Goal: Answer question/provide support: Share knowledge or assist other users

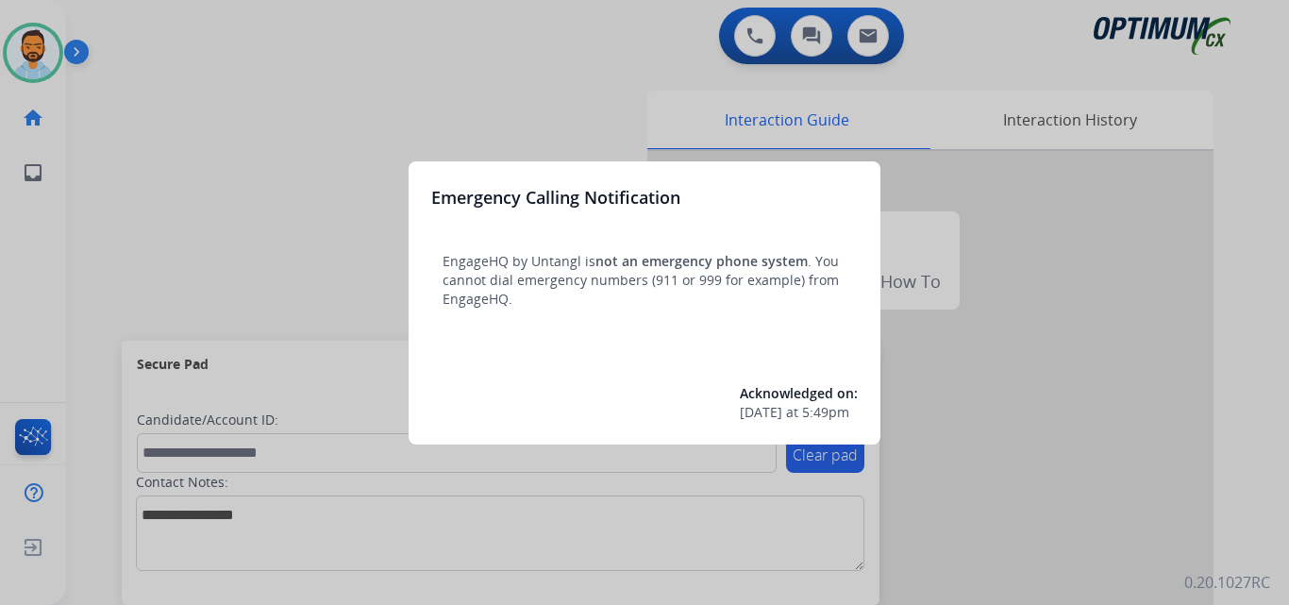
click at [188, 166] on div at bounding box center [644, 302] width 1289 height 605
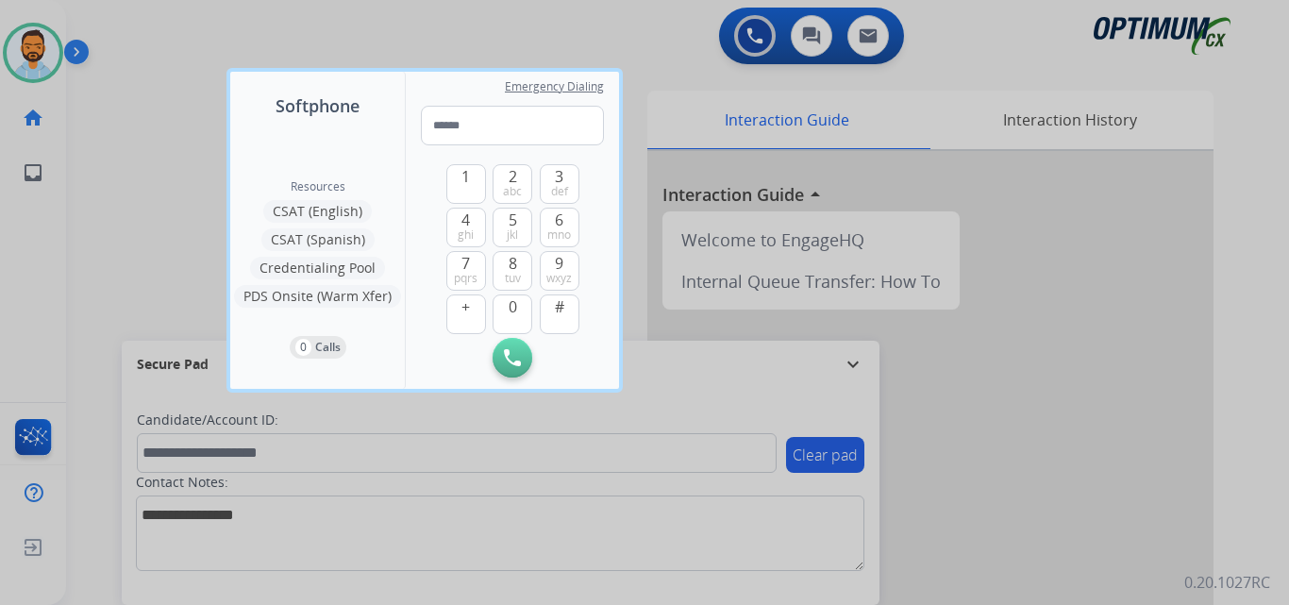
click at [173, 166] on div at bounding box center [644, 302] width 1289 height 605
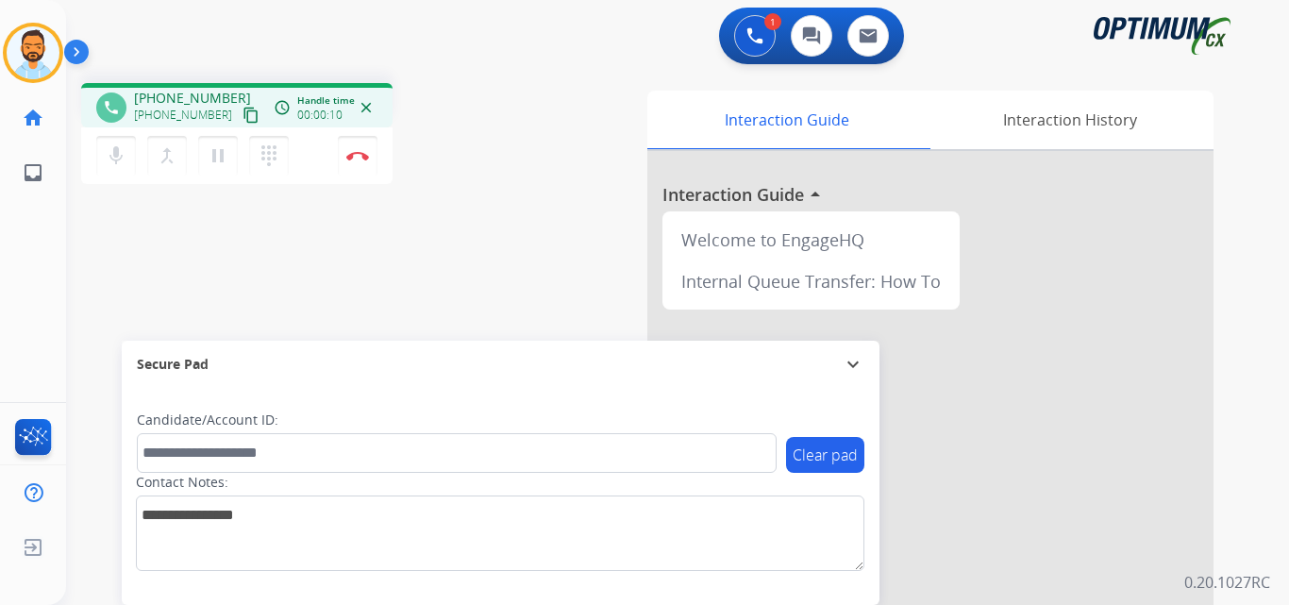
click at [240, 106] on button "content_copy" at bounding box center [251, 115] width 23 height 23
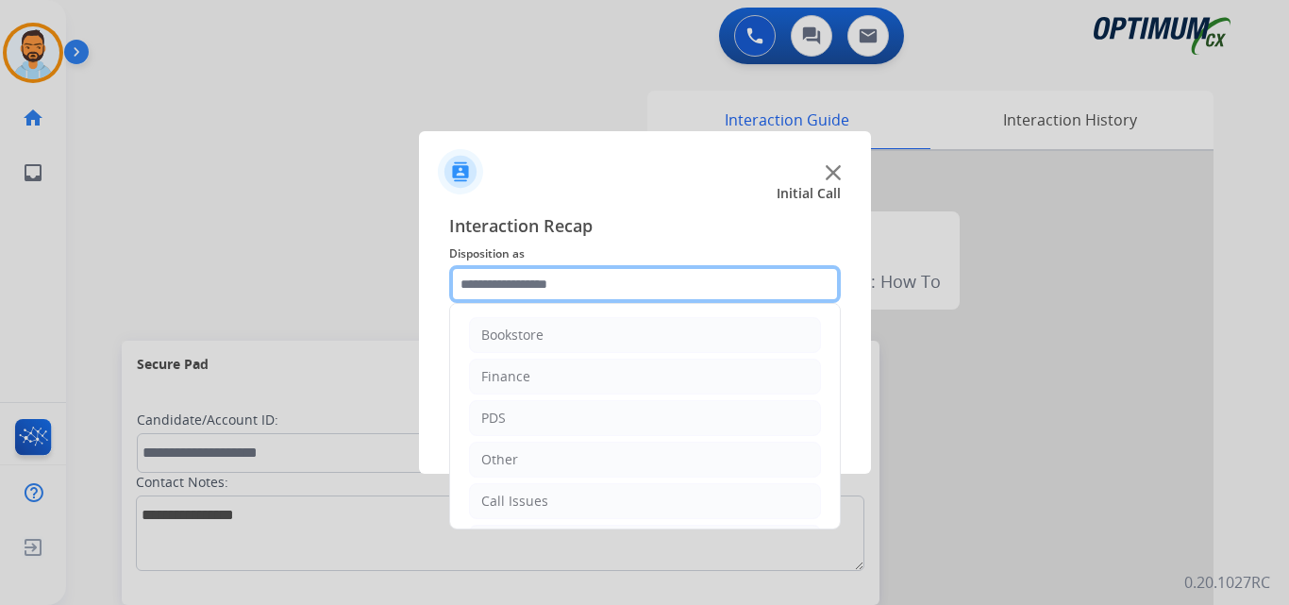
click at [527, 272] on input "text" at bounding box center [645, 284] width 392 height 38
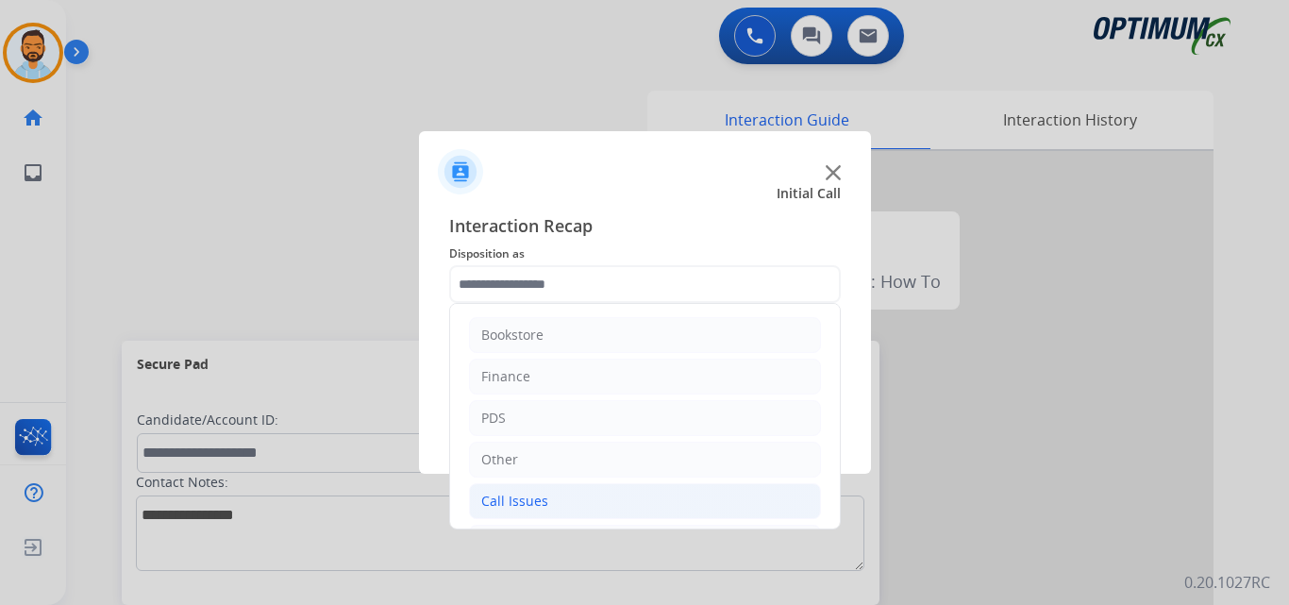
click at [722, 486] on li "Call Issues" at bounding box center [645, 501] width 352 height 36
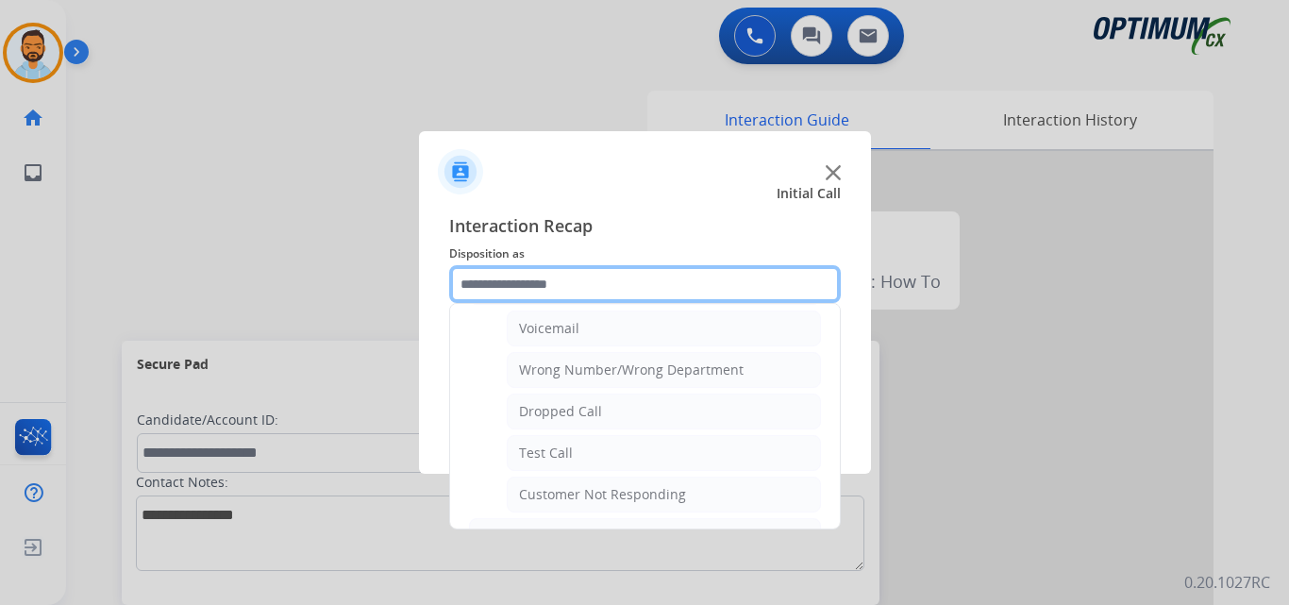
scroll to position [336, 0]
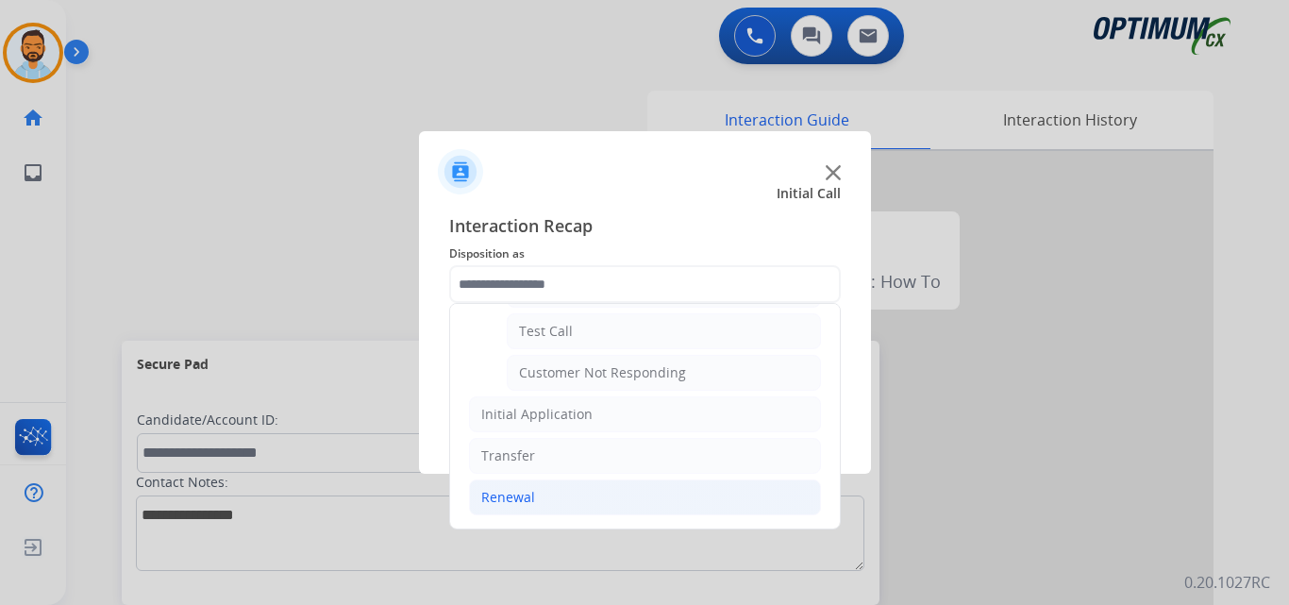
click at [596, 495] on li "Renewal" at bounding box center [645, 497] width 352 height 36
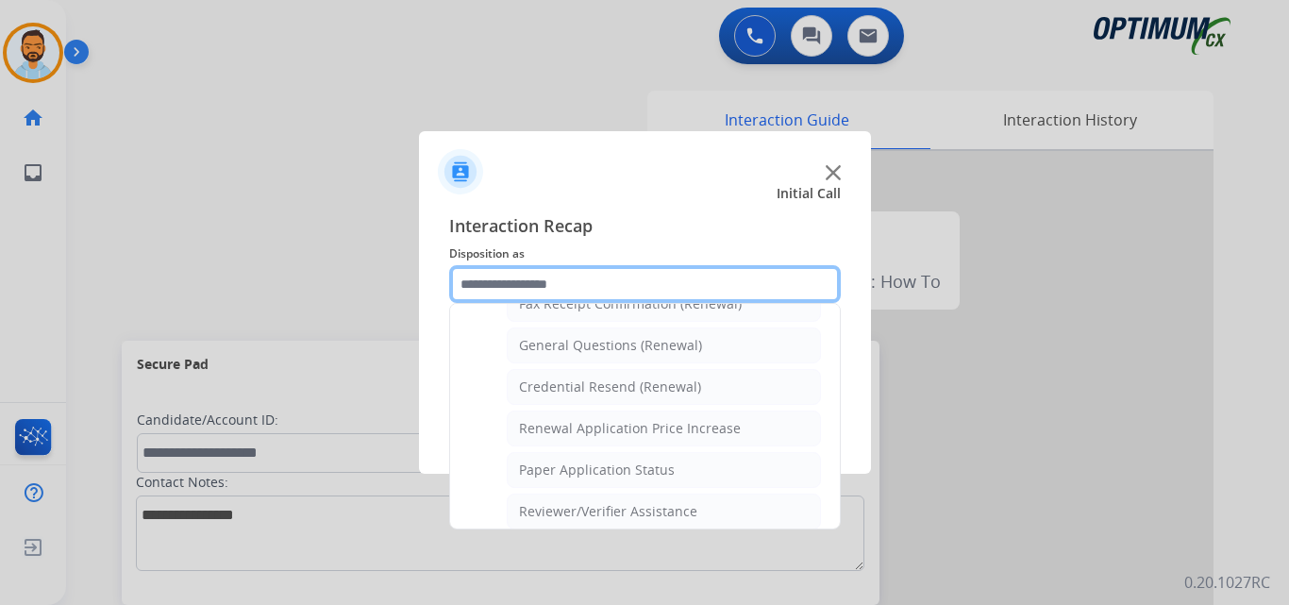
scroll to position [545, 0]
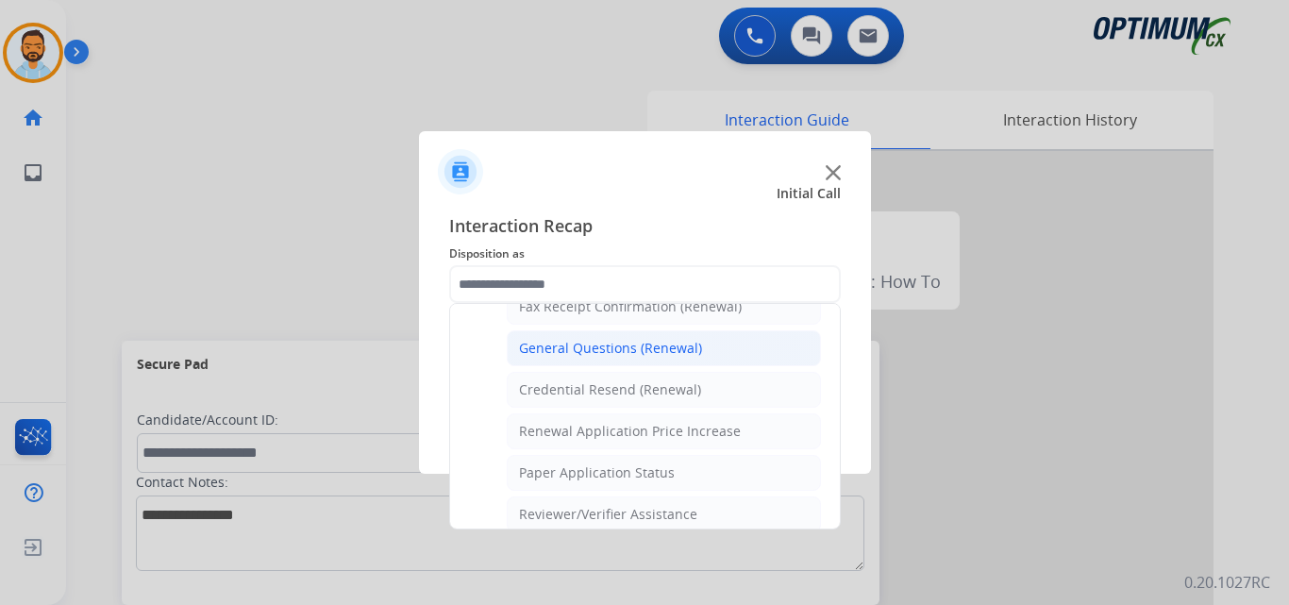
click at [662, 359] on li "General Questions (Renewal)" at bounding box center [664, 348] width 314 height 36
type input "**********"
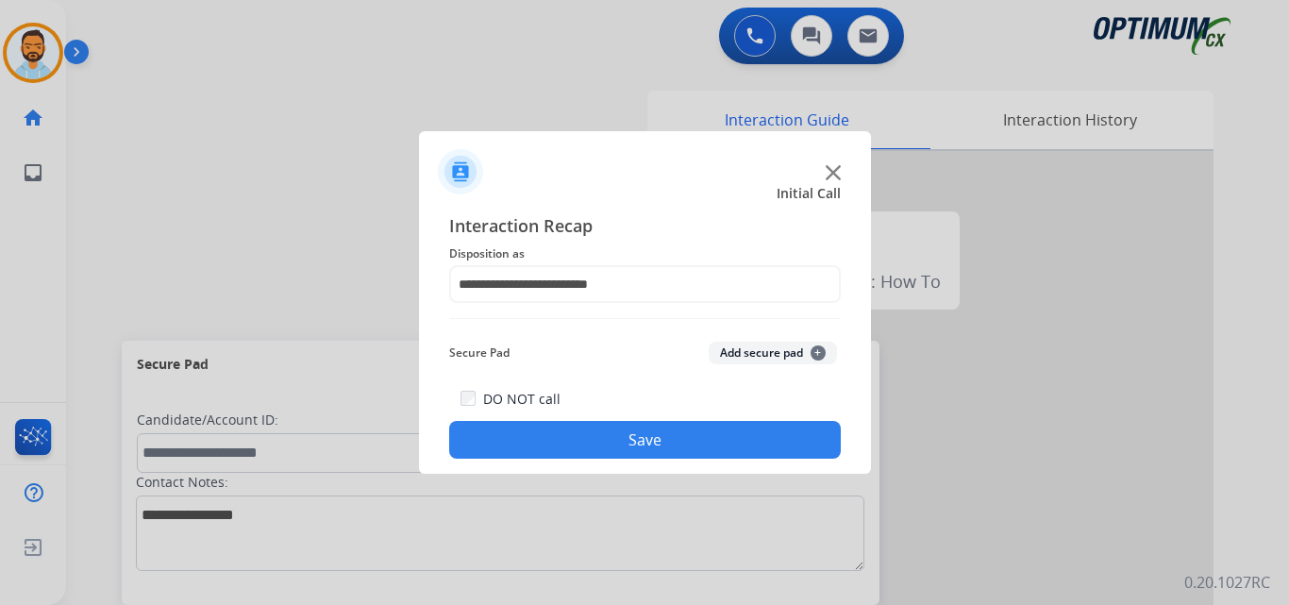
click at [659, 442] on button "Save" at bounding box center [645, 440] width 392 height 38
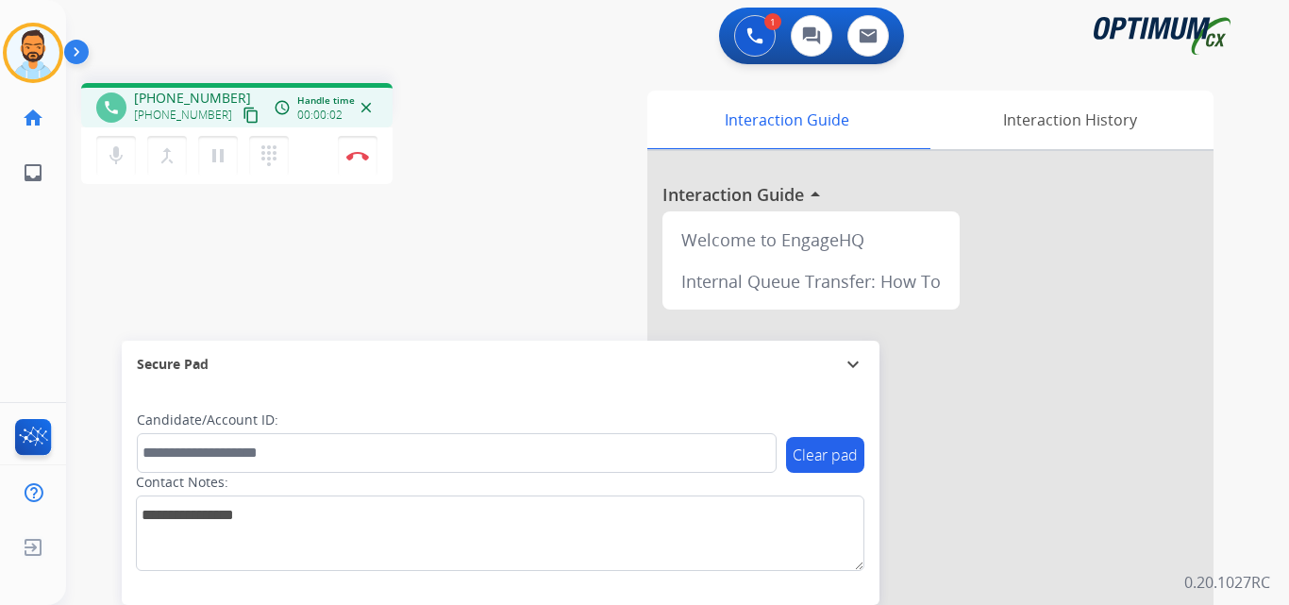
click at [243, 116] on mat-icon "content_copy" at bounding box center [251, 115] width 17 height 17
click at [358, 163] on button "Disconnect" at bounding box center [358, 156] width 40 height 40
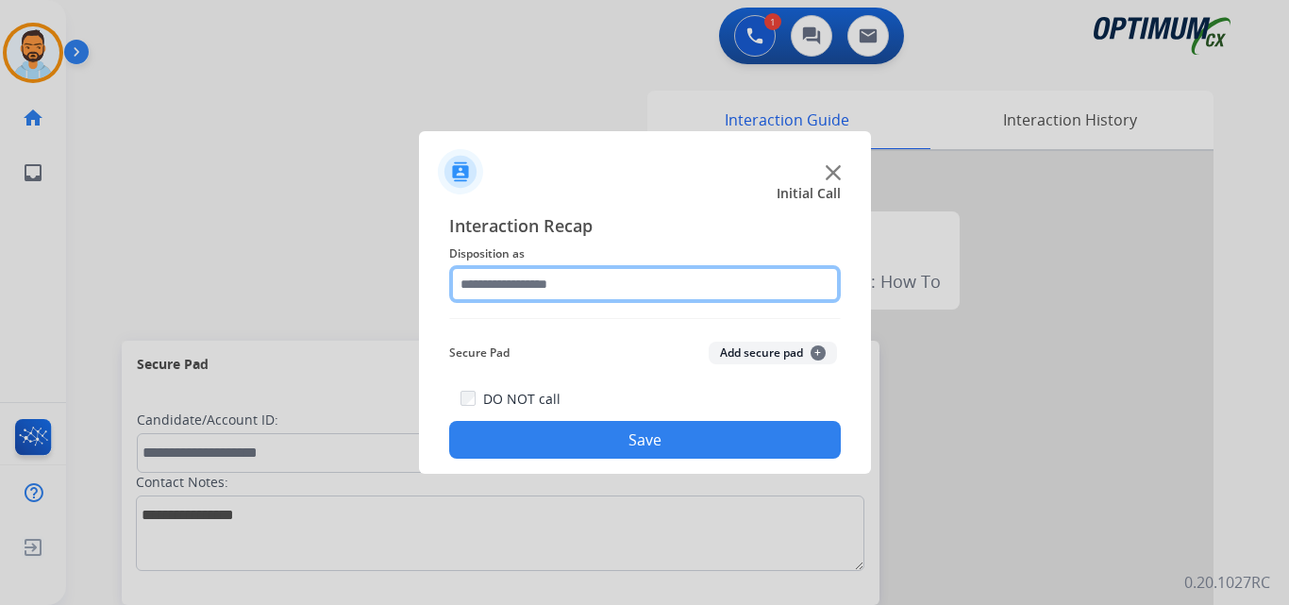
click at [653, 275] on input "text" at bounding box center [645, 284] width 392 height 38
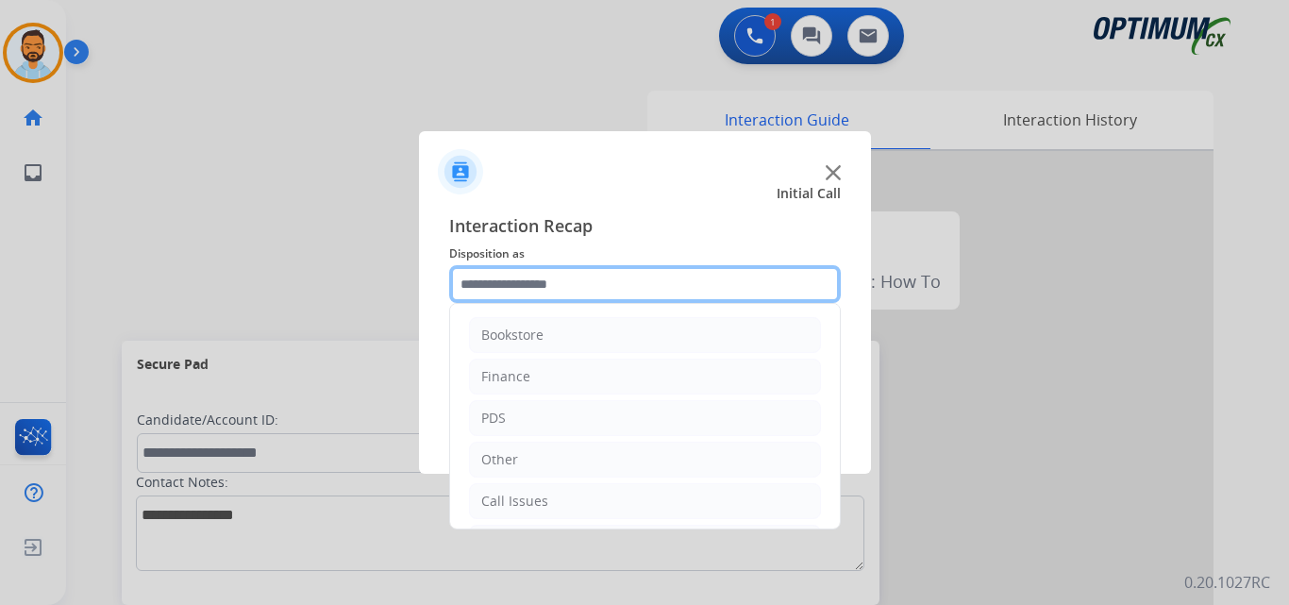
scroll to position [128, 0]
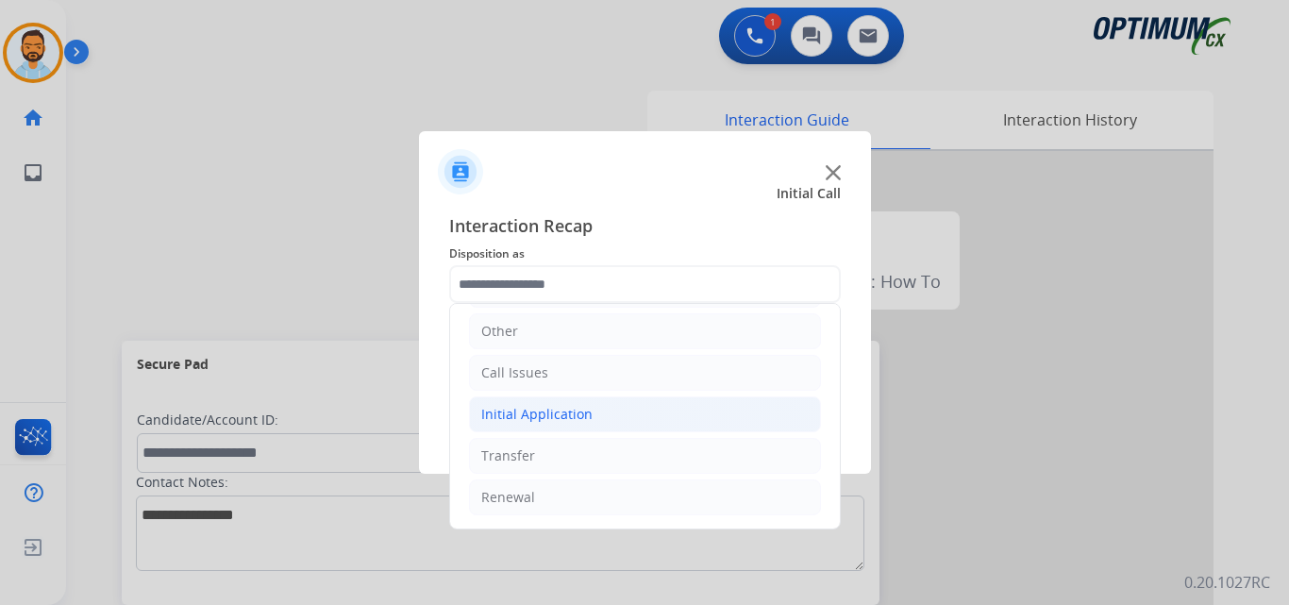
click at [583, 430] on li "Initial Application" at bounding box center [645, 414] width 352 height 36
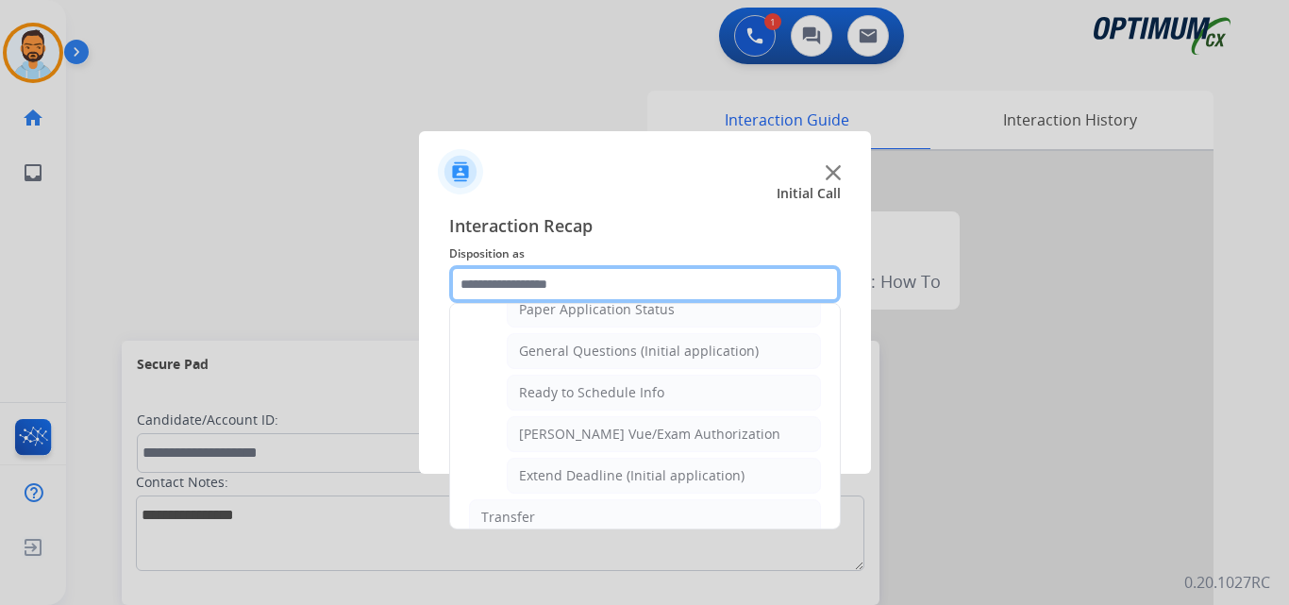
scroll to position [1078, 0]
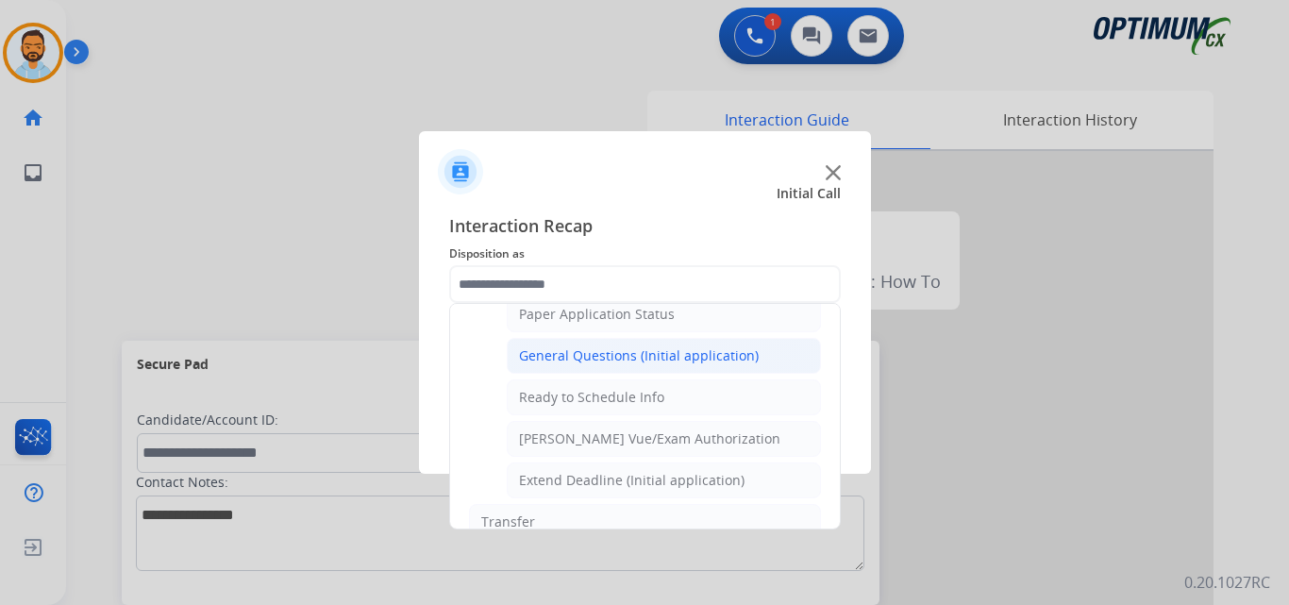
click at [661, 350] on div "General Questions (Initial application)" at bounding box center [639, 355] width 240 height 19
type input "**********"
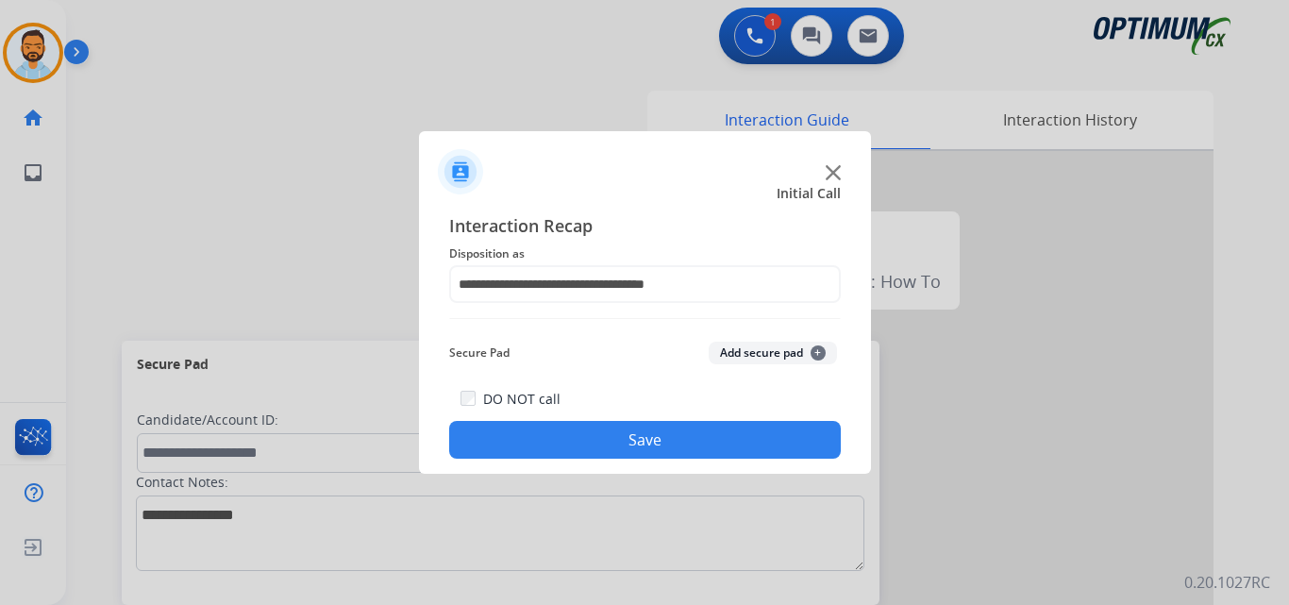
click at [646, 437] on button "Save" at bounding box center [645, 440] width 392 height 38
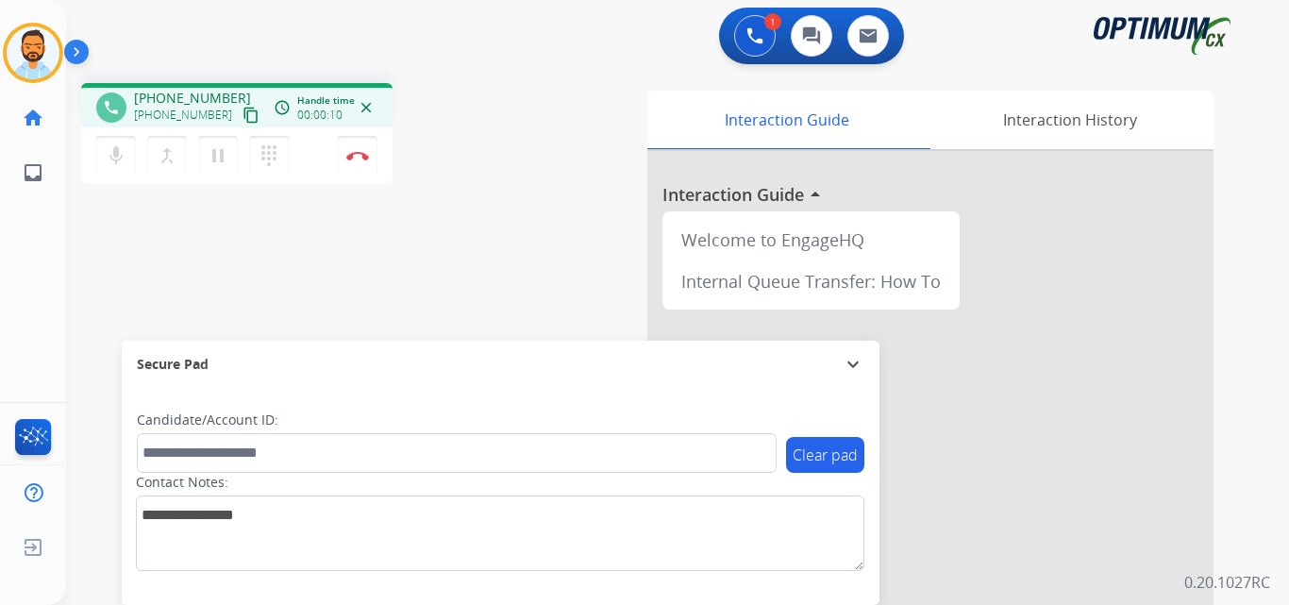
click at [243, 110] on mat-icon "content_copy" at bounding box center [251, 115] width 17 height 17
click at [360, 166] on button "Disconnect" at bounding box center [358, 156] width 40 height 40
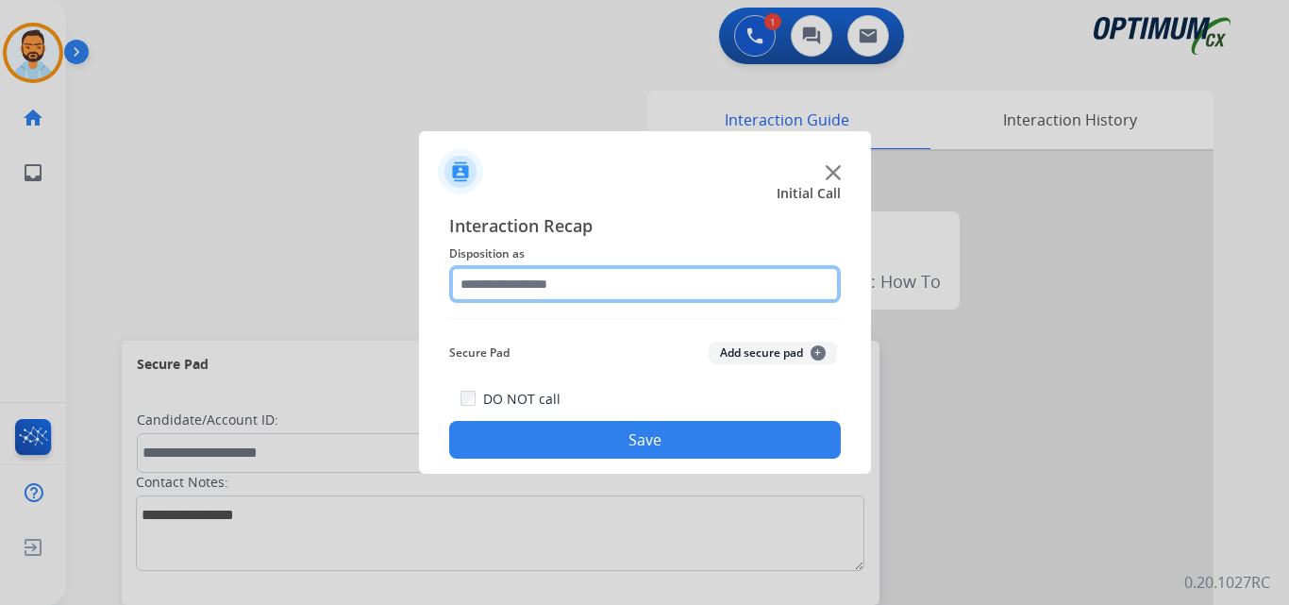
click at [679, 278] on input "text" at bounding box center [645, 284] width 392 height 38
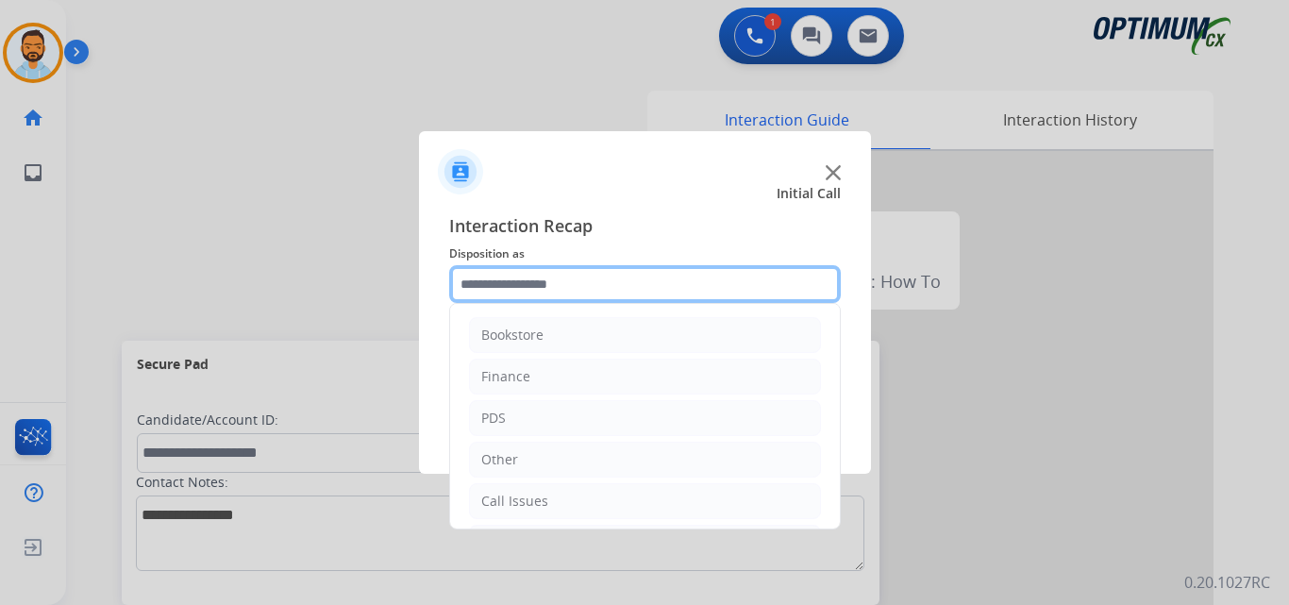
scroll to position [128, 0]
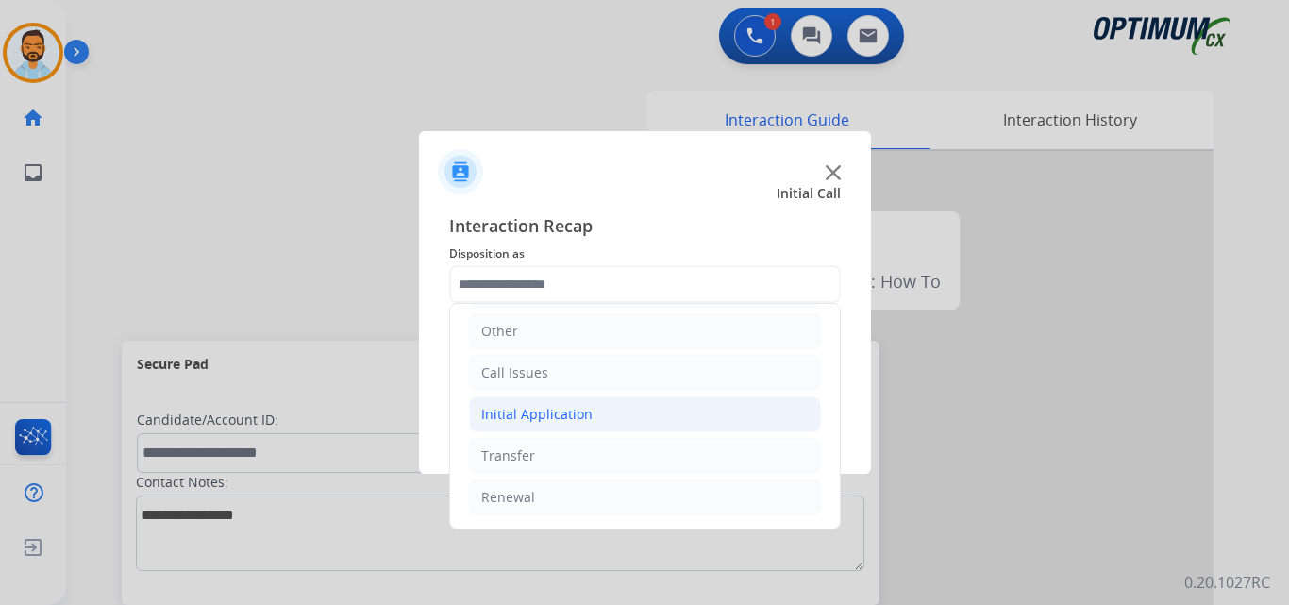
click at [622, 410] on li "Initial Application" at bounding box center [645, 414] width 352 height 36
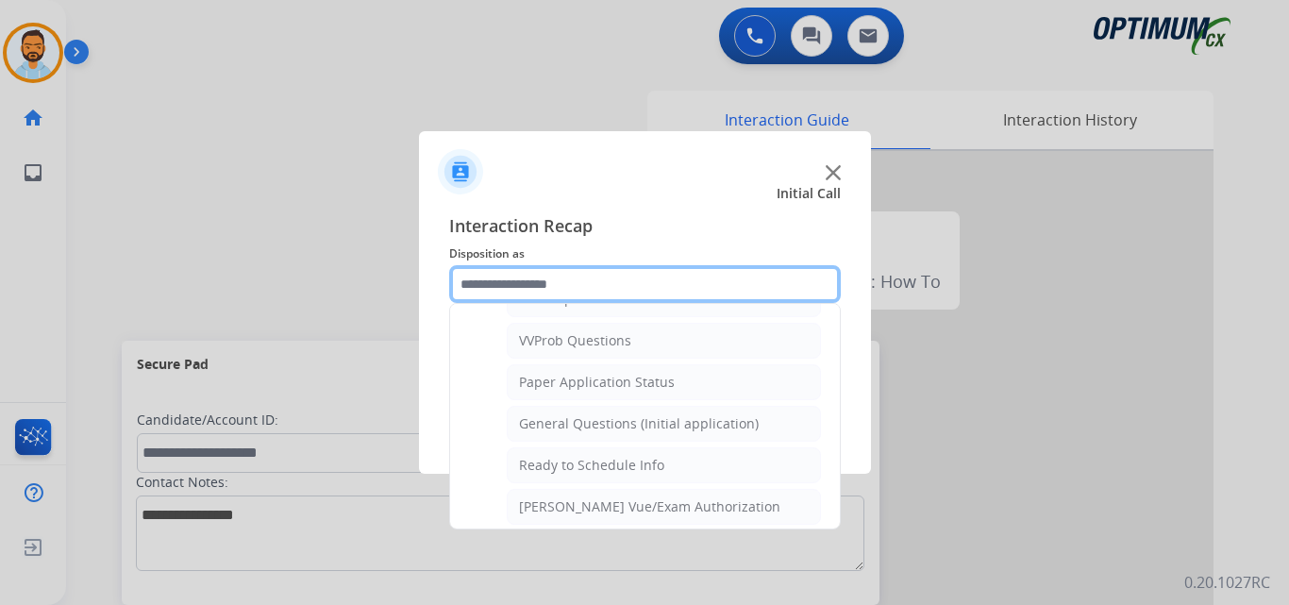
scroll to position [1011, 0]
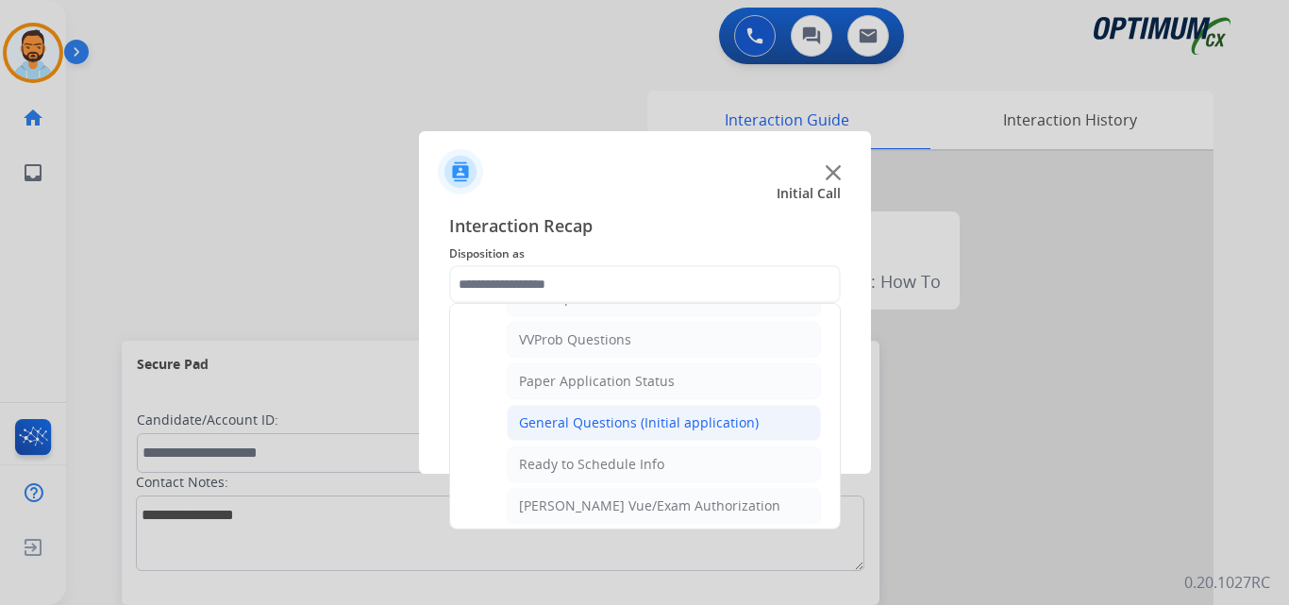
click at [693, 435] on li "General Questions (Initial application)" at bounding box center [664, 423] width 314 height 36
type input "**********"
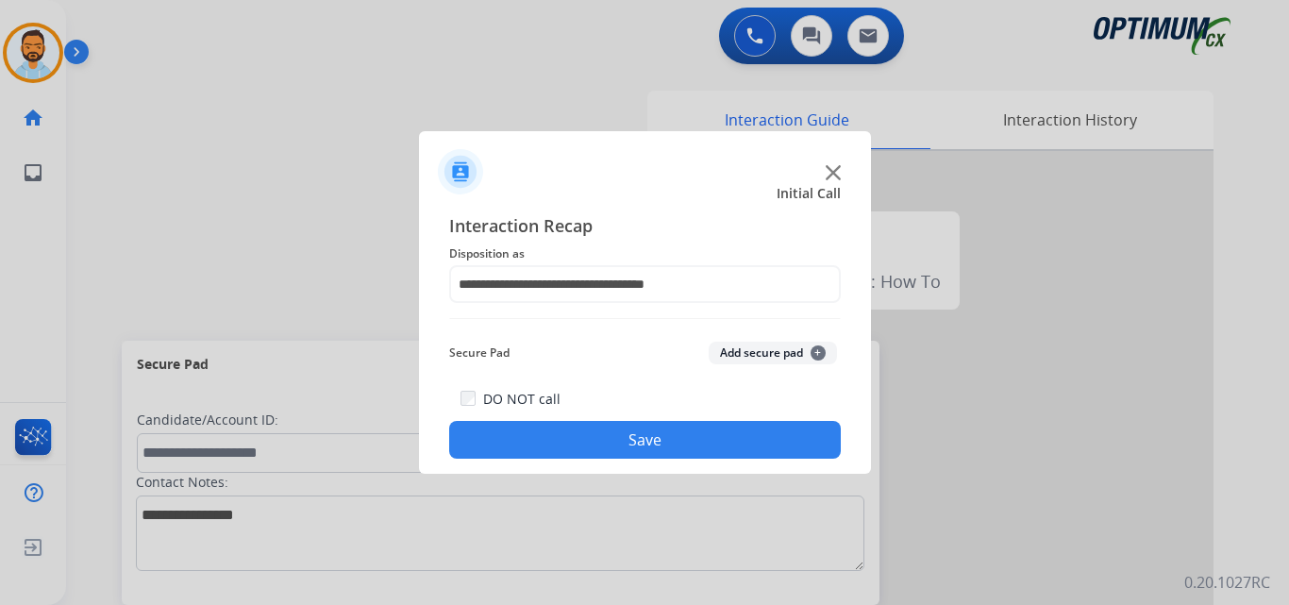
click at [683, 453] on button "Save" at bounding box center [645, 440] width 392 height 38
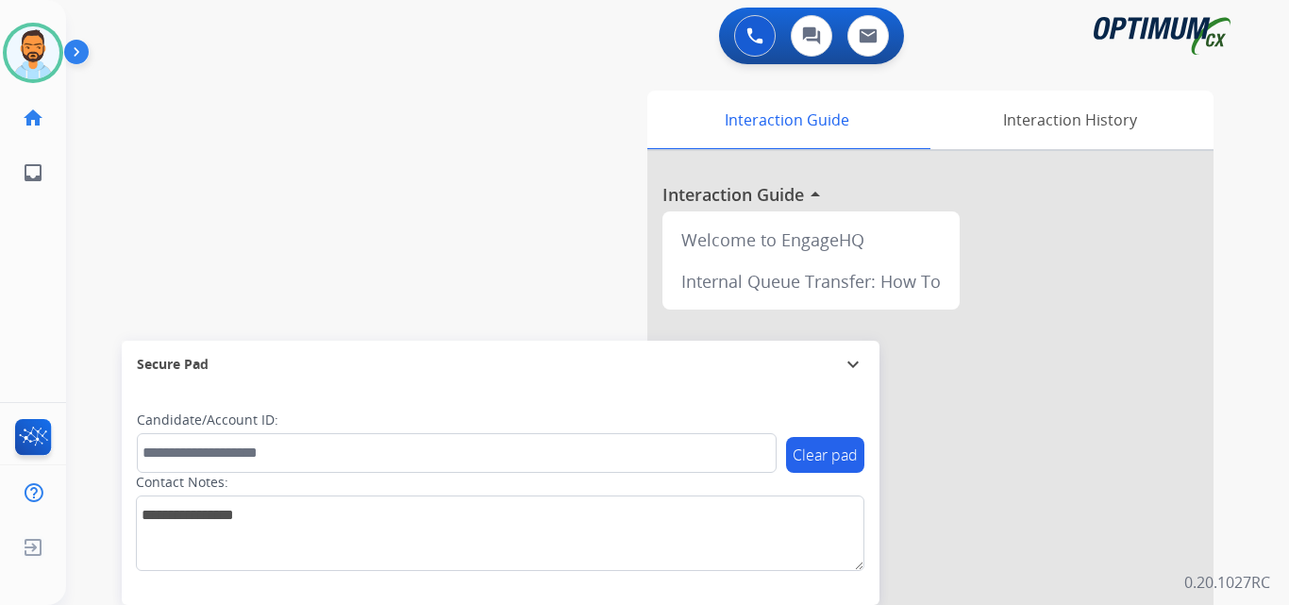
click at [89, 59] on img at bounding box center [80, 56] width 32 height 36
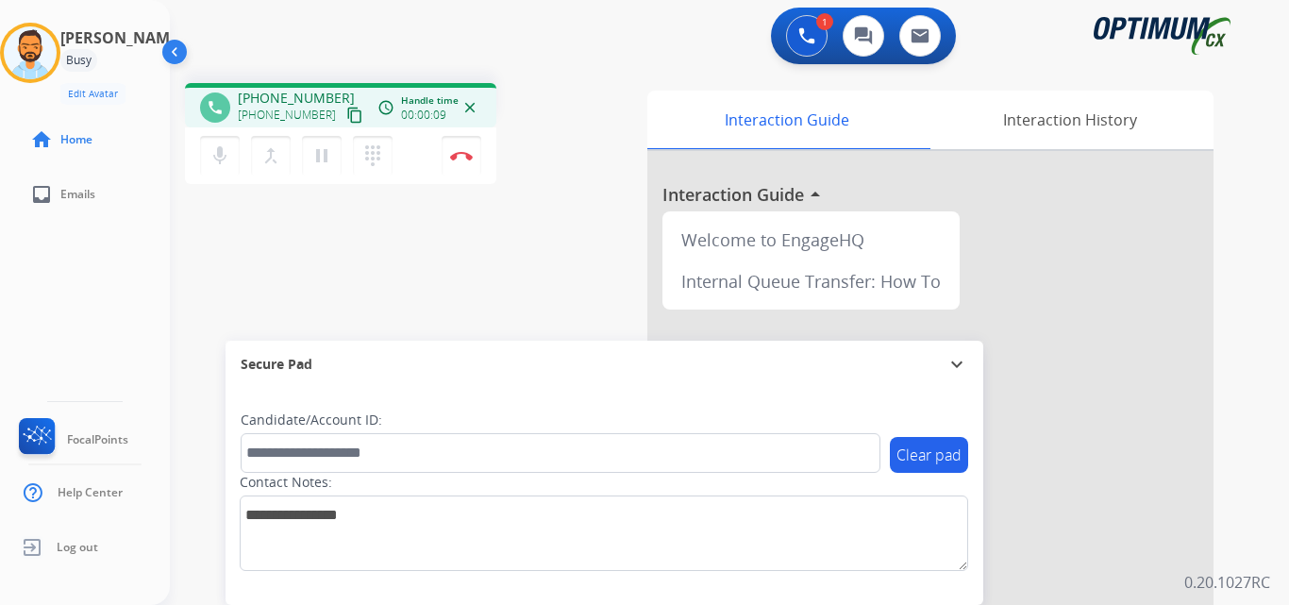
click at [344, 124] on button "content_copy" at bounding box center [355, 115] width 23 height 23
click at [476, 159] on button "Disconnect" at bounding box center [462, 156] width 40 height 40
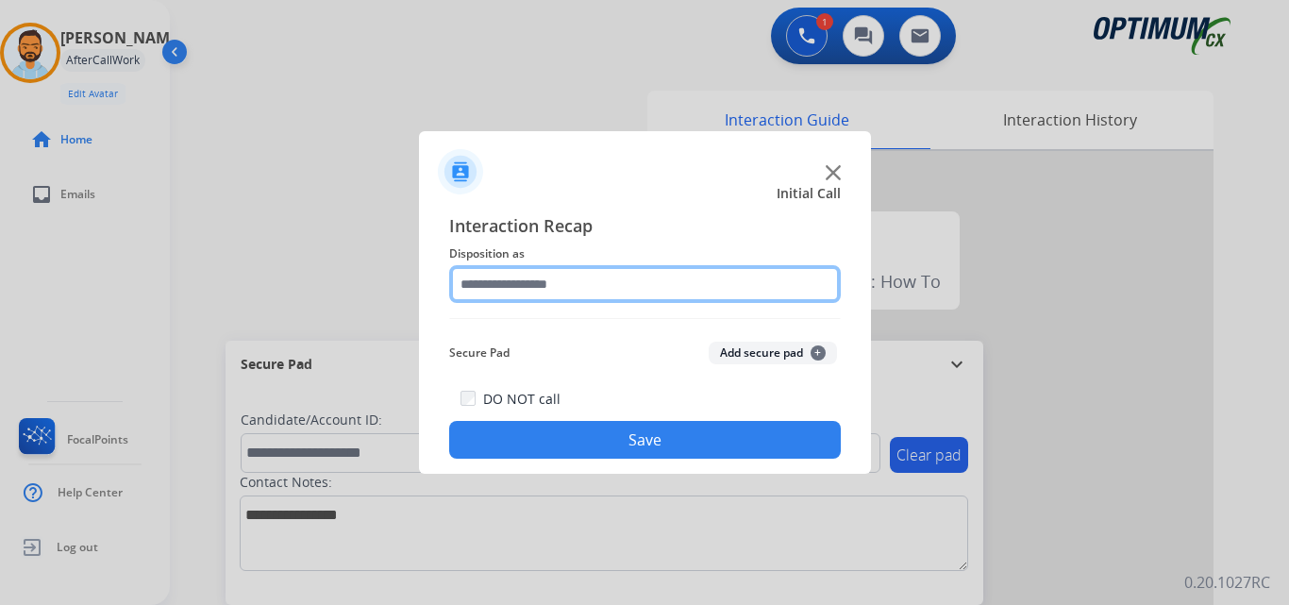
click at [664, 278] on input "text" at bounding box center [645, 284] width 392 height 38
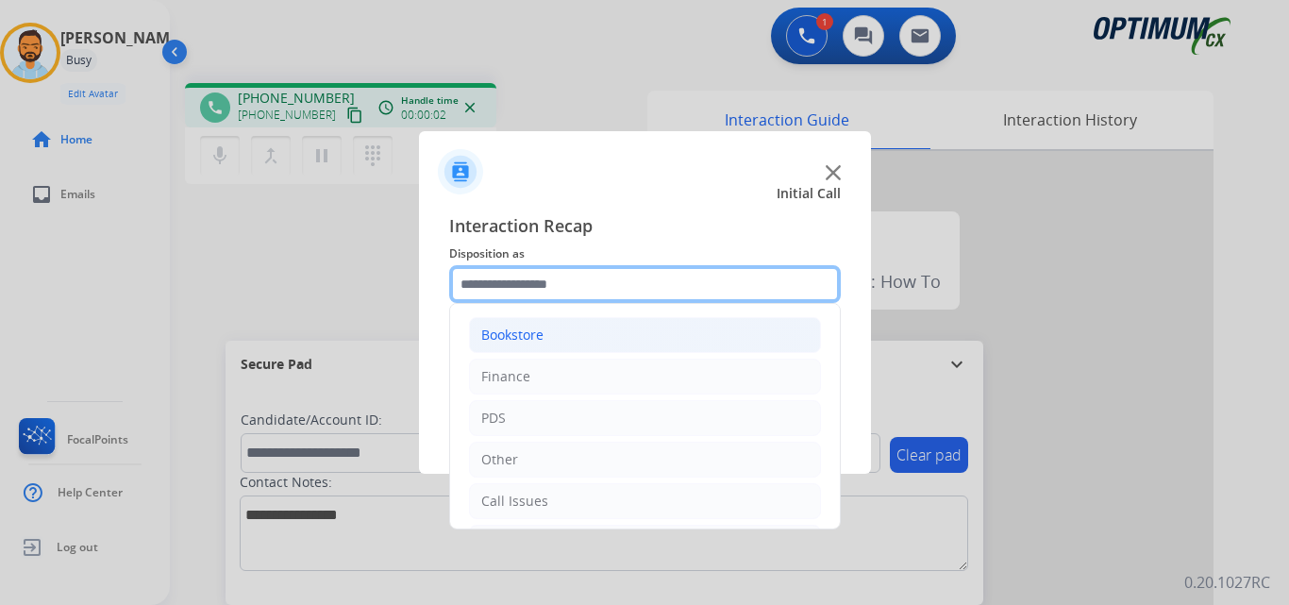
scroll to position [128, 0]
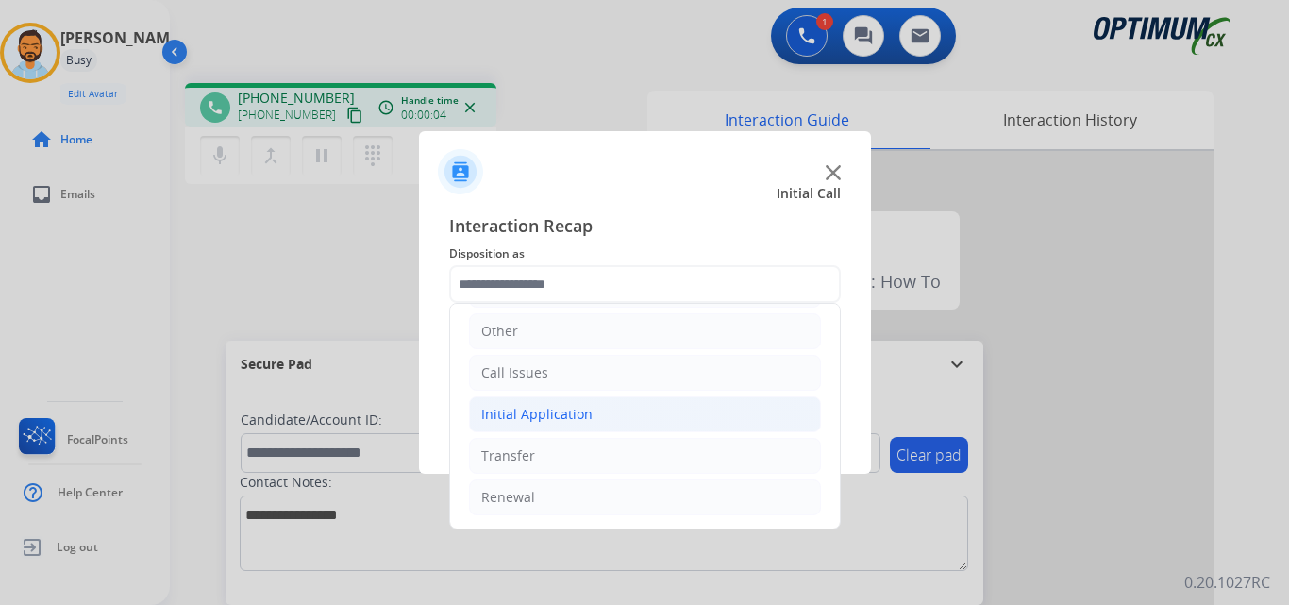
click at [600, 414] on li "Initial Application" at bounding box center [645, 414] width 352 height 36
click at [660, 456] on div "Credential Resend (Initial application)" at bounding box center [638, 455] width 239 height 19
type input "**********"
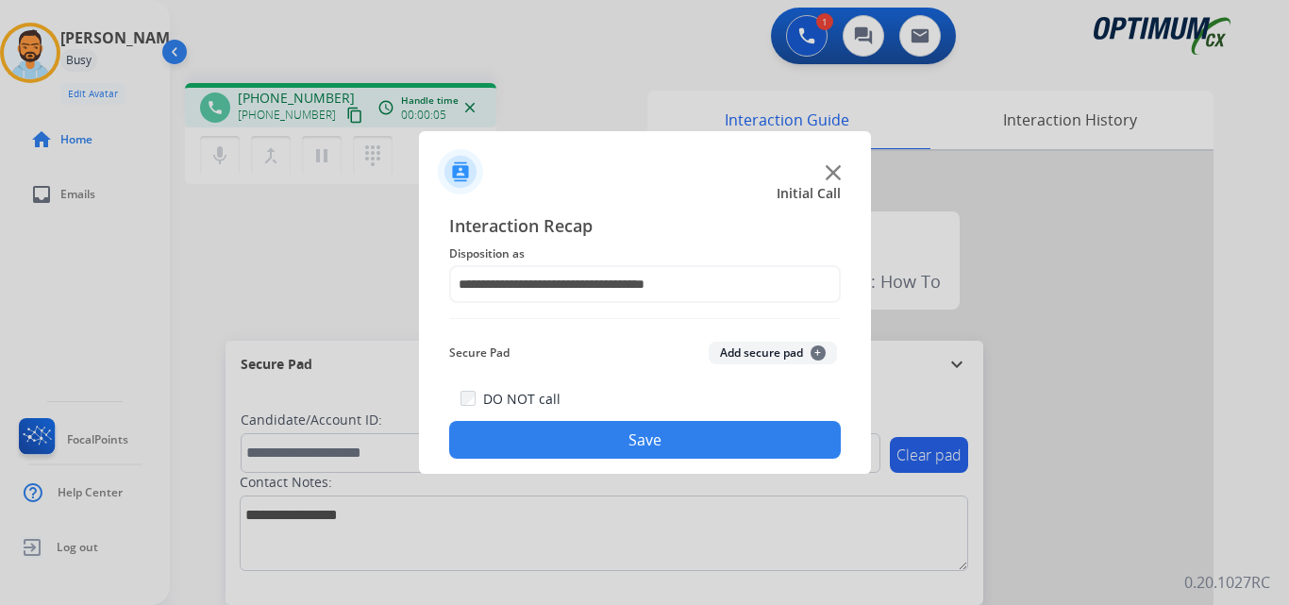
click at [638, 441] on button "Save" at bounding box center [645, 440] width 392 height 38
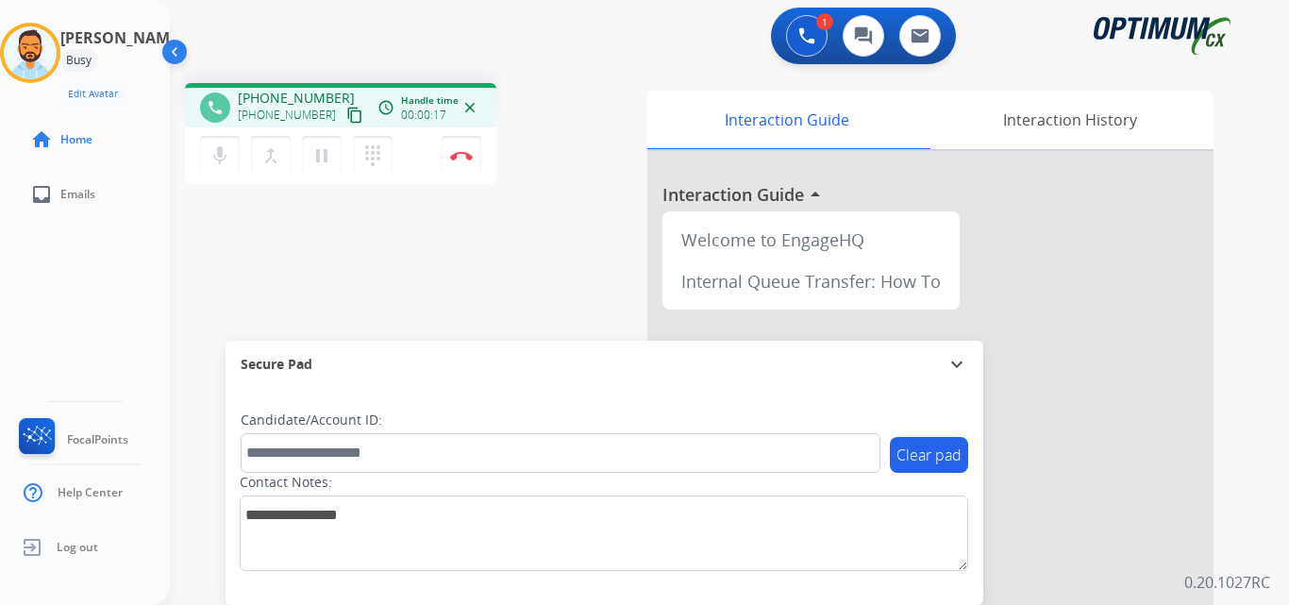
click at [346, 115] on mat-icon "content_copy" at bounding box center [354, 115] width 17 height 17
click at [455, 167] on button "Disconnect" at bounding box center [462, 156] width 40 height 40
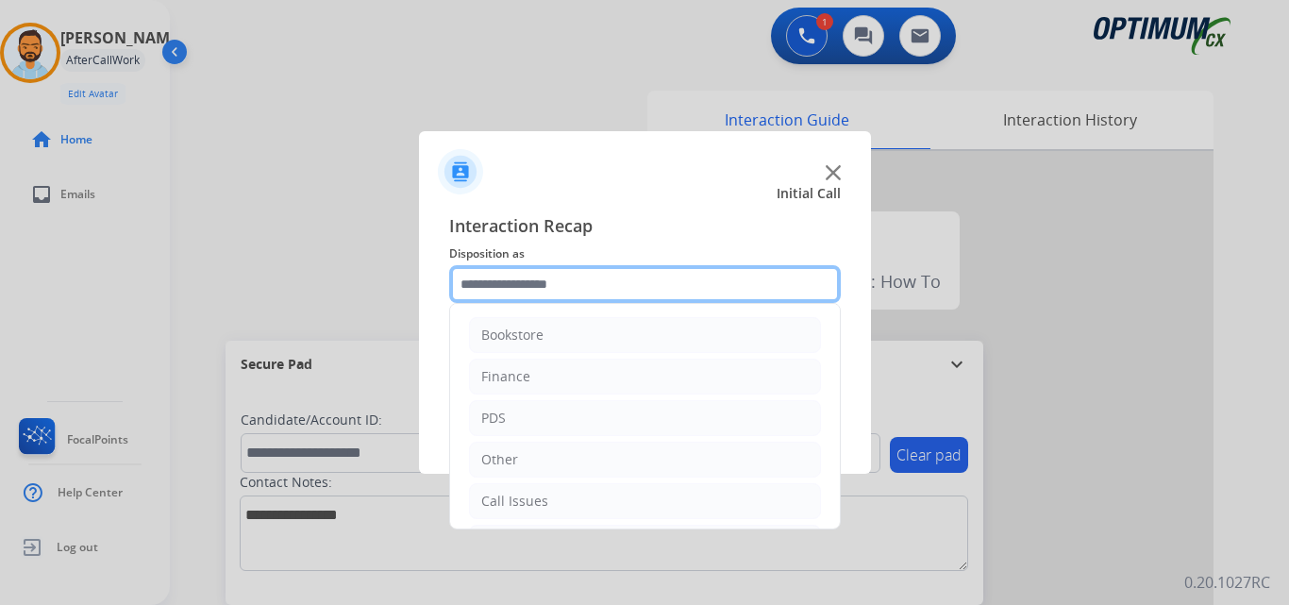
click at [569, 283] on input "text" at bounding box center [645, 284] width 392 height 38
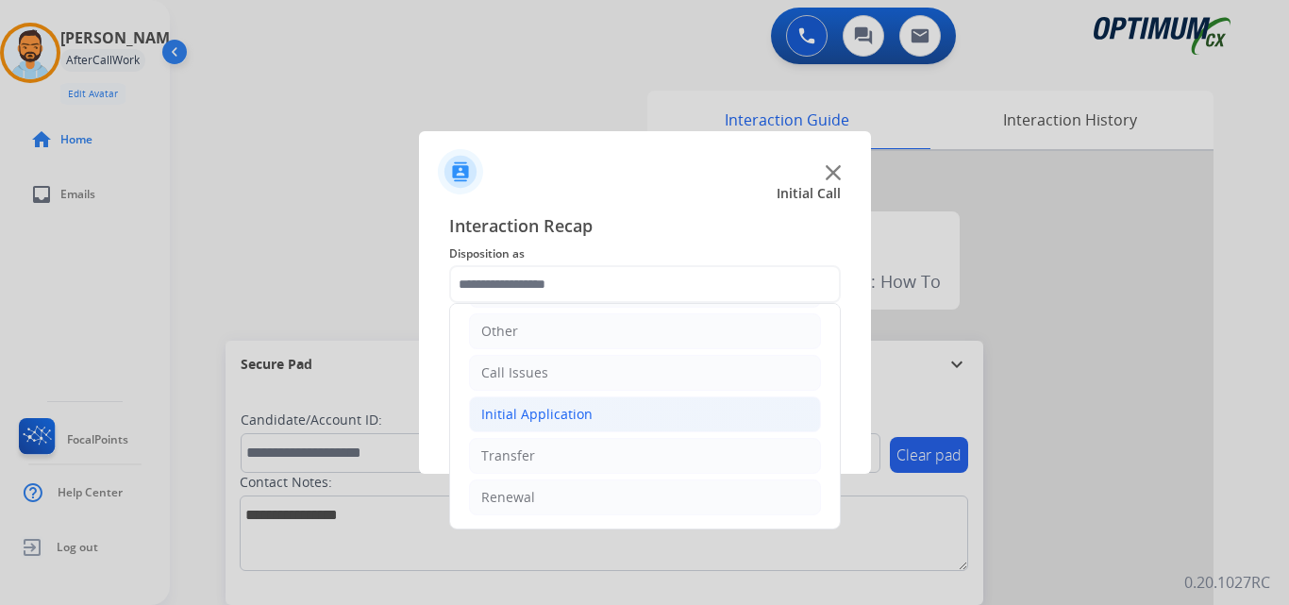
click at [598, 416] on li "Initial Application" at bounding box center [645, 414] width 352 height 36
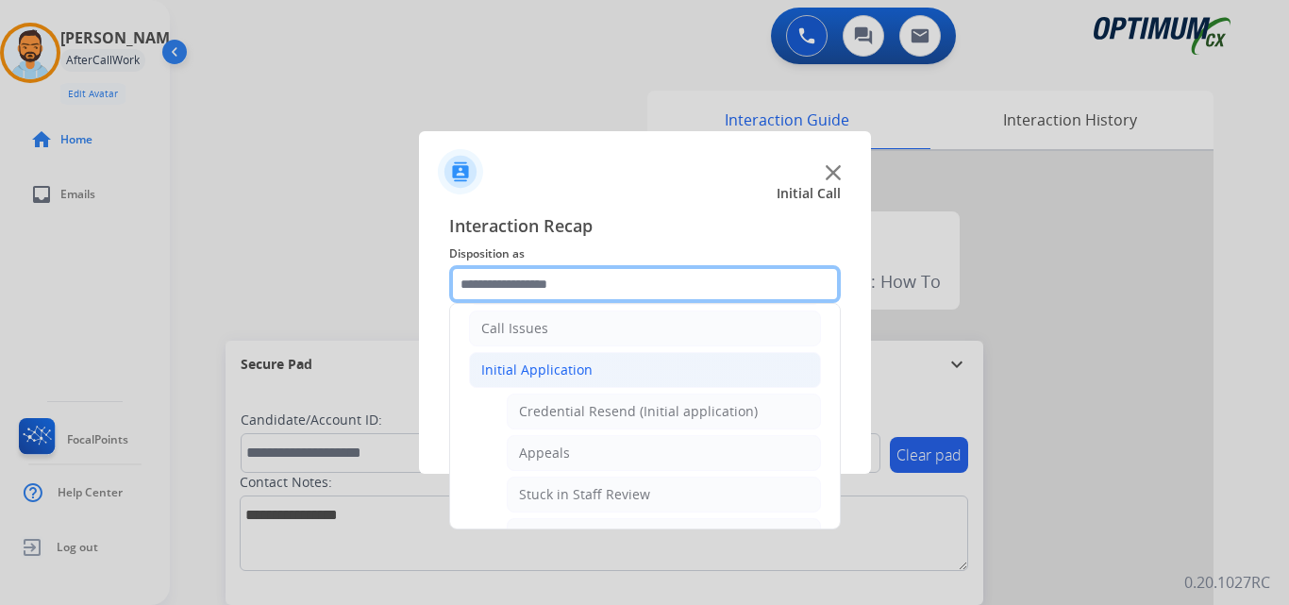
scroll to position [186, 0]
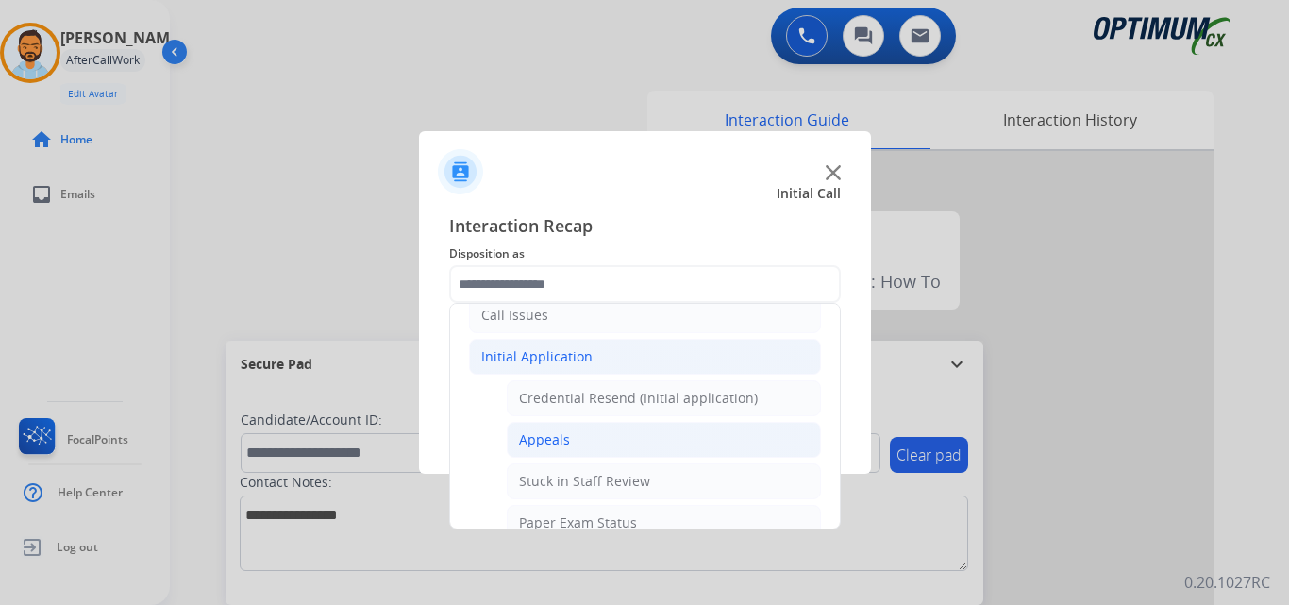
click at [612, 452] on li "Appeals" at bounding box center [664, 440] width 314 height 36
type input "*******"
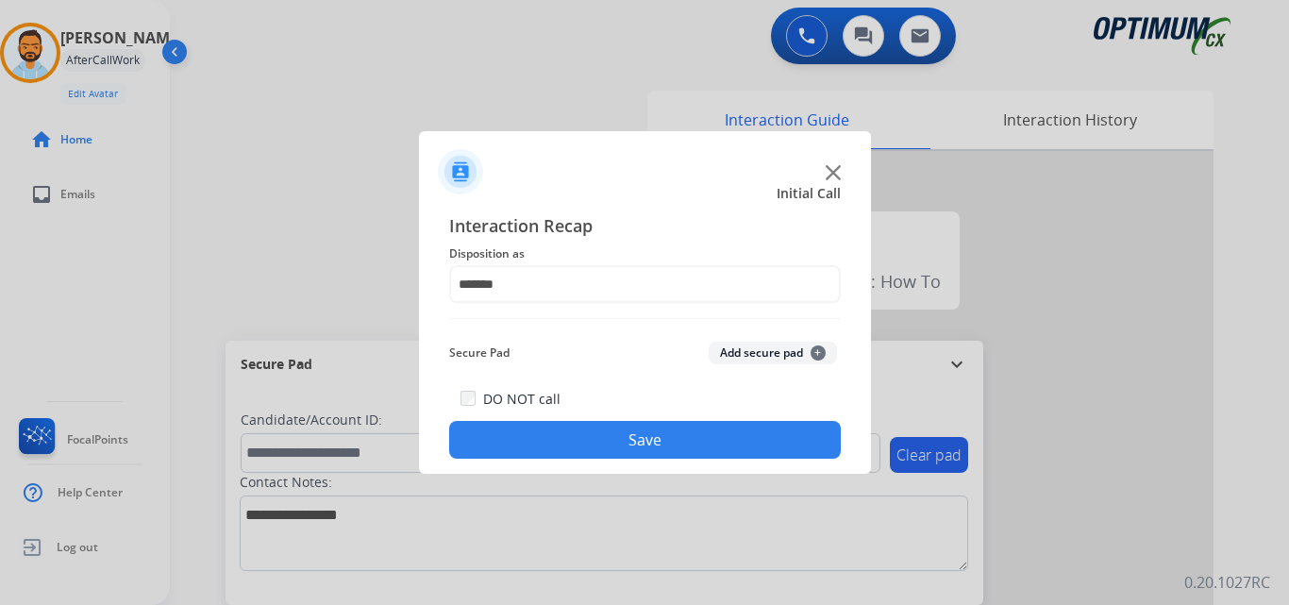
click at [632, 434] on button "Save" at bounding box center [645, 440] width 392 height 38
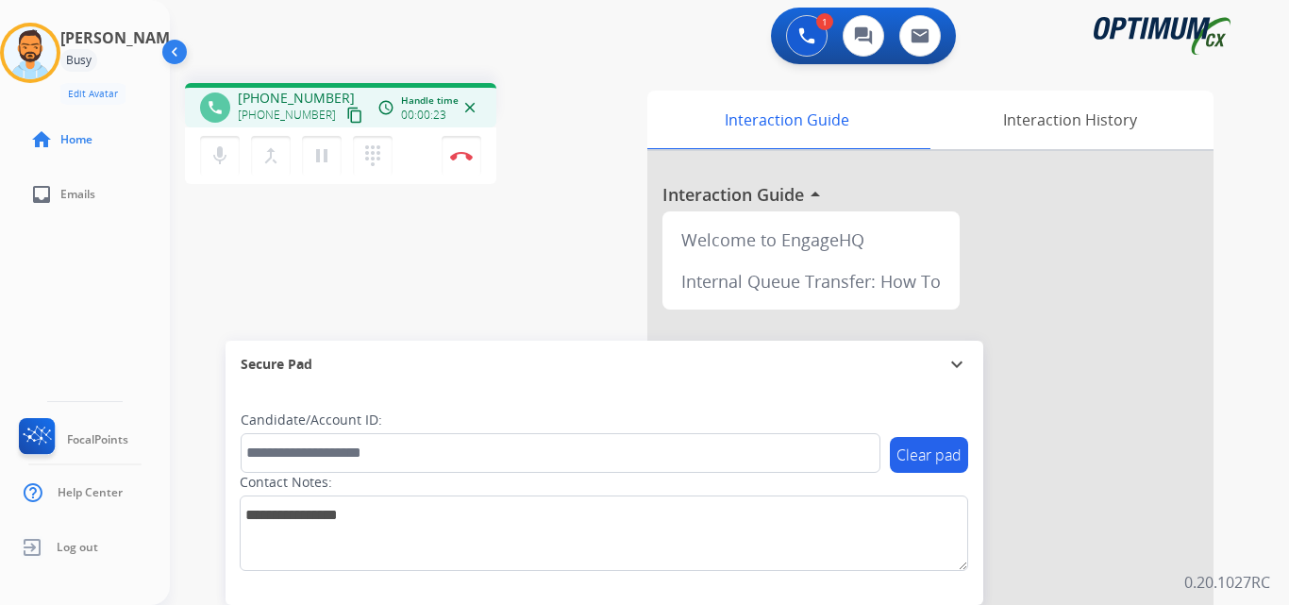
click at [346, 114] on mat-icon "content_copy" at bounding box center [354, 115] width 17 height 17
click at [457, 152] on img at bounding box center [461, 155] width 23 height 9
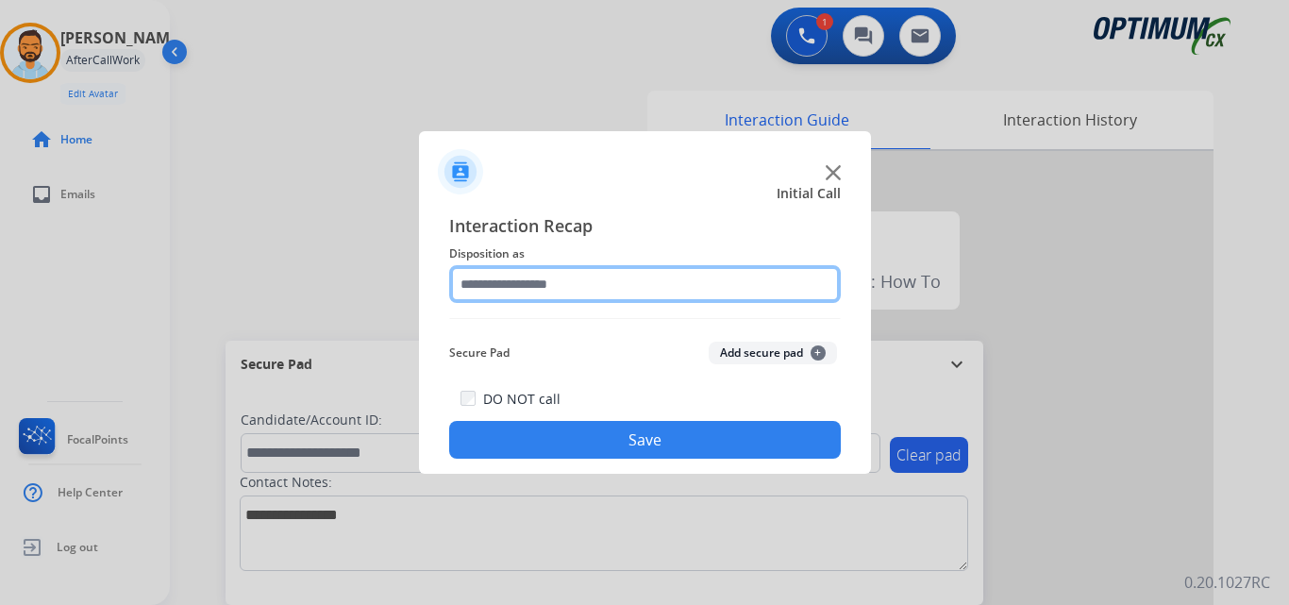
click at [603, 280] on input "text" at bounding box center [645, 284] width 392 height 38
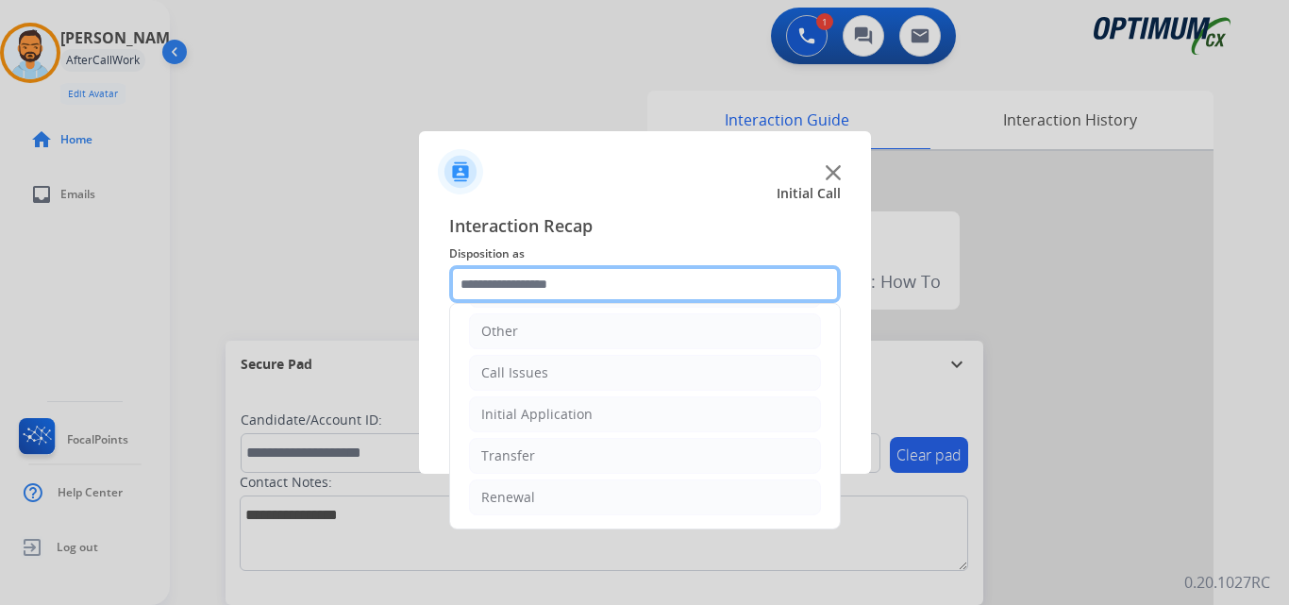
scroll to position [0, 0]
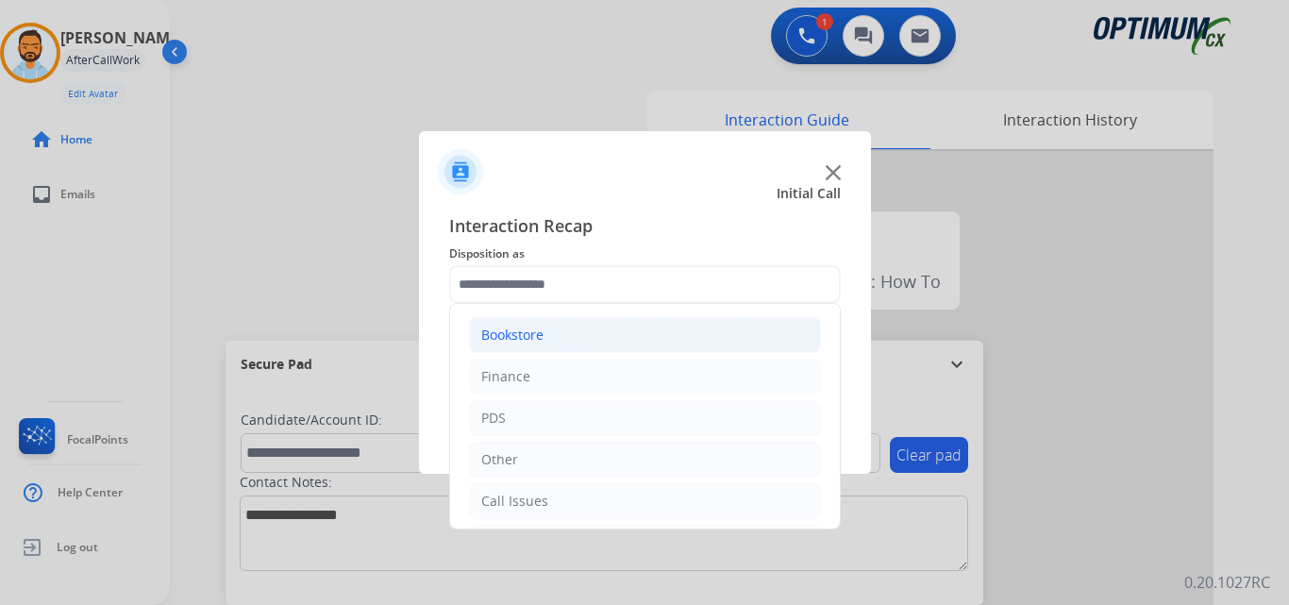
click at [570, 328] on li "Bookstore" at bounding box center [645, 335] width 352 height 36
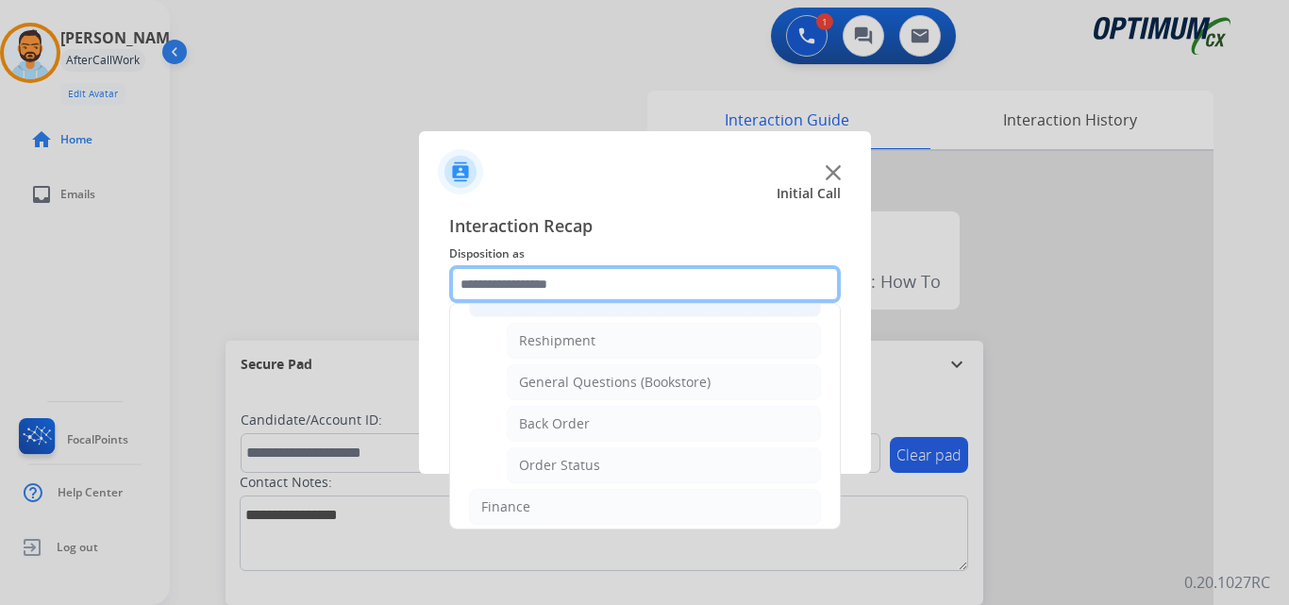
scroll to position [35, 0]
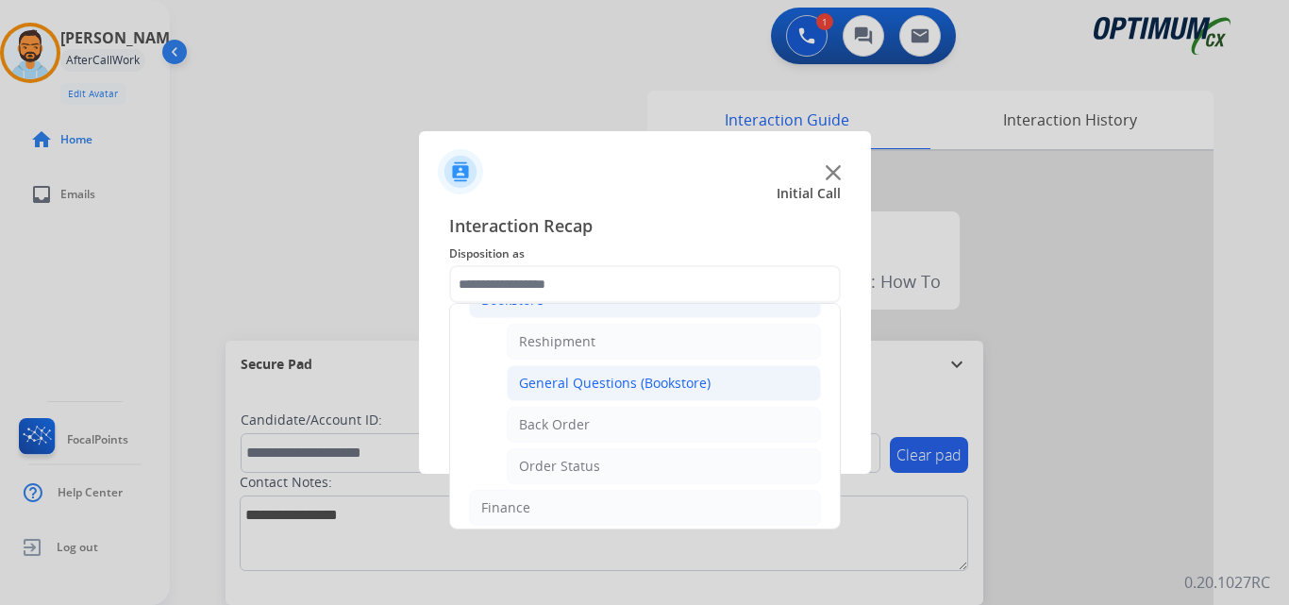
click at [656, 382] on div "General Questions (Bookstore)" at bounding box center [615, 383] width 192 height 19
type input "**********"
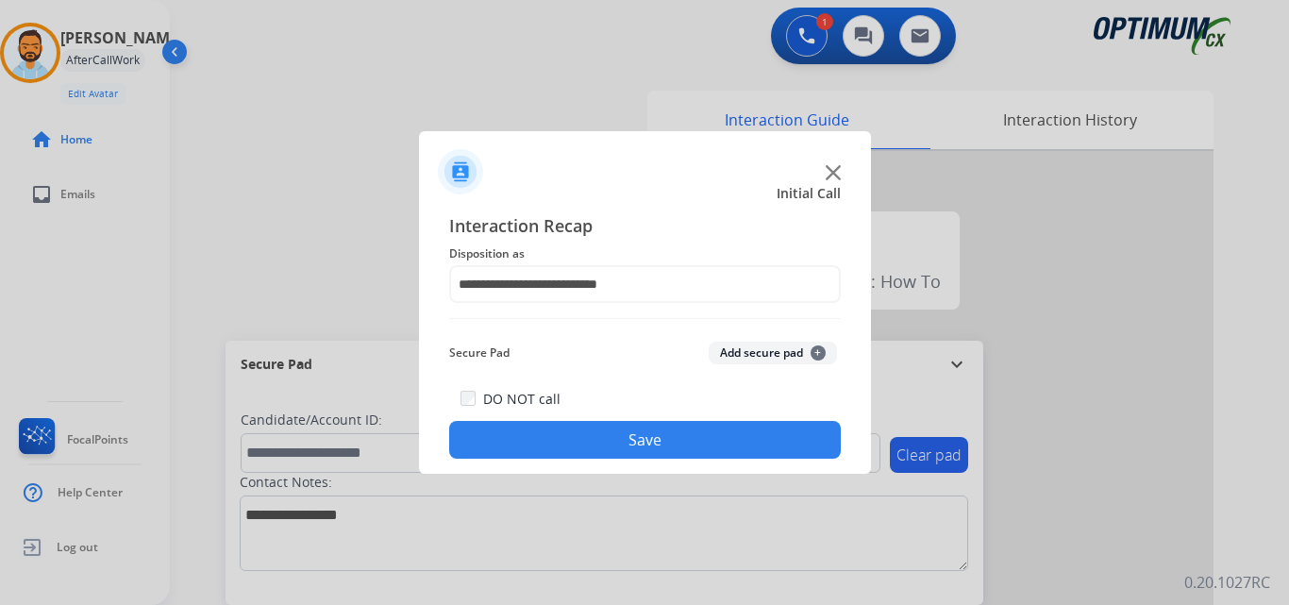
click at [637, 445] on button "Save" at bounding box center [645, 440] width 392 height 38
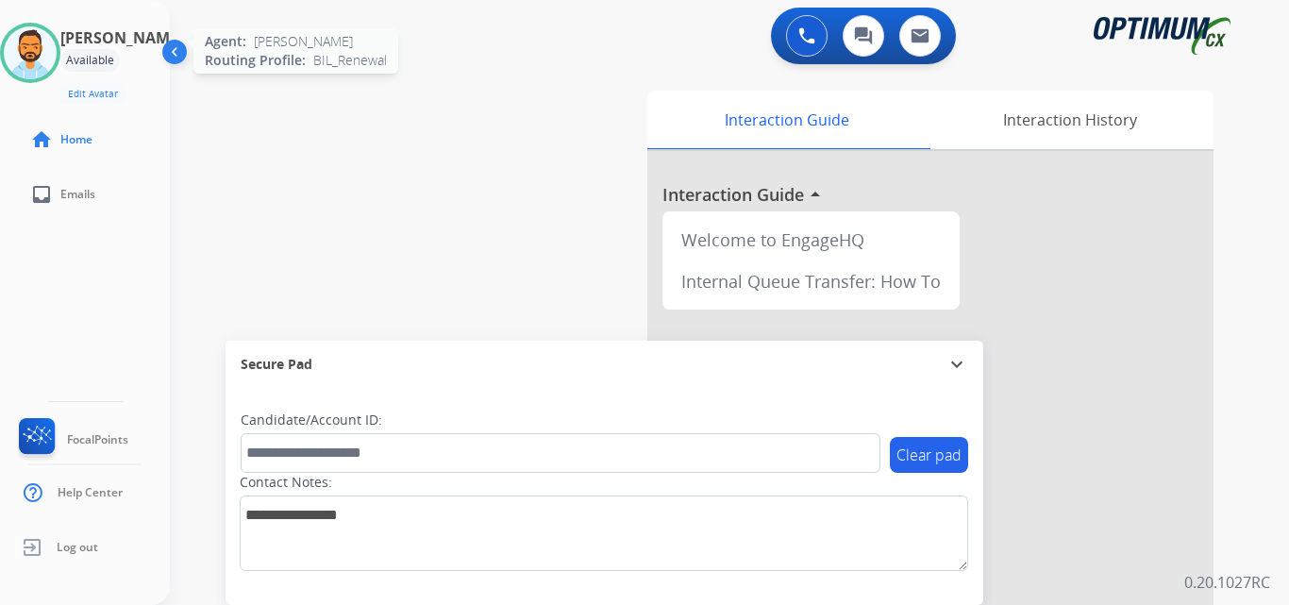
click at [45, 54] on img at bounding box center [30, 52] width 53 height 53
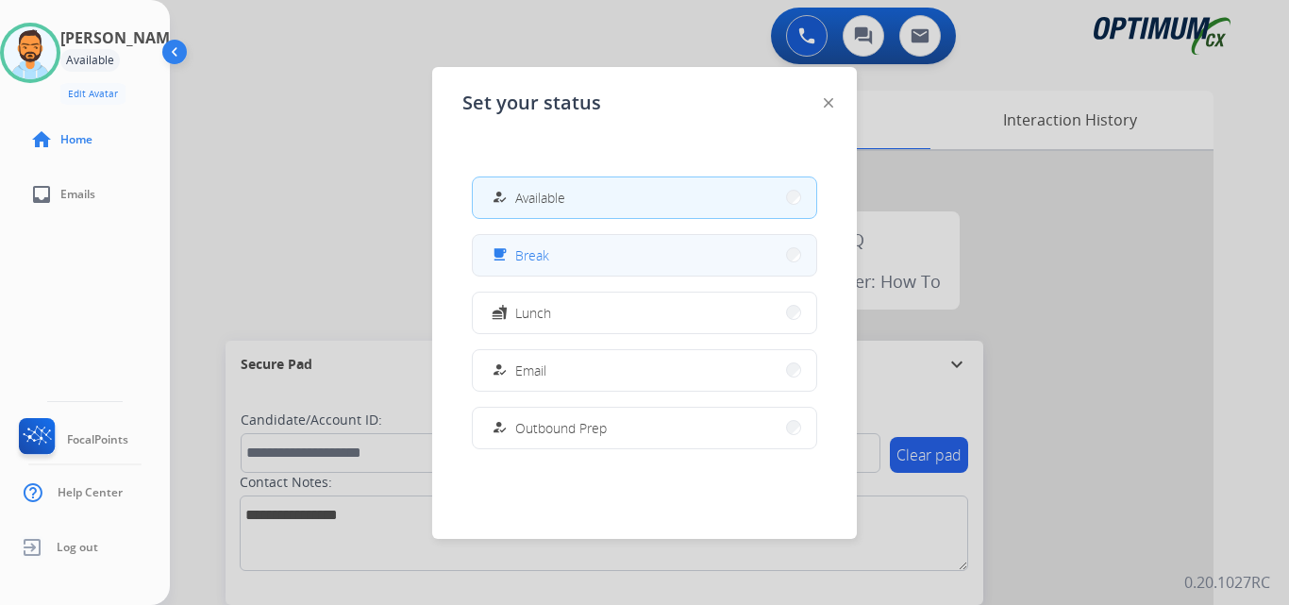
click at [547, 269] on button "free_breakfast Break" at bounding box center [645, 255] width 344 height 41
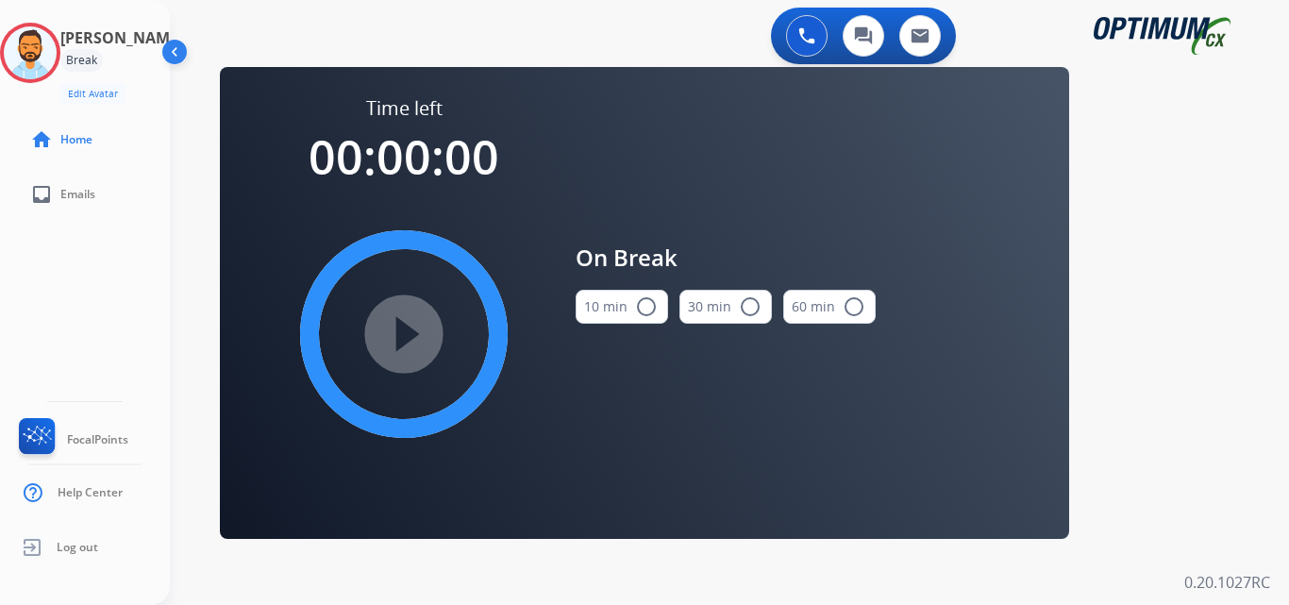
click at [646, 310] on mat-icon "radio_button_unchecked" at bounding box center [646, 306] width 23 height 23
click at [395, 329] on mat-icon "play_circle_filled" at bounding box center [404, 334] width 23 height 23
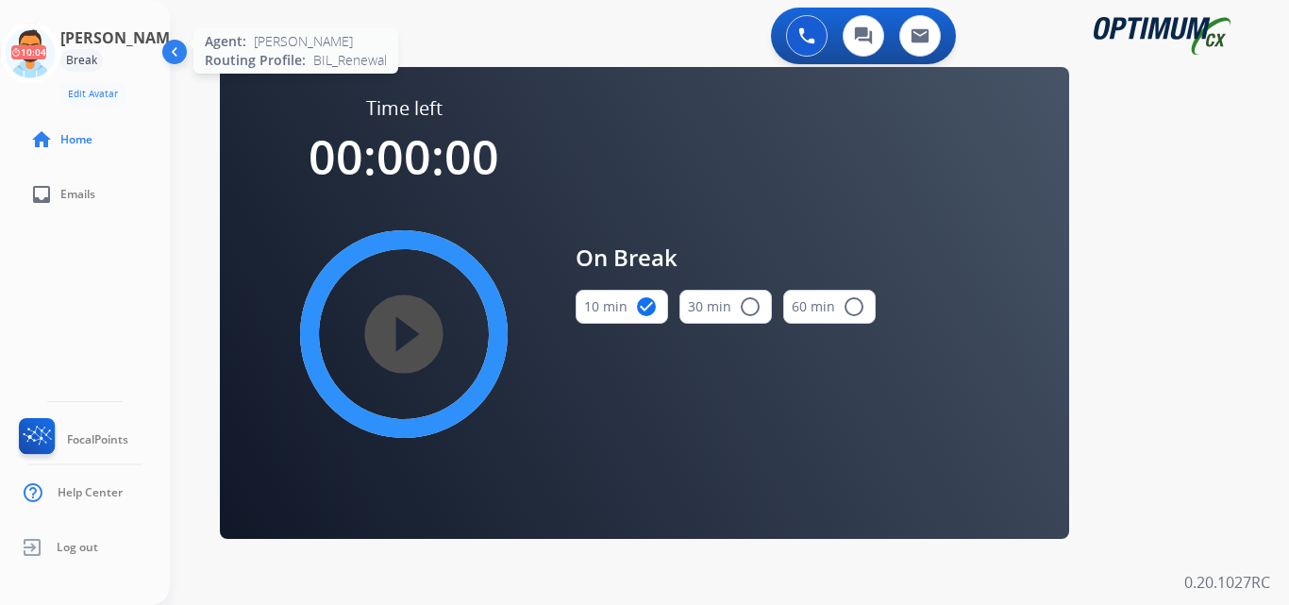
click at [42, 55] on icon at bounding box center [30, 53] width 61 height 61
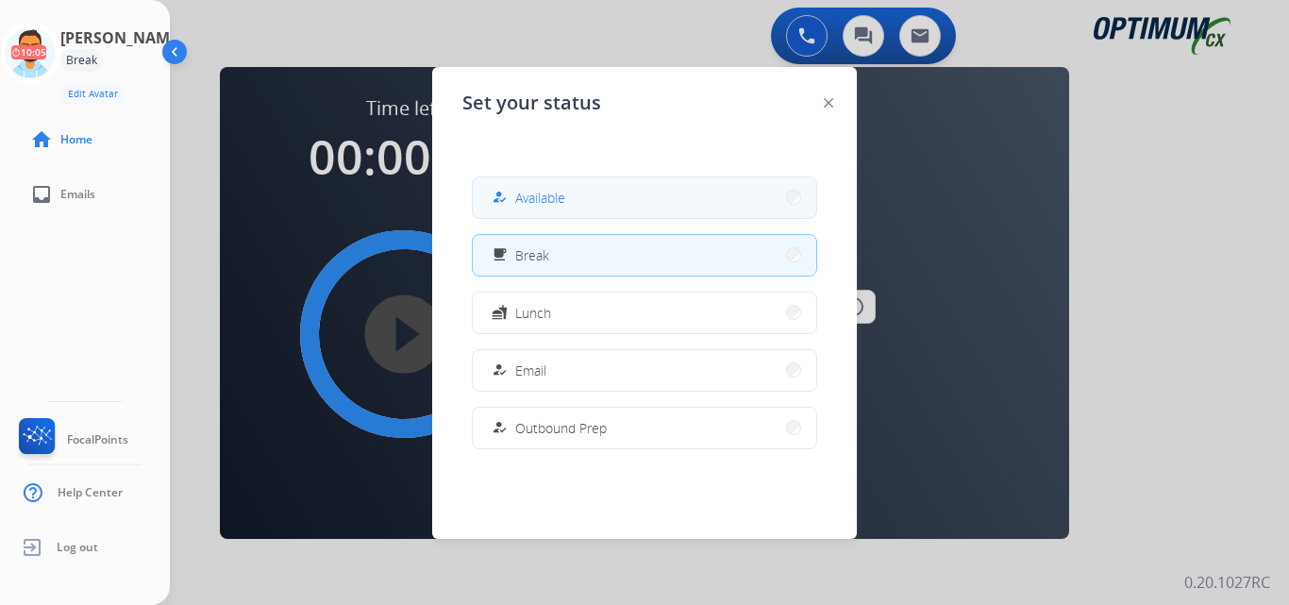
click at [534, 200] on span "Available" at bounding box center [540, 198] width 50 height 20
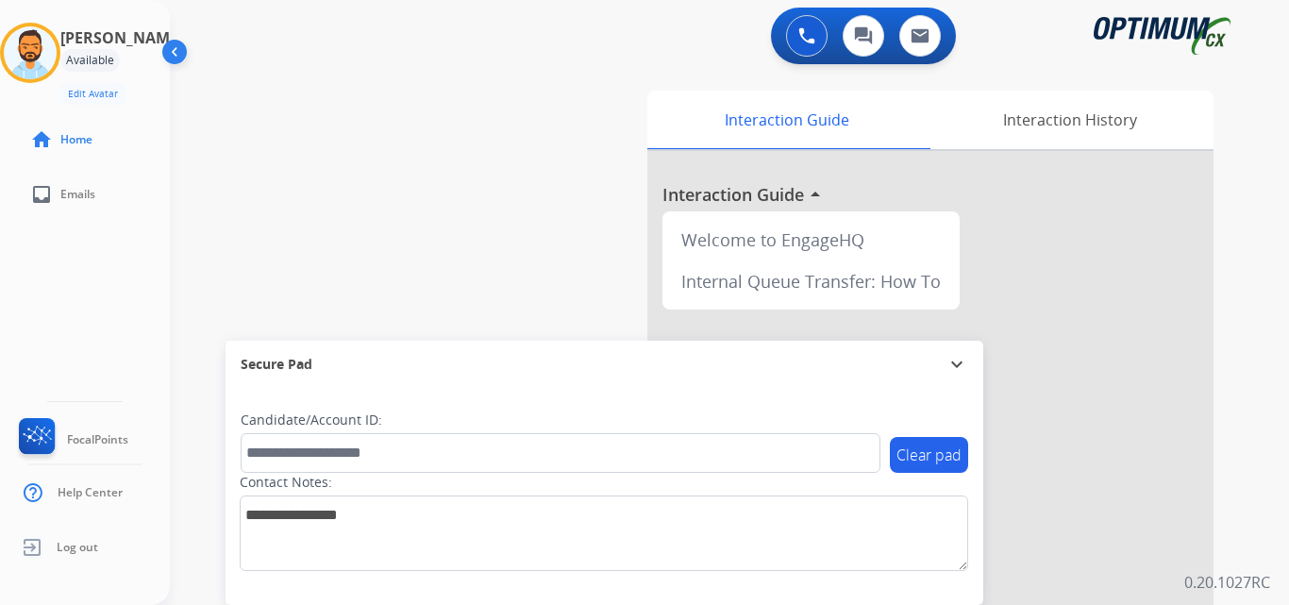
click at [395, 329] on div "swap_horiz Break voice bridge close_fullscreen Connect 3-Way Call merge_type Se…" at bounding box center [707, 461] width 1074 height 787
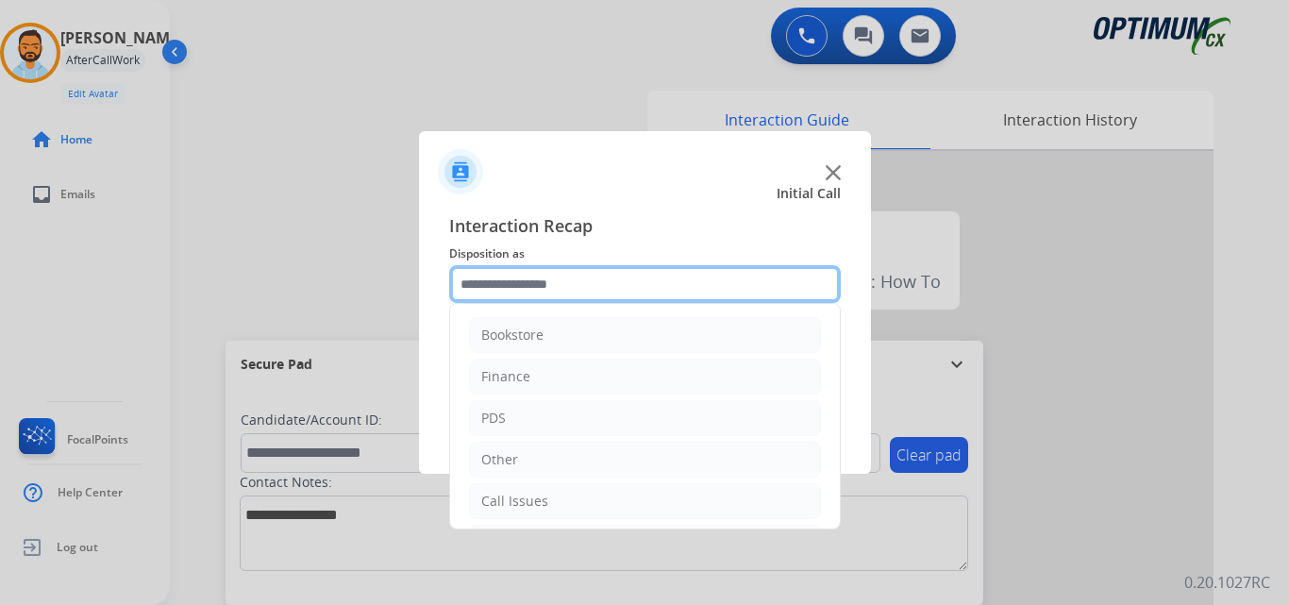
click at [523, 280] on input "text" at bounding box center [645, 284] width 392 height 38
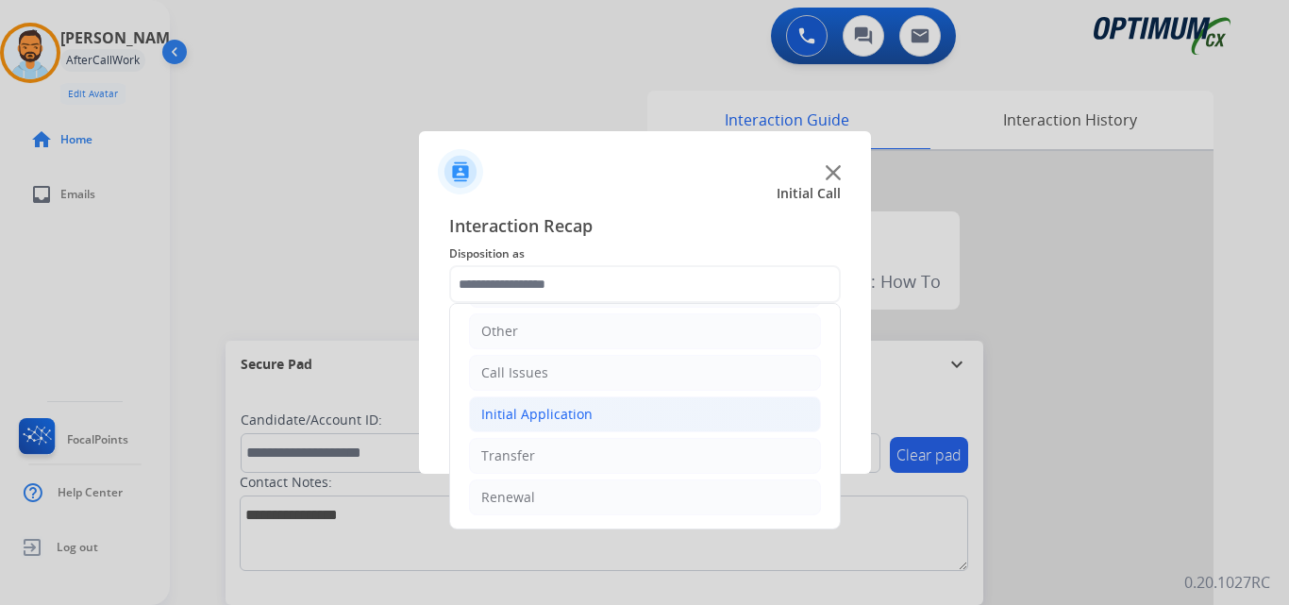
click at [607, 410] on li "Initial Application" at bounding box center [645, 414] width 352 height 36
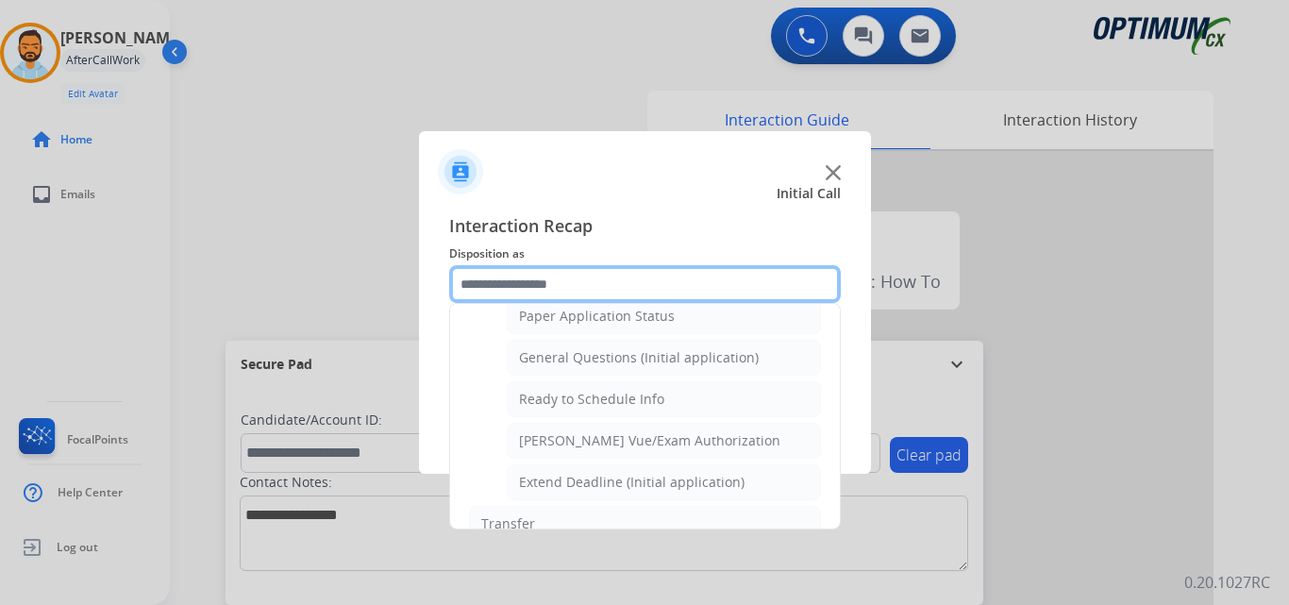
scroll to position [1073, 0]
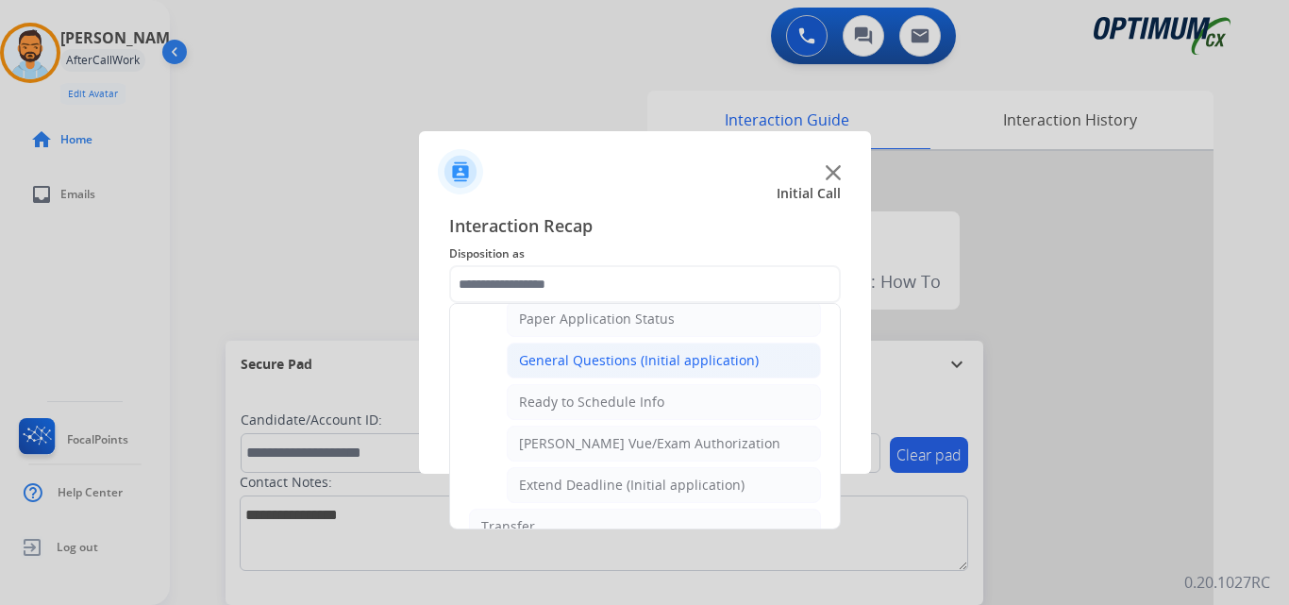
click at [637, 370] on div "General Questions (Initial application)" at bounding box center [639, 360] width 240 height 19
type input "**********"
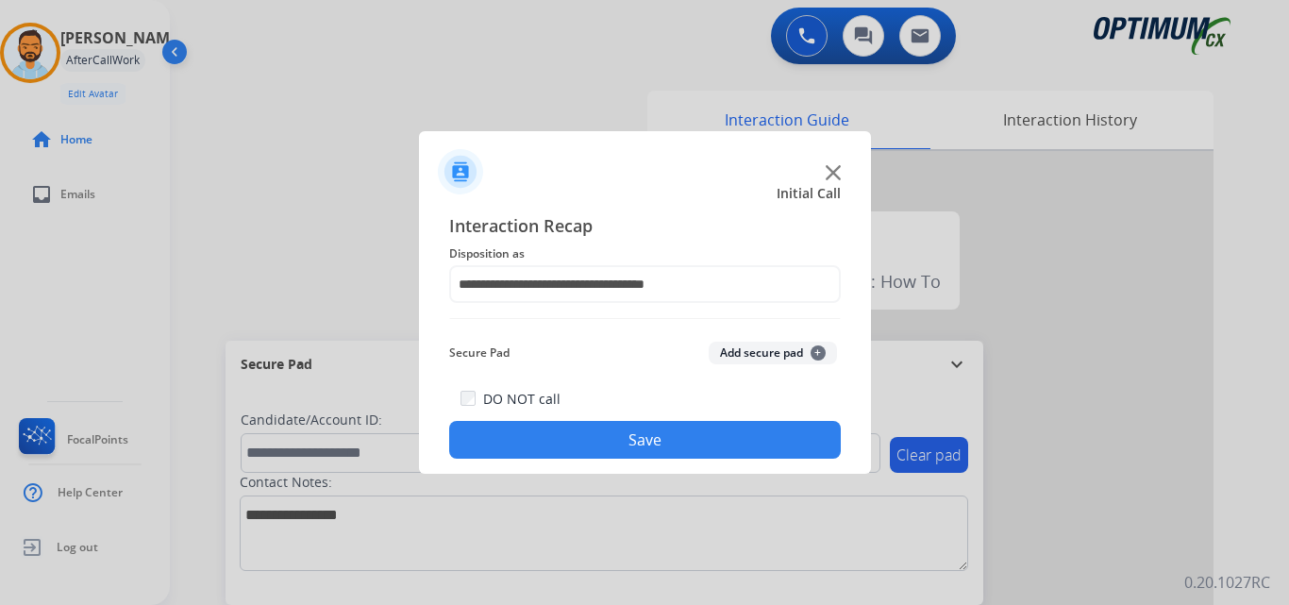
click at [649, 437] on button "Save" at bounding box center [645, 440] width 392 height 38
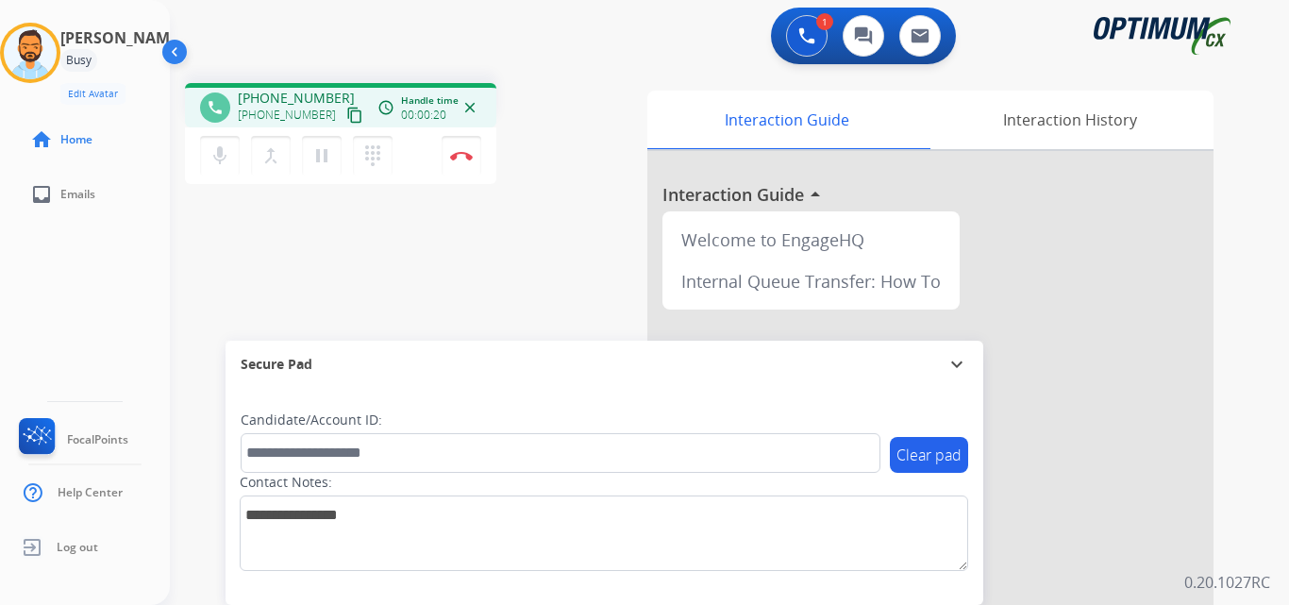
click at [346, 118] on mat-icon "content_copy" at bounding box center [354, 115] width 17 height 17
click at [346, 115] on mat-icon "content_copy" at bounding box center [354, 115] width 17 height 17
click at [464, 159] on img at bounding box center [461, 155] width 23 height 9
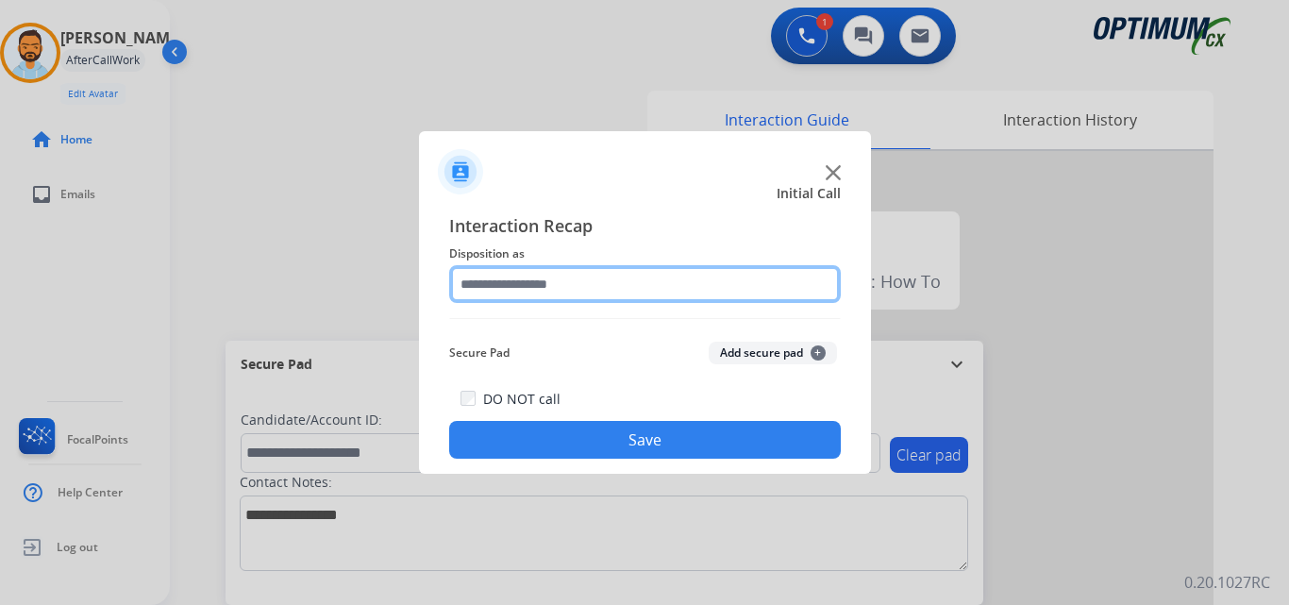
click at [639, 293] on input "text" at bounding box center [645, 284] width 392 height 38
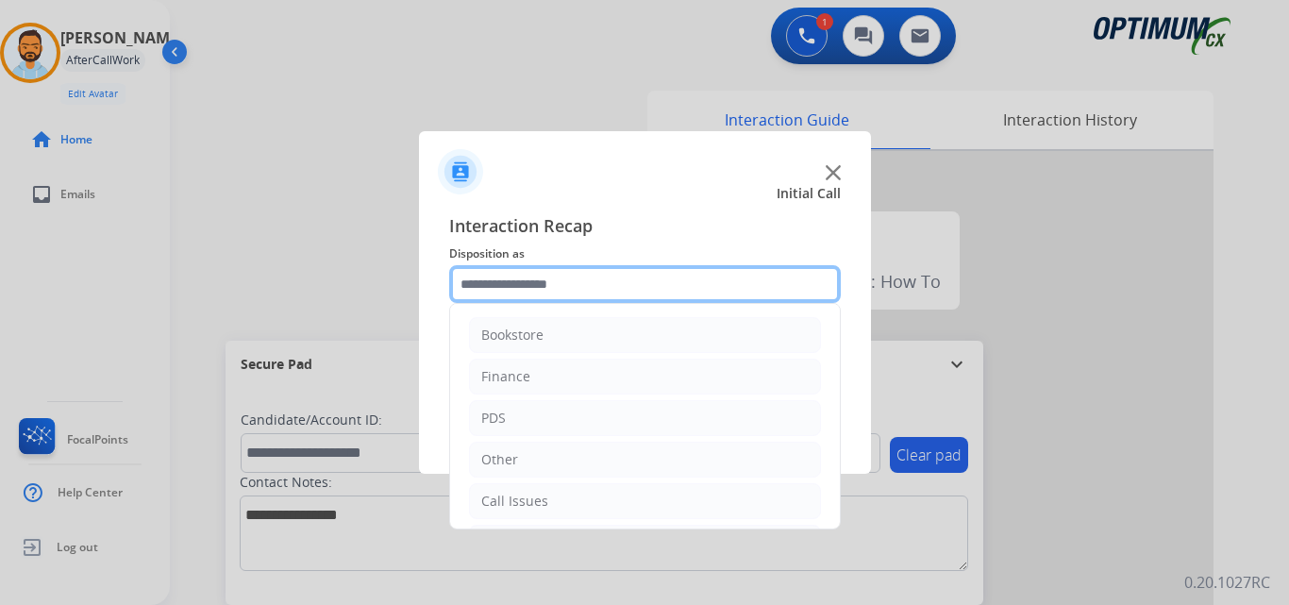
scroll to position [128, 0]
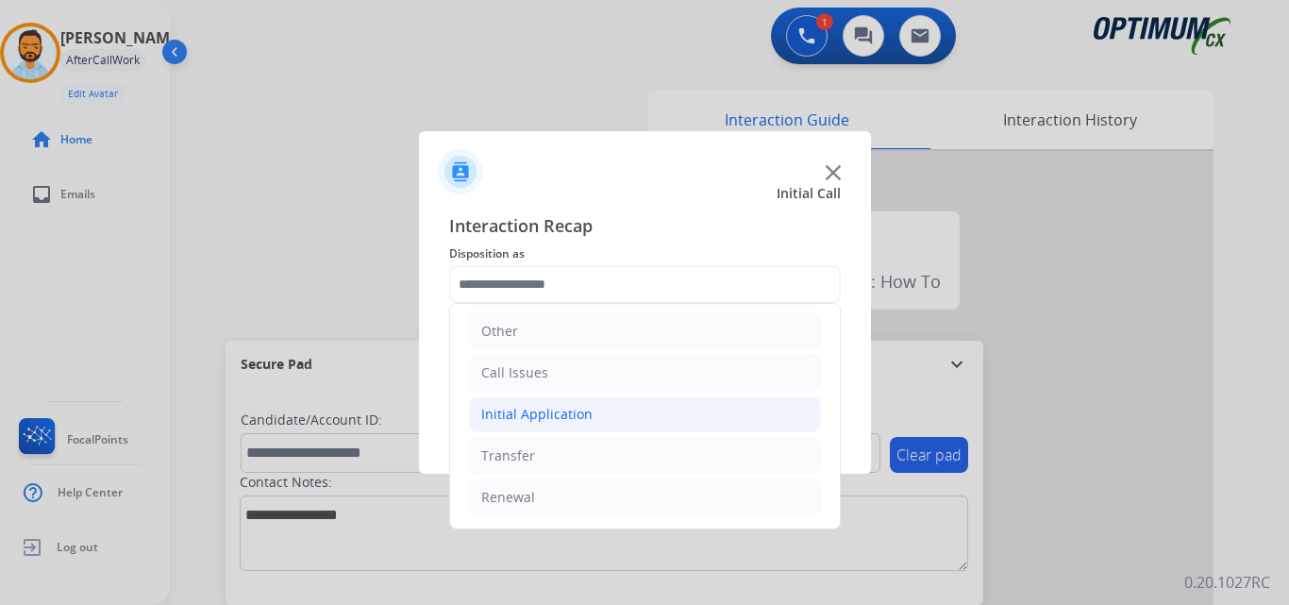
click at [612, 409] on li "Initial Application" at bounding box center [645, 414] width 352 height 36
click at [584, 424] on div "Initial Application" at bounding box center [536, 414] width 111 height 19
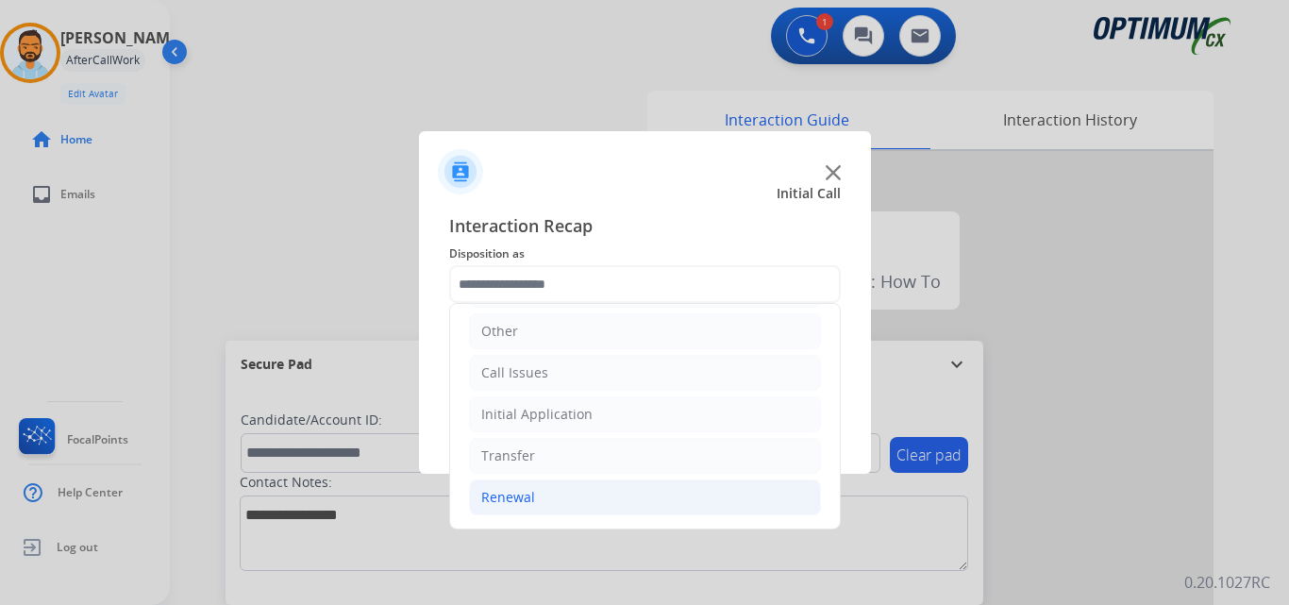
click at [568, 492] on li "Renewal" at bounding box center [645, 497] width 352 height 36
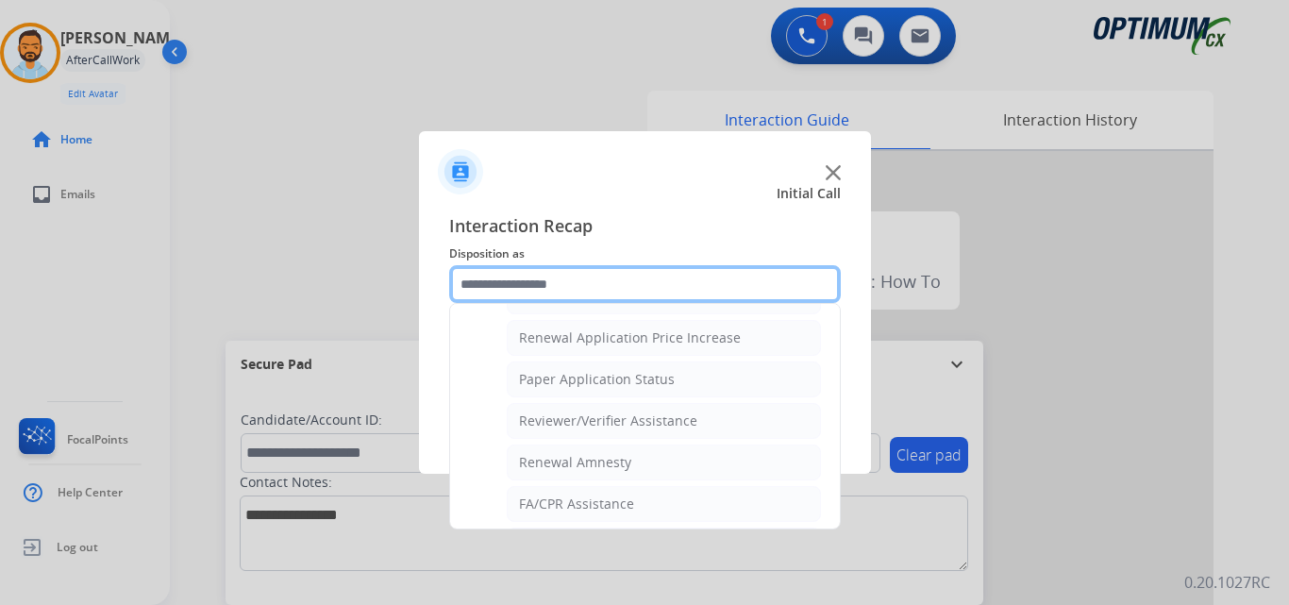
scroll to position [0, 0]
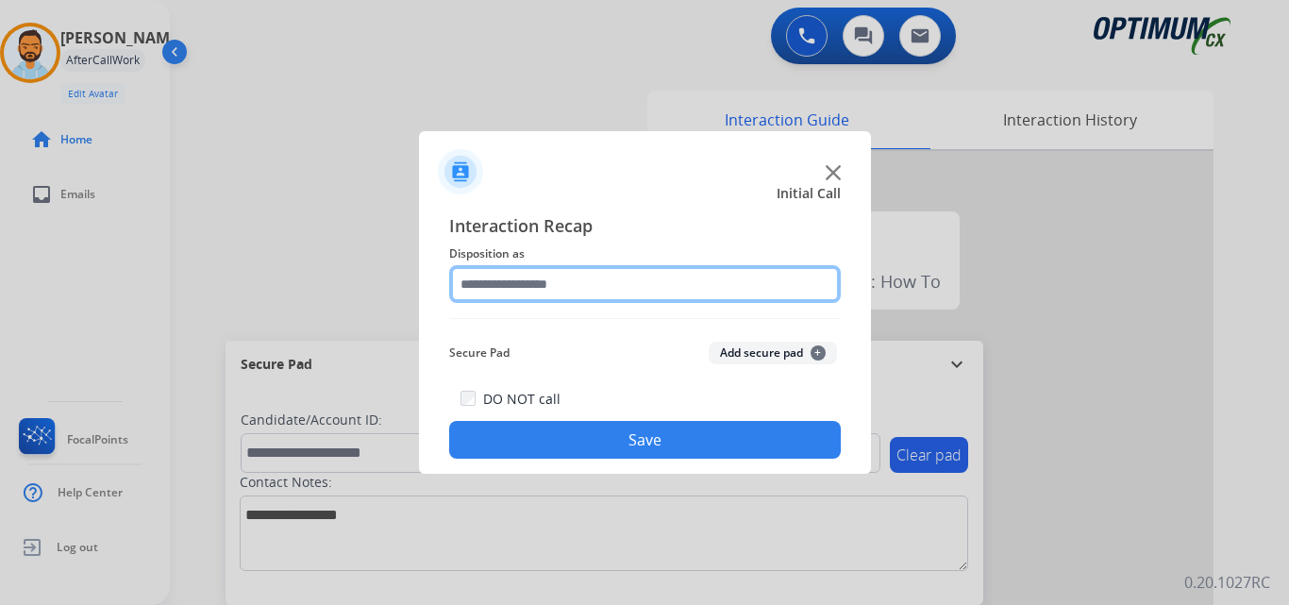
click at [575, 285] on input "text" at bounding box center [645, 284] width 392 height 38
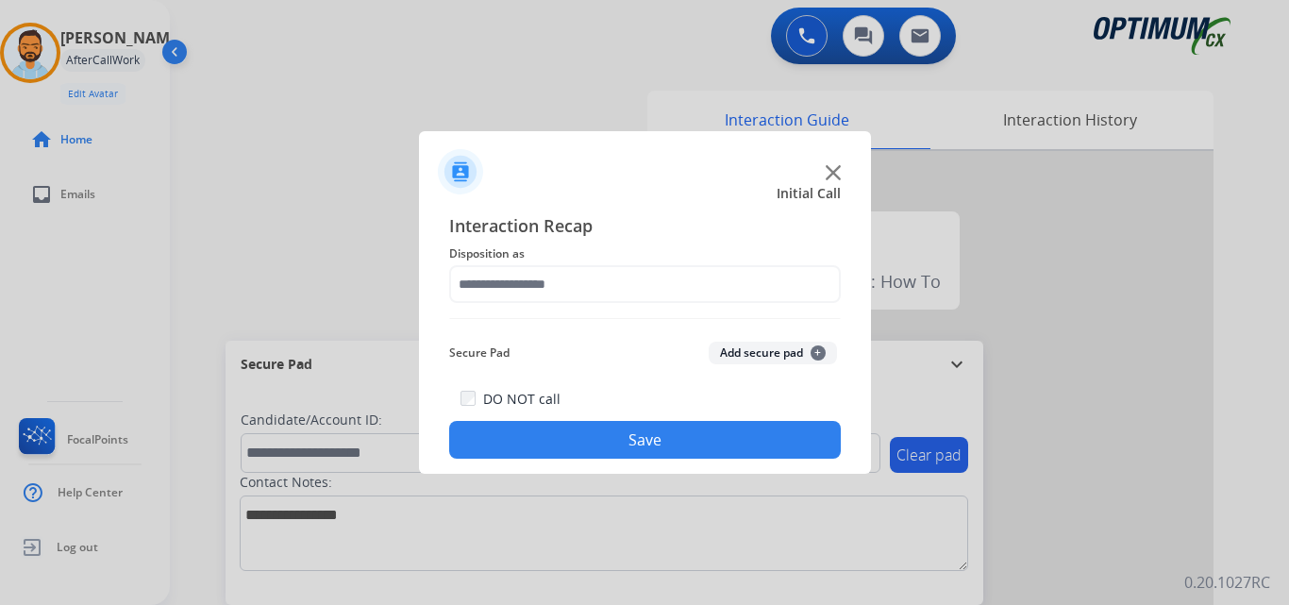
click at [695, 196] on div "Initial Call" at bounding box center [630, 193] width 452 height 19
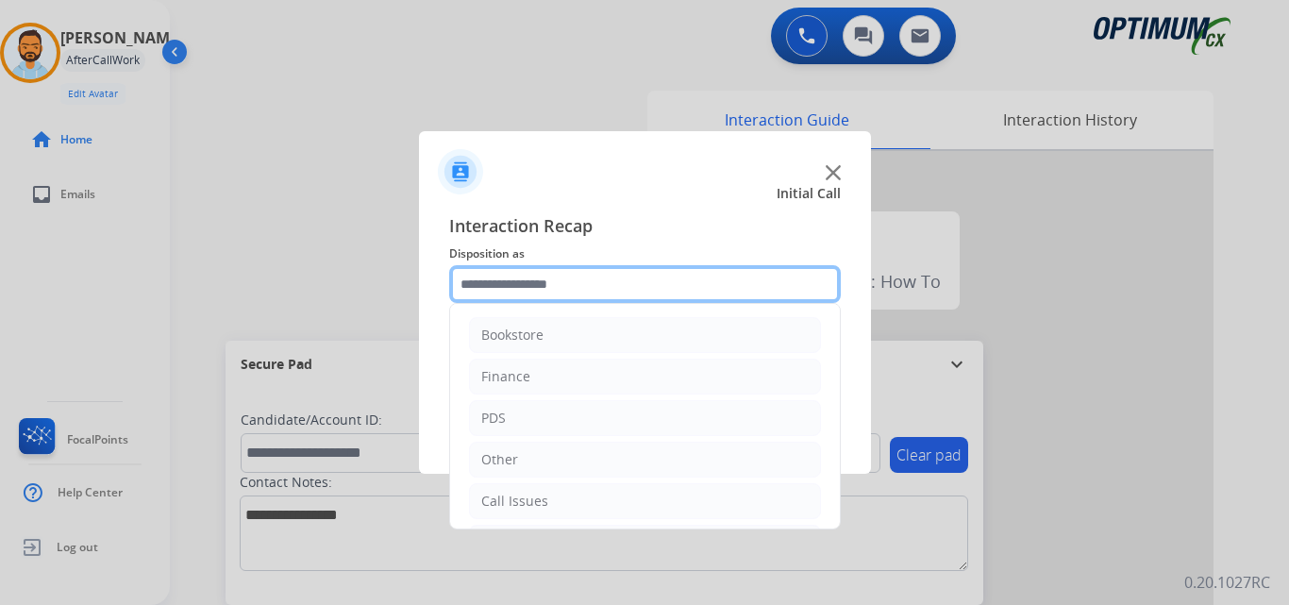
click at [478, 296] on input "text" at bounding box center [645, 284] width 392 height 38
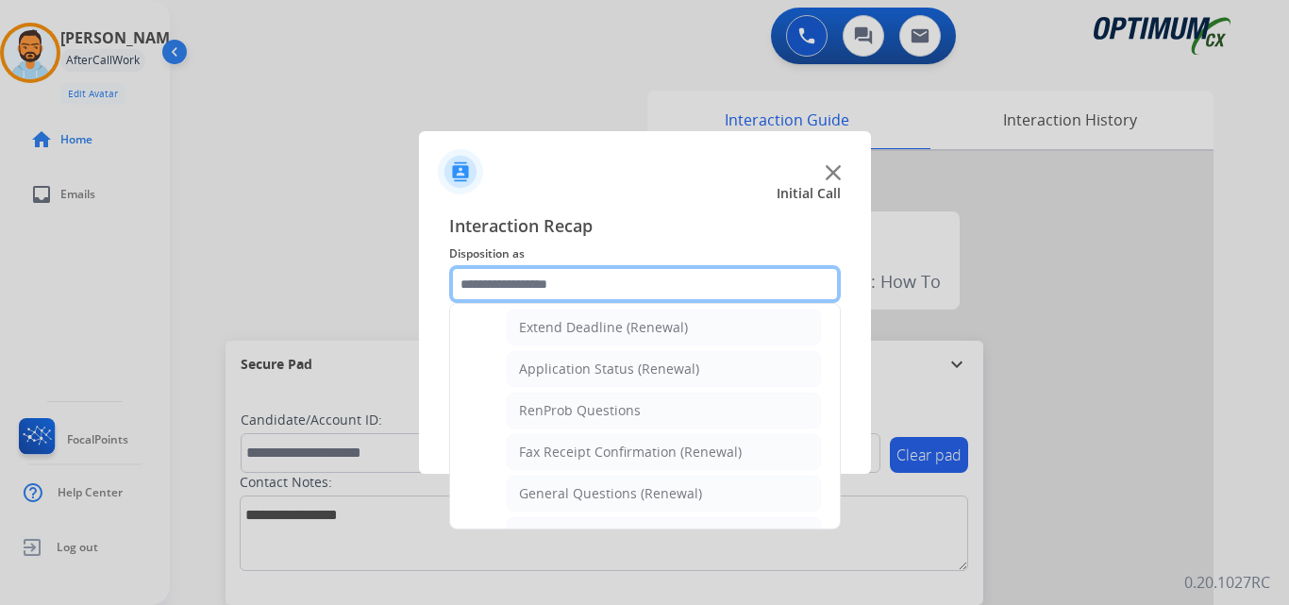
scroll to position [729, 0]
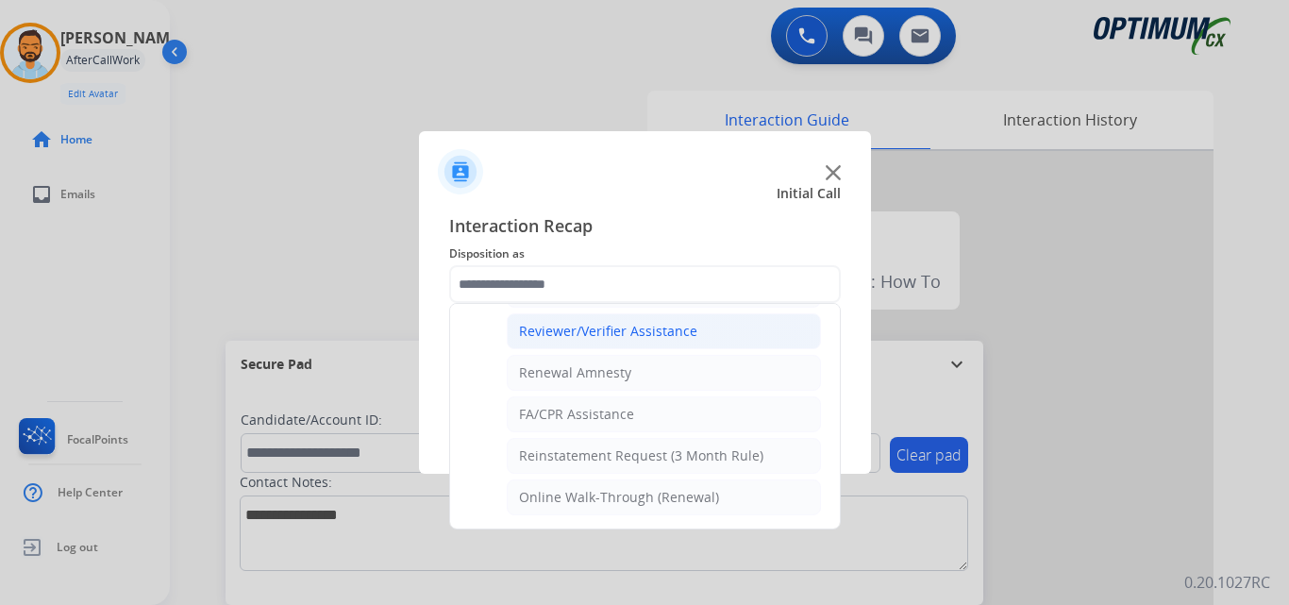
click at [632, 335] on div "Reviewer/Verifier Assistance" at bounding box center [608, 331] width 178 height 19
type input "**********"
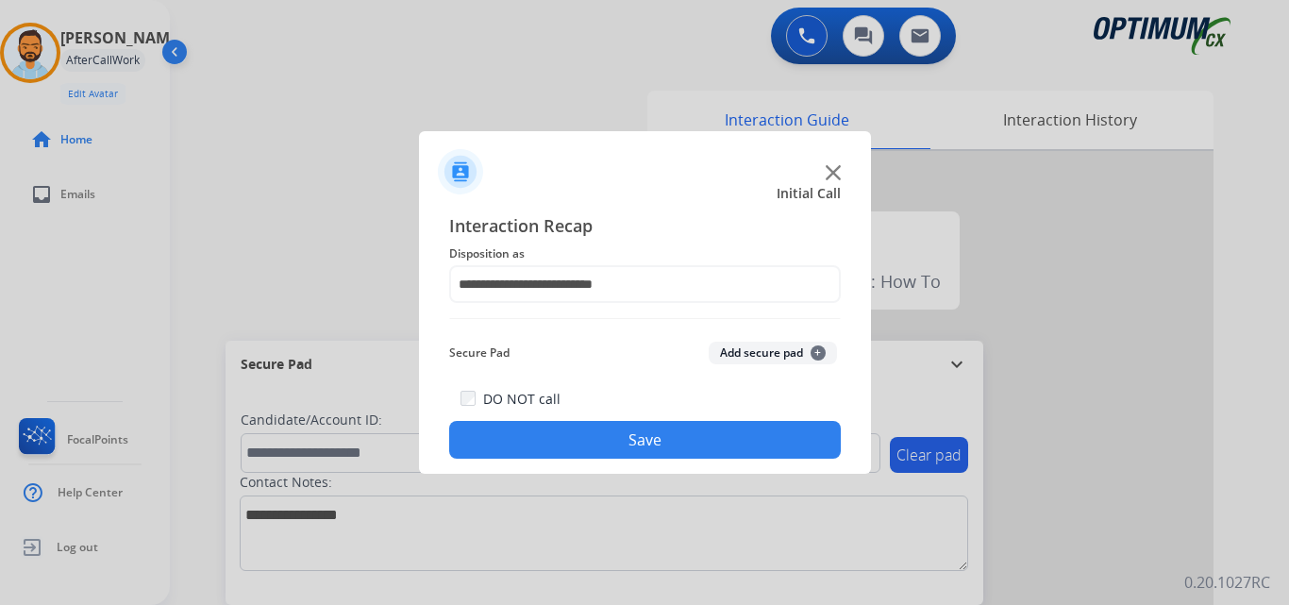
click at [629, 444] on button "Save" at bounding box center [645, 440] width 392 height 38
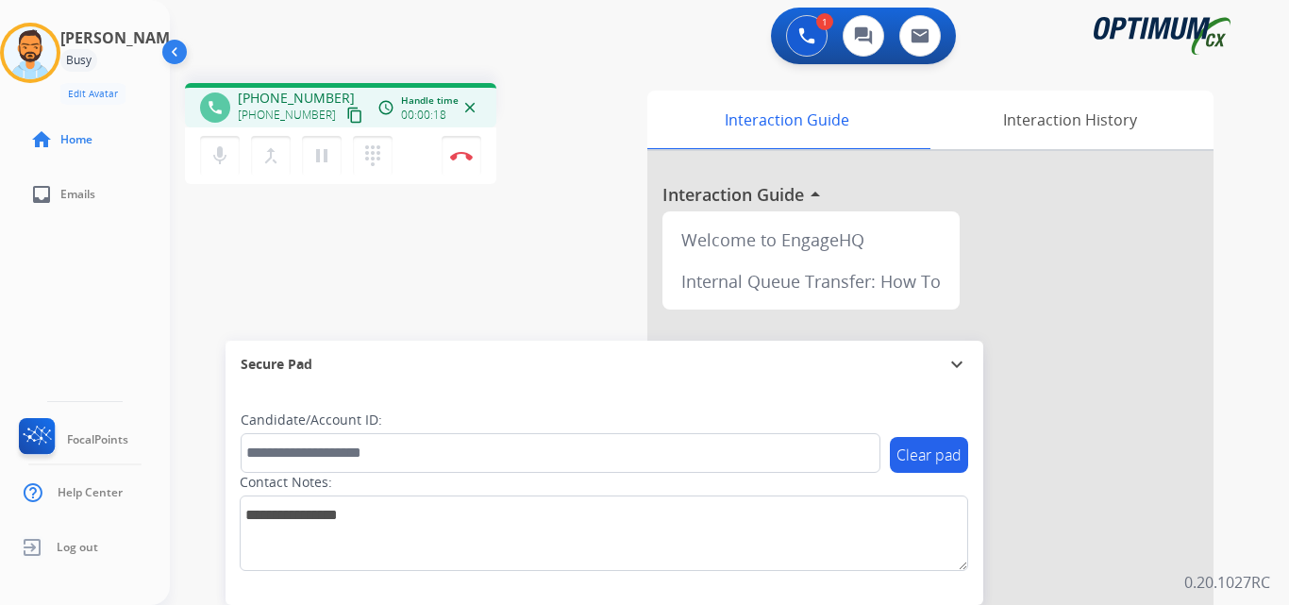
click at [346, 116] on mat-icon "content_copy" at bounding box center [354, 115] width 17 height 17
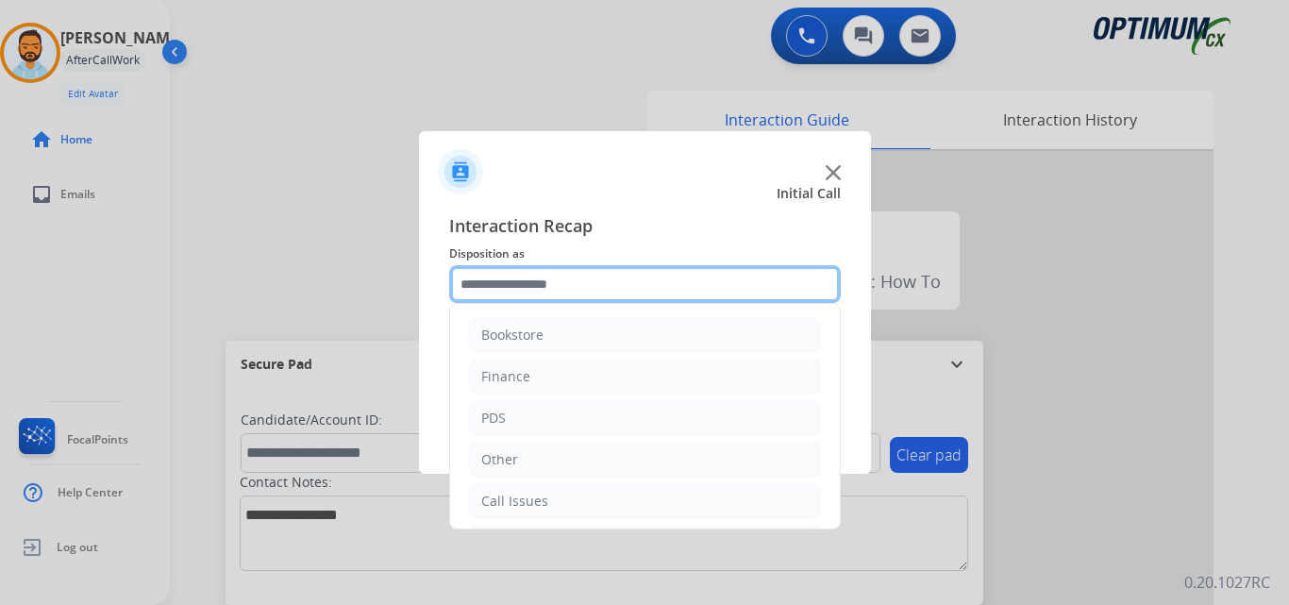
click at [510, 293] on input "text" at bounding box center [645, 284] width 392 height 38
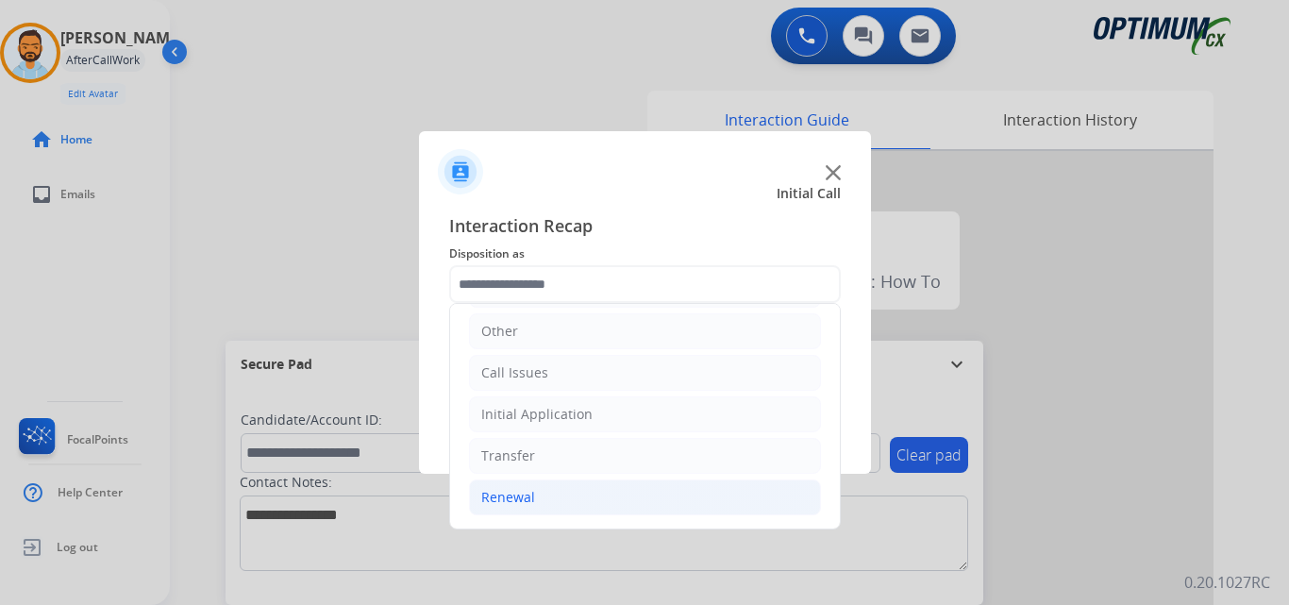
click at [568, 494] on li "Renewal" at bounding box center [645, 497] width 352 height 36
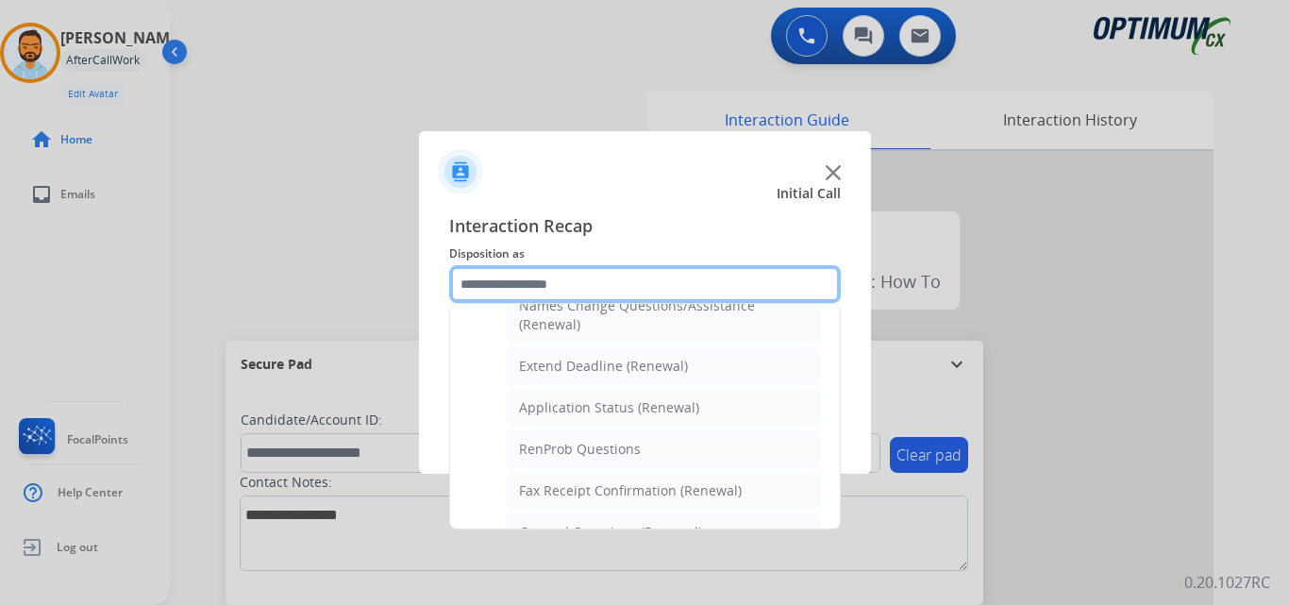
scroll to position [729, 0]
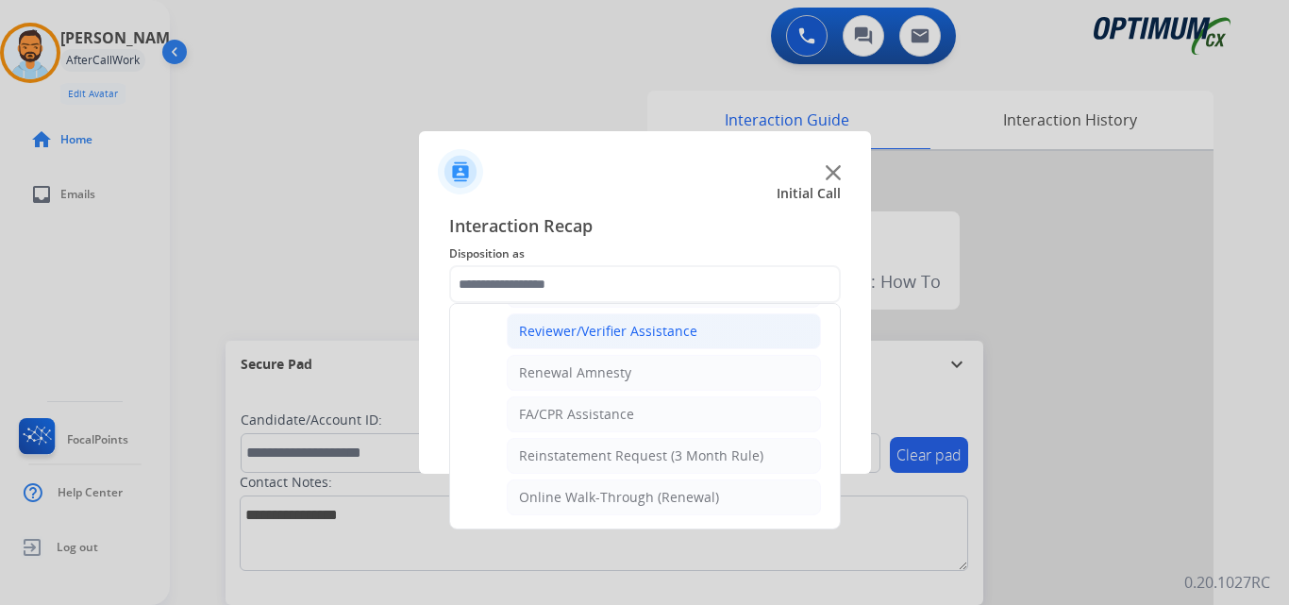
click at [652, 332] on div "Reviewer/Verifier Assistance" at bounding box center [608, 331] width 178 height 19
type input "**********"
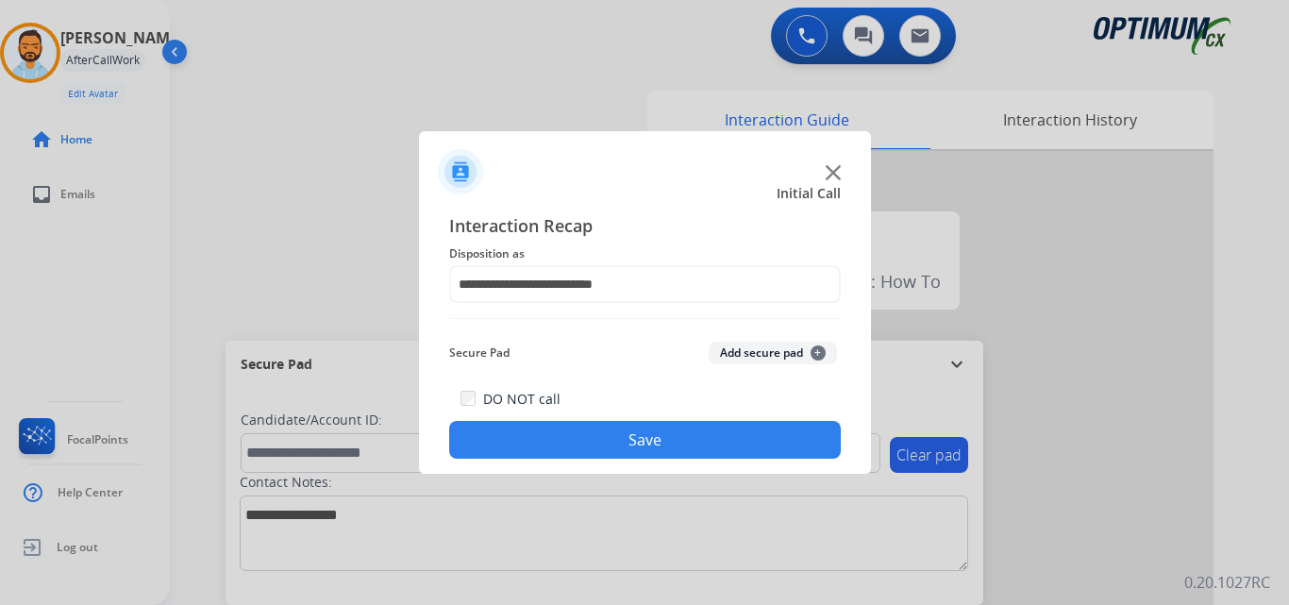
click at [642, 449] on button "Save" at bounding box center [645, 440] width 392 height 38
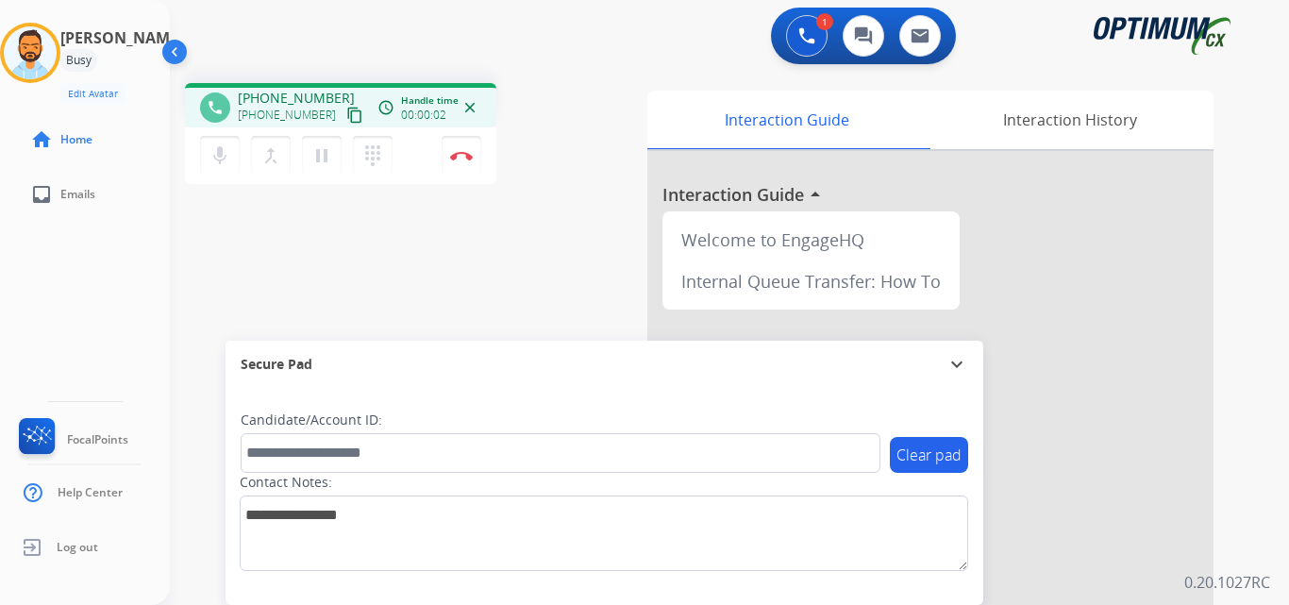
click at [344, 110] on button "content_copy" at bounding box center [355, 115] width 23 height 23
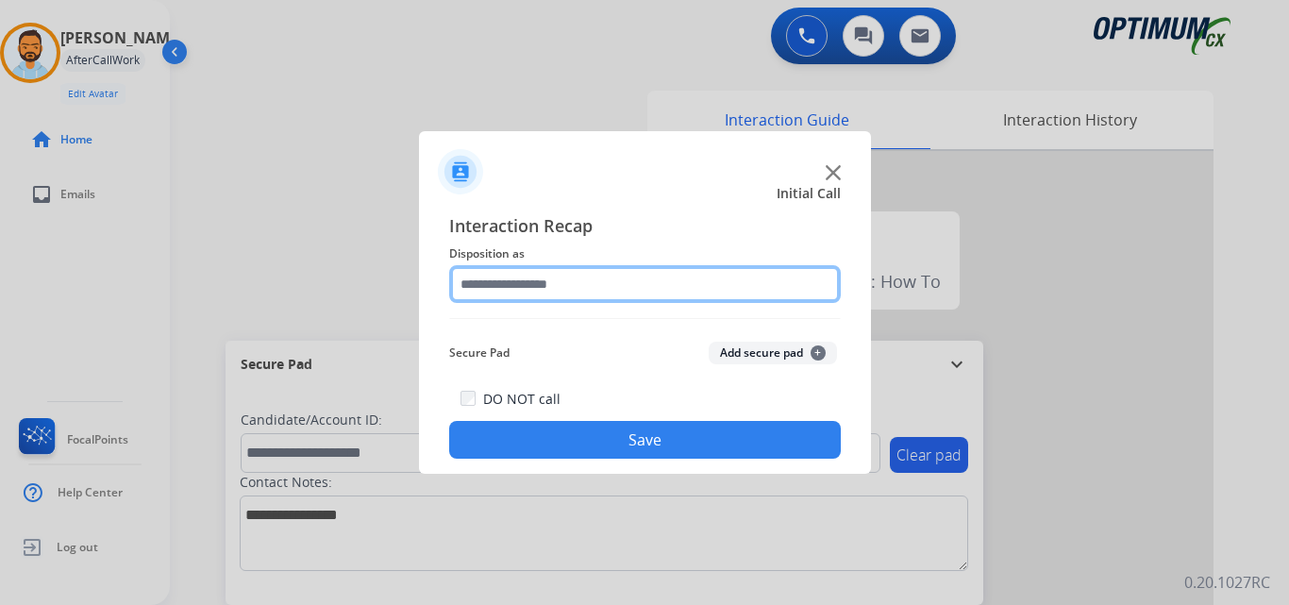
click at [542, 291] on input "text" at bounding box center [645, 284] width 392 height 38
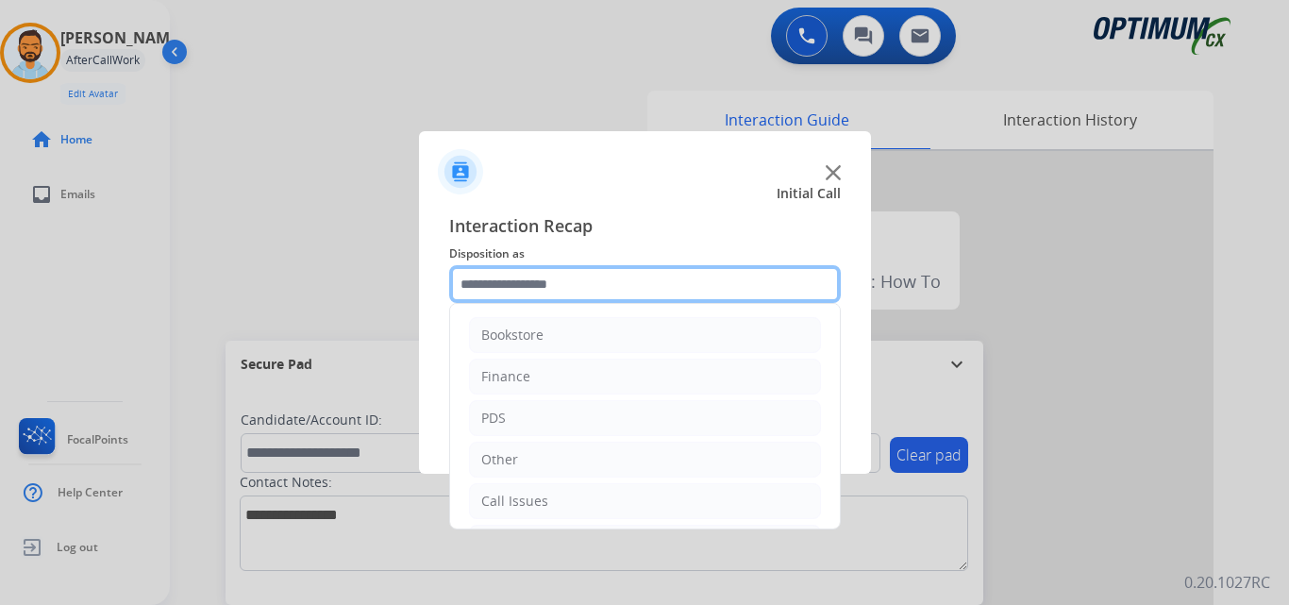
scroll to position [128, 0]
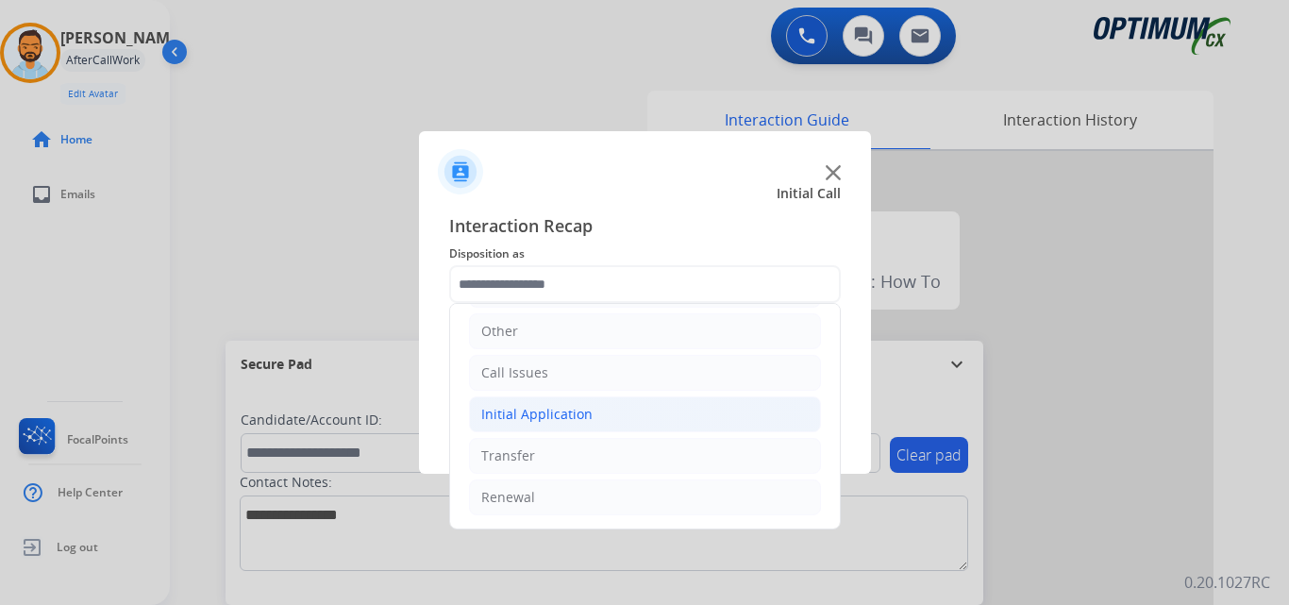
click at [594, 410] on li "Initial Application" at bounding box center [645, 414] width 352 height 36
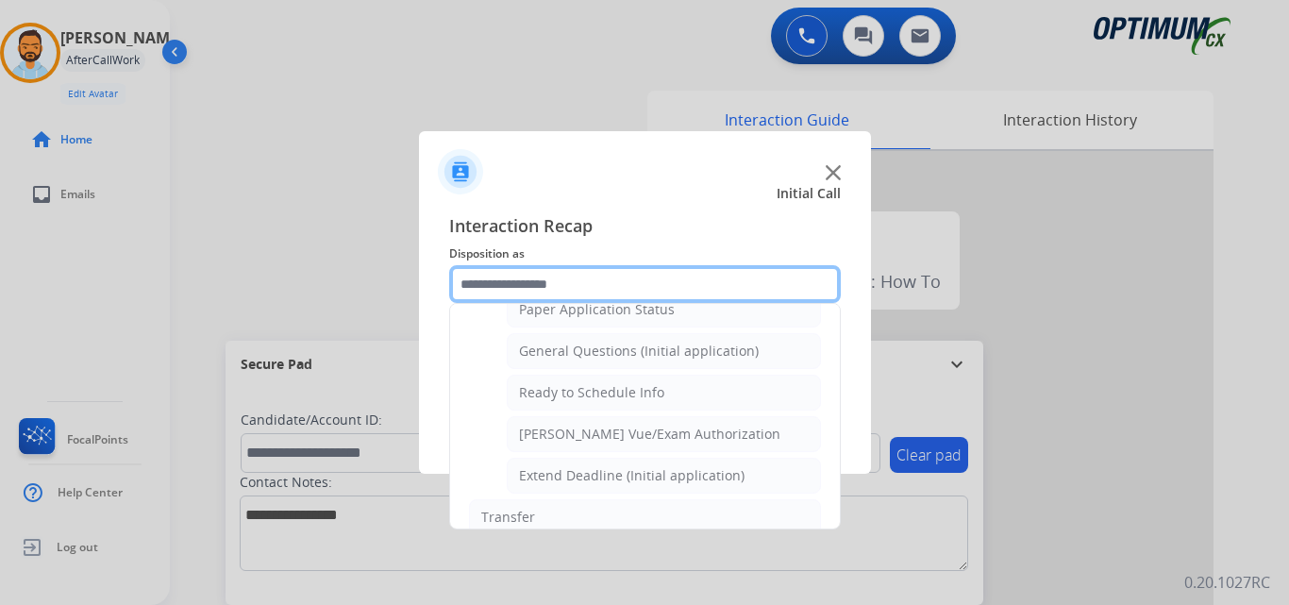
scroll to position [1075, 0]
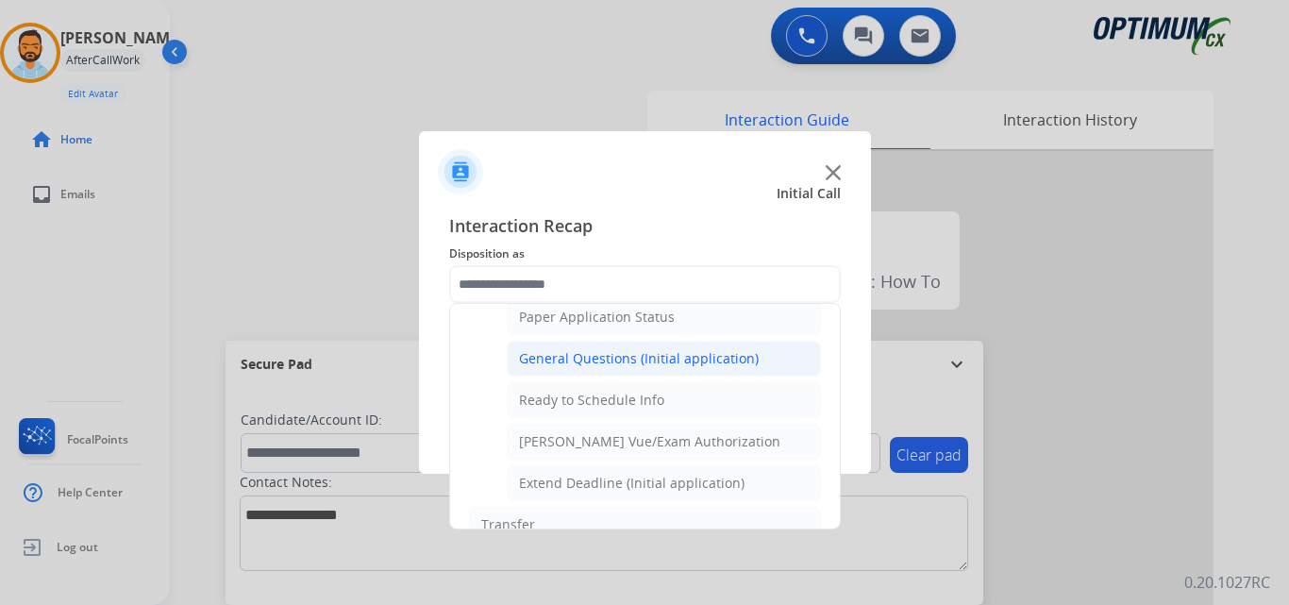
click at [662, 355] on div "General Questions (Initial application)" at bounding box center [639, 358] width 240 height 19
type input "**********"
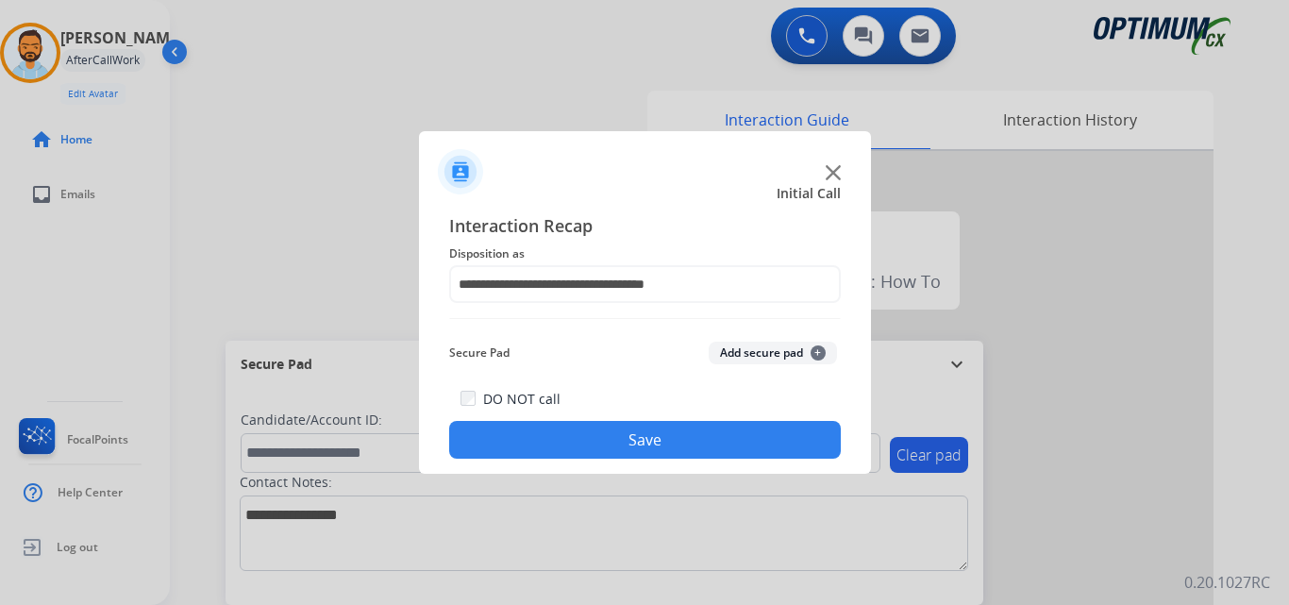
click at [642, 432] on button "Save" at bounding box center [645, 440] width 392 height 38
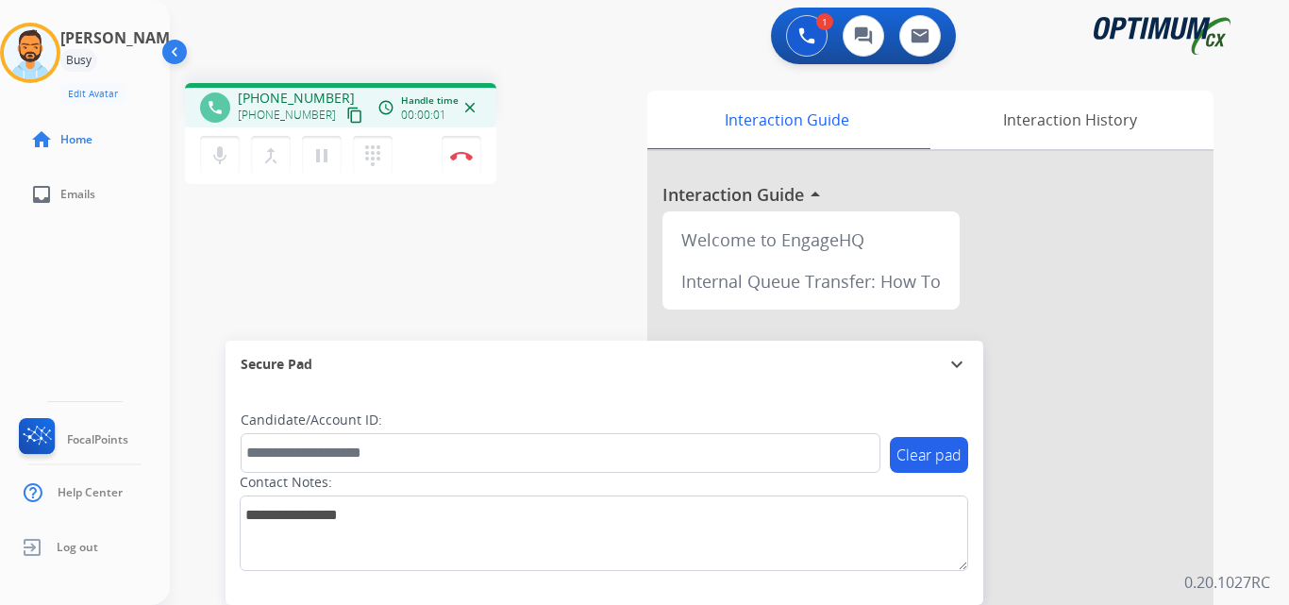
click at [346, 116] on mat-icon "content_copy" at bounding box center [354, 115] width 17 height 17
click at [464, 159] on img at bounding box center [461, 155] width 23 height 9
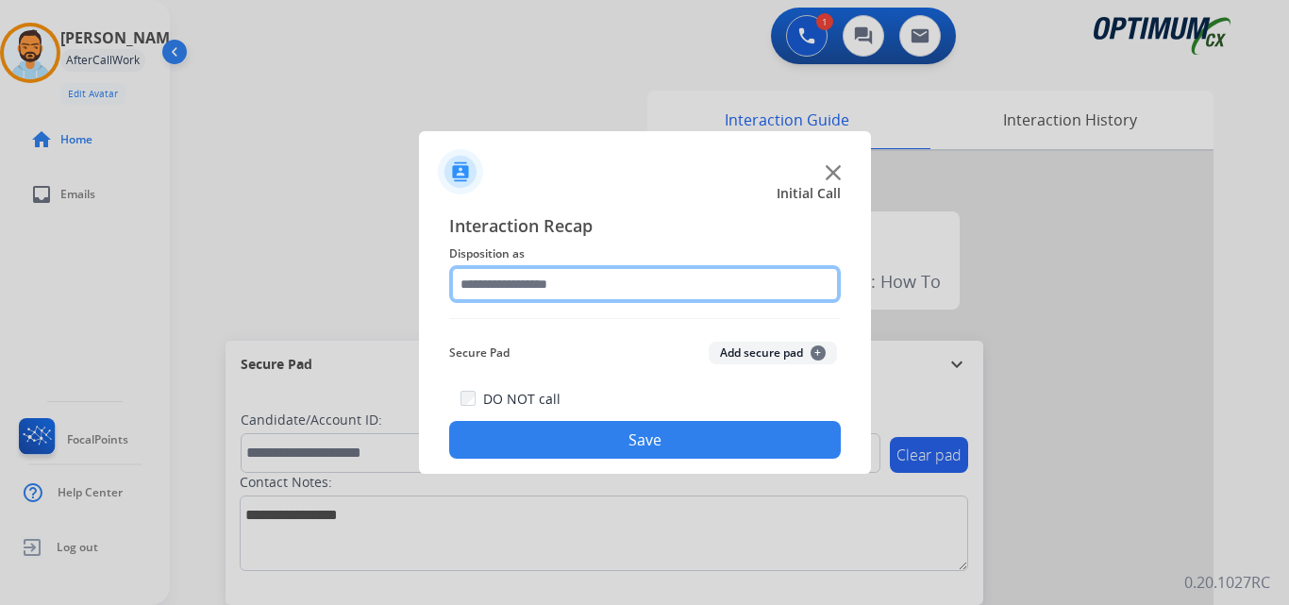
click at [726, 290] on input "text" at bounding box center [645, 284] width 392 height 38
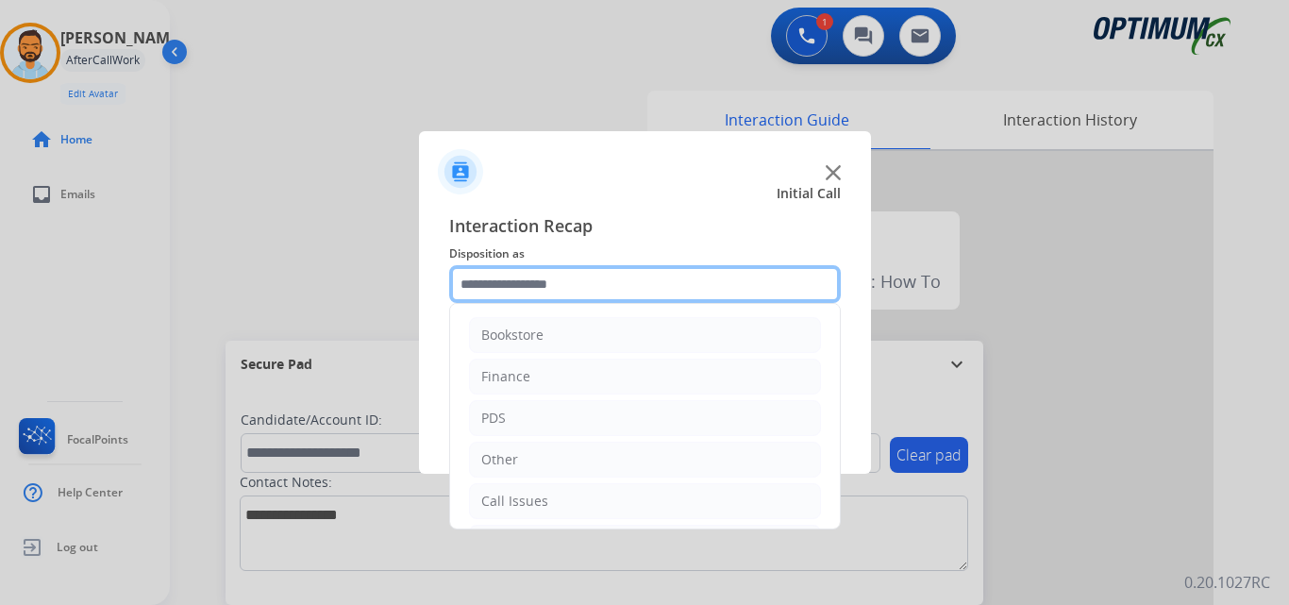
scroll to position [128, 0]
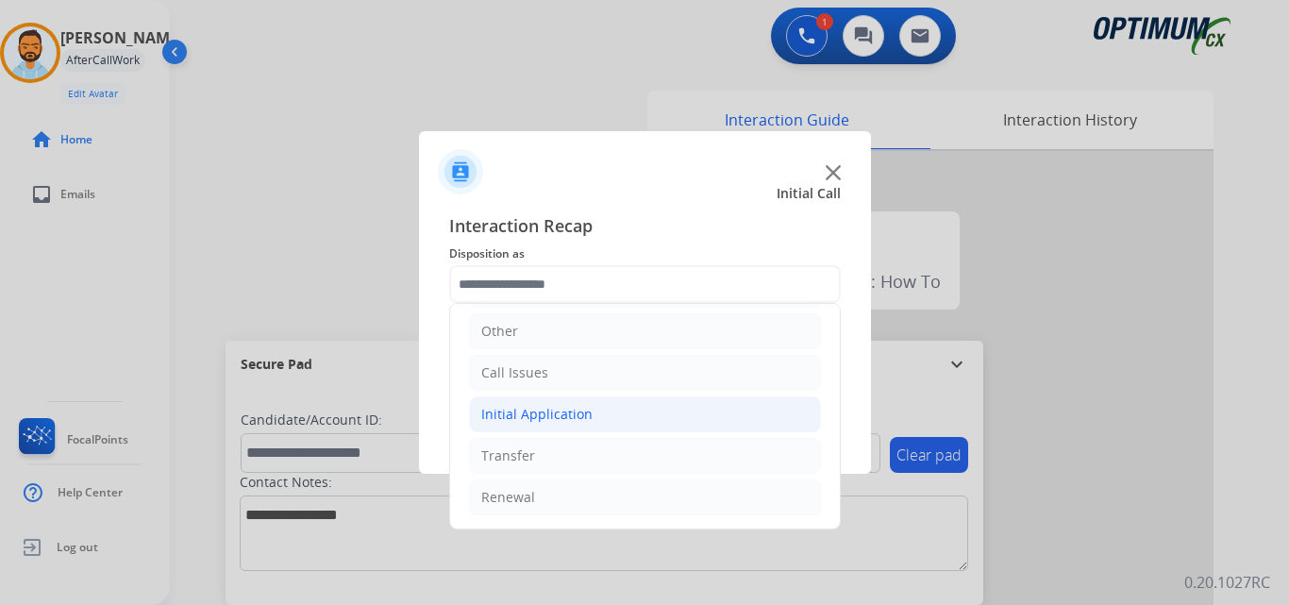
click at [574, 423] on div "Initial Application" at bounding box center [536, 414] width 111 height 19
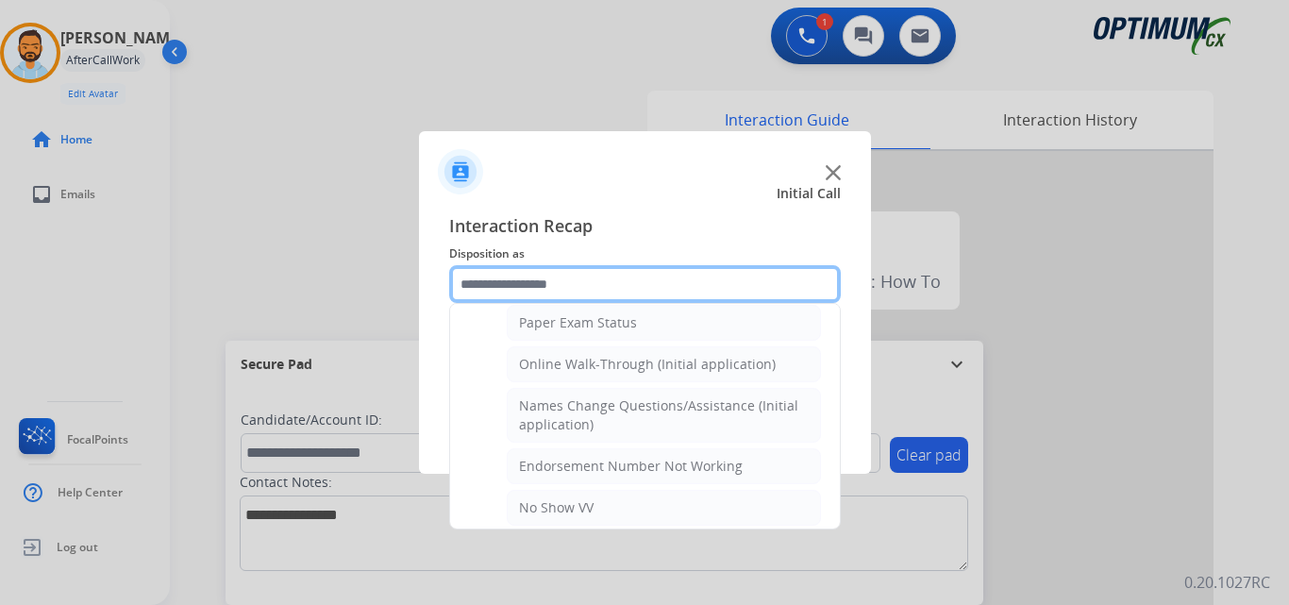
scroll to position [0, 0]
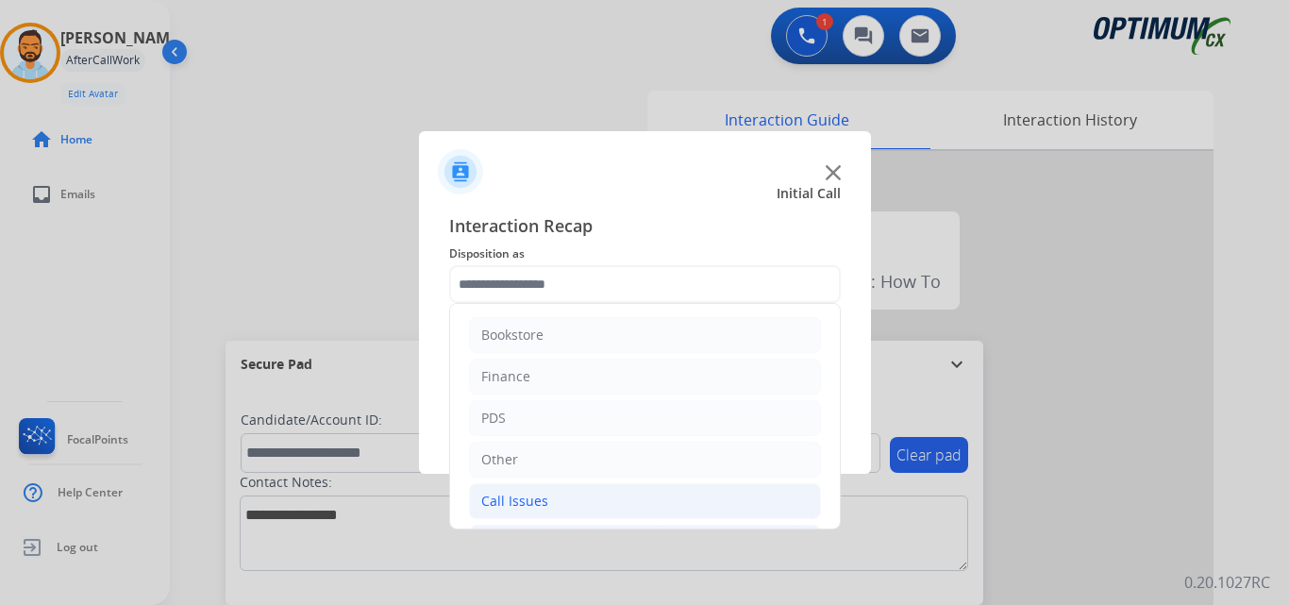
click at [571, 502] on li "Call Issues" at bounding box center [645, 501] width 352 height 36
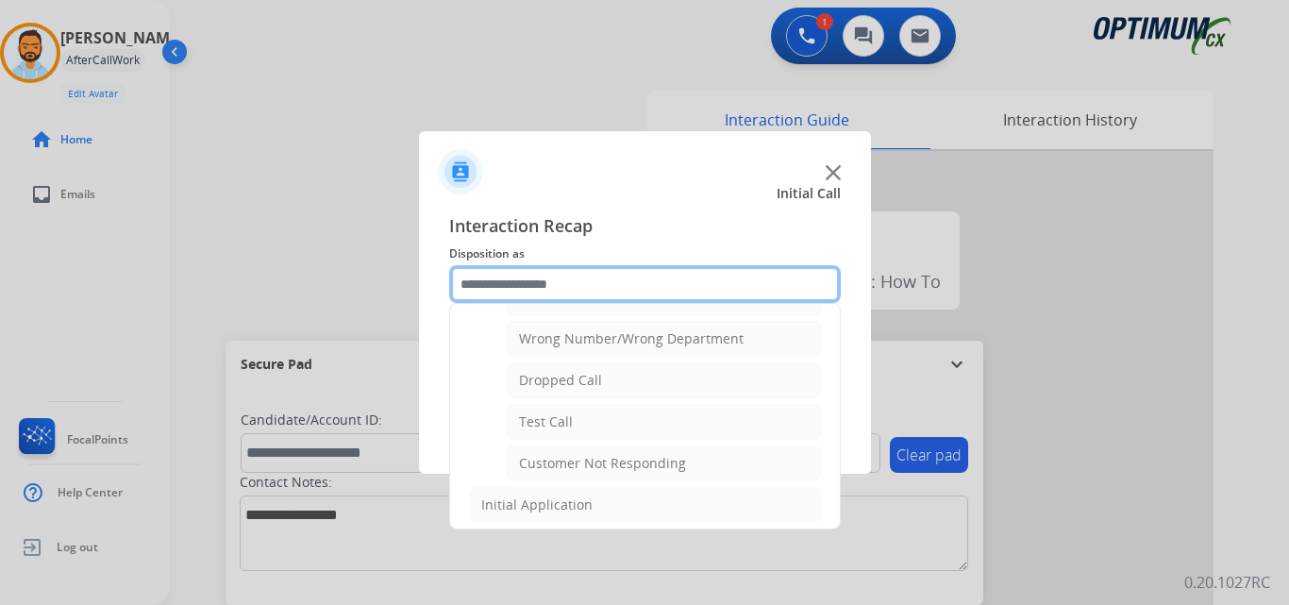
scroll to position [237, 0]
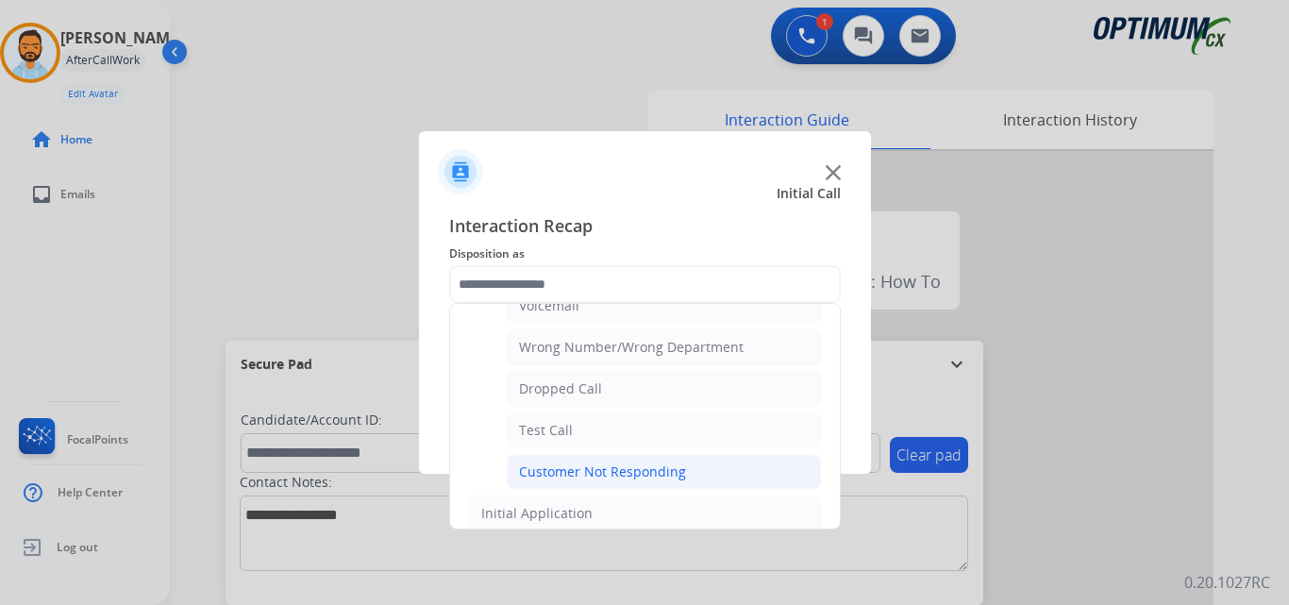
click at [649, 478] on div "Customer Not Responding" at bounding box center [602, 471] width 167 height 19
type input "**********"
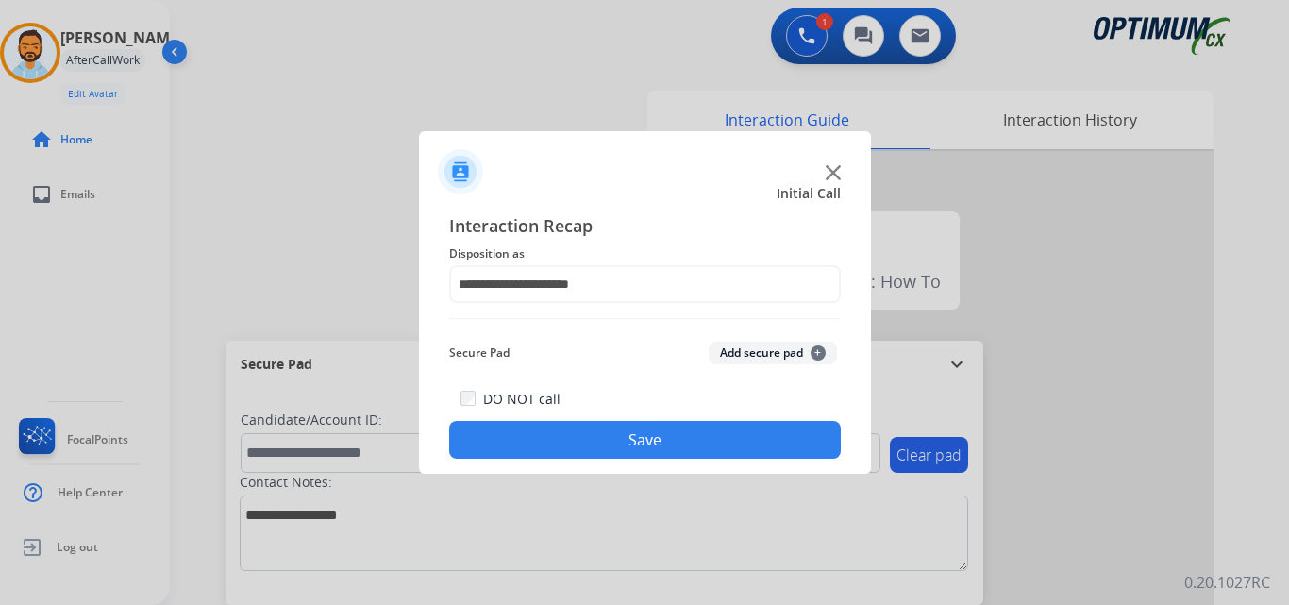
click at [646, 443] on button "Save" at bounding box center [645, 440] width 392 height 38
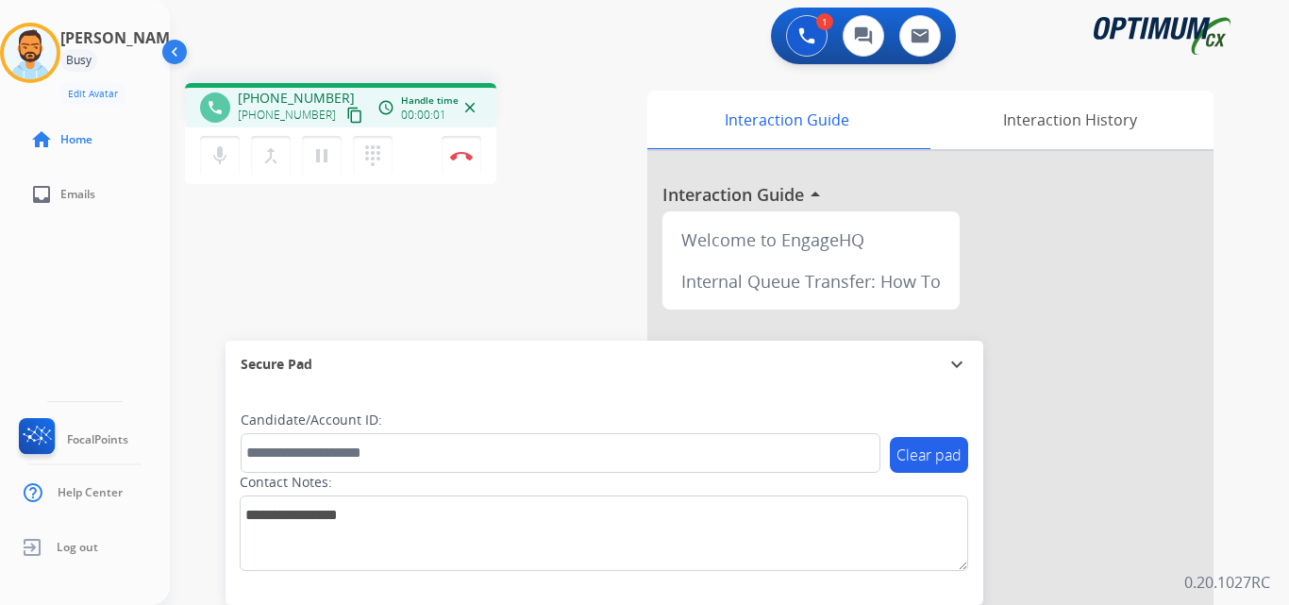
click at [346, 115] on mat-icon "content_copy" at bounding box center [354, 115] width 17 height 17
click at [315, 165] on mat-icon "pause" at bounding box center [321, 155] width 23 height 23
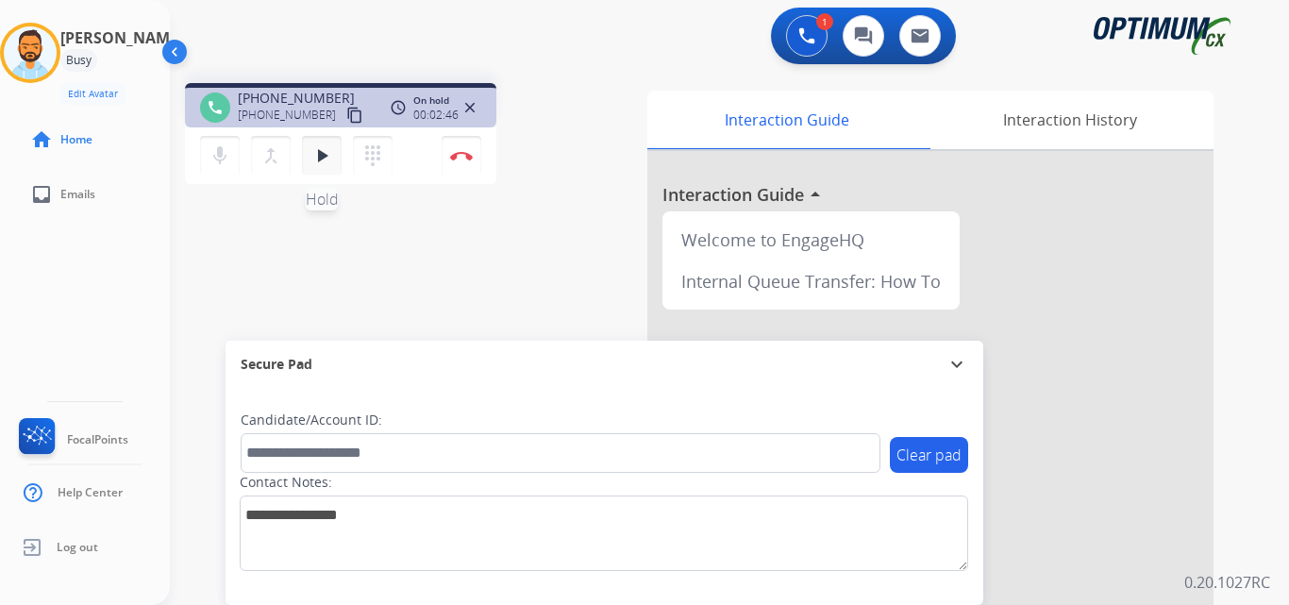
click at [316, 149] on mat-icon "play_arrow" at bounding box center [321, 155] width 23 height 23
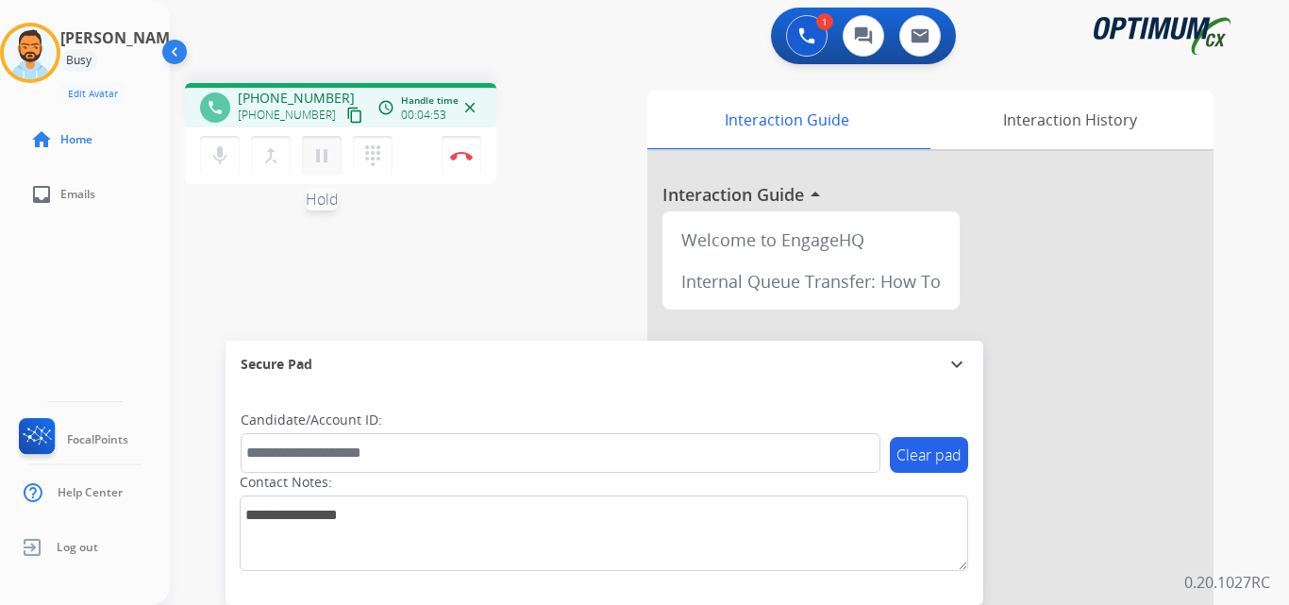
click at [323, 163] on mat-icon "pause" at bounding box center [321, 155] width 23 height 23
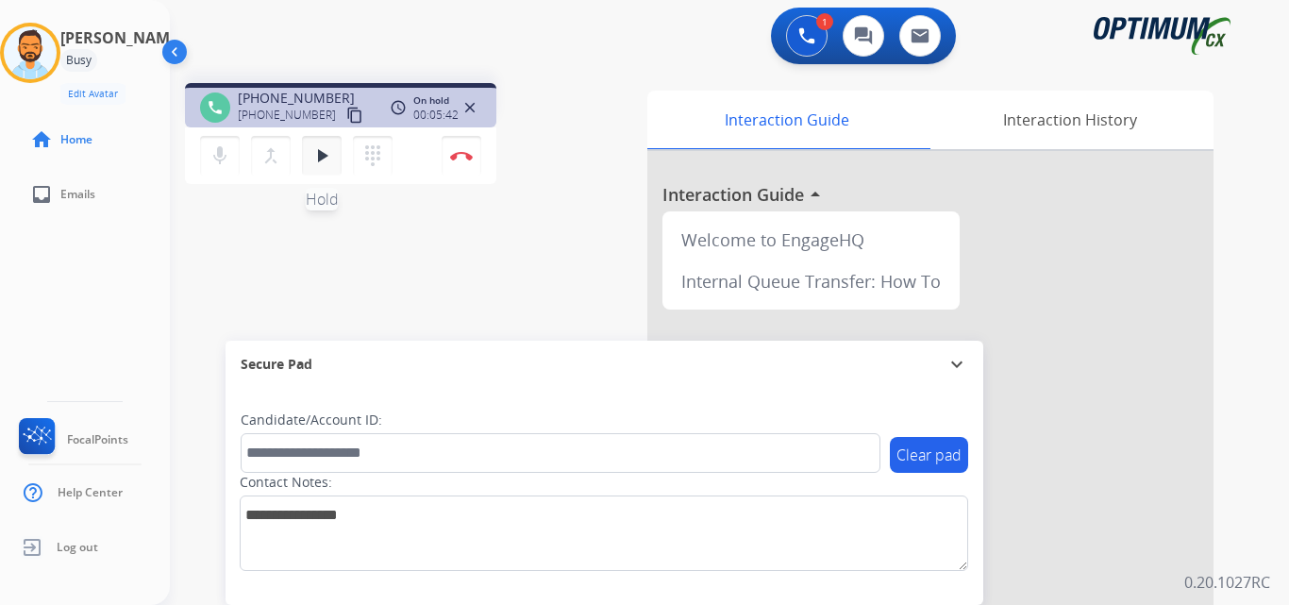
click at [319, 159] on mat-icon "play_arrow" at bounding box center [321, 155] width 23 height 23
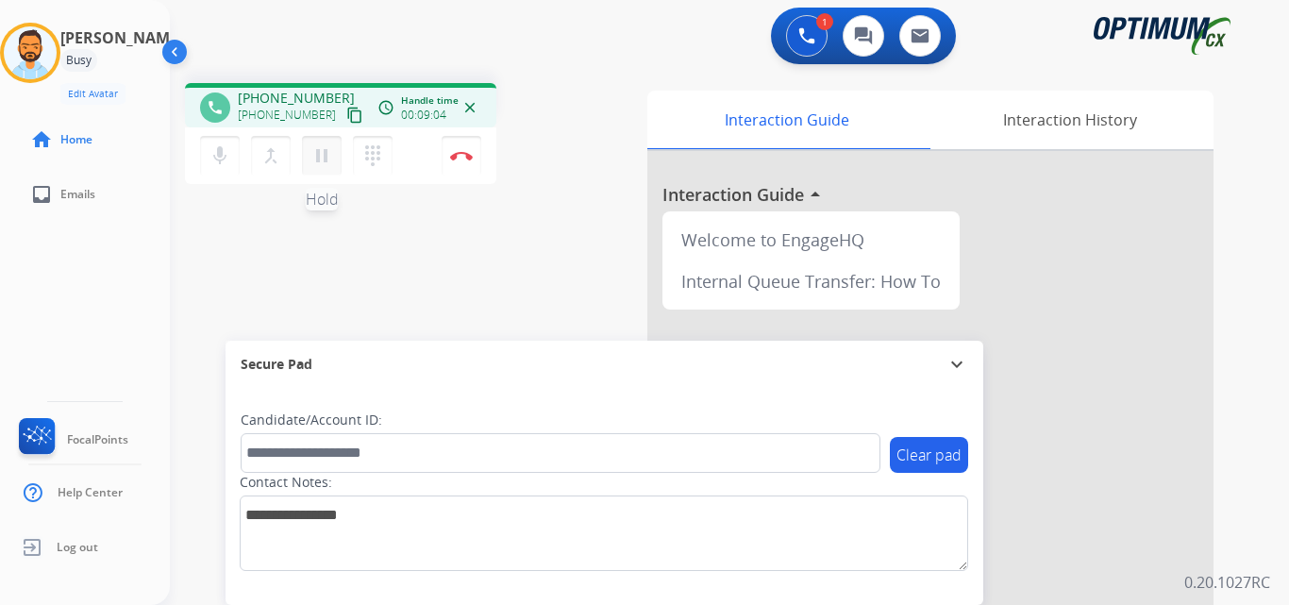
click at [327, 159] on mat-icon "pause" at bounding box center [321, 155] width 23 height 23
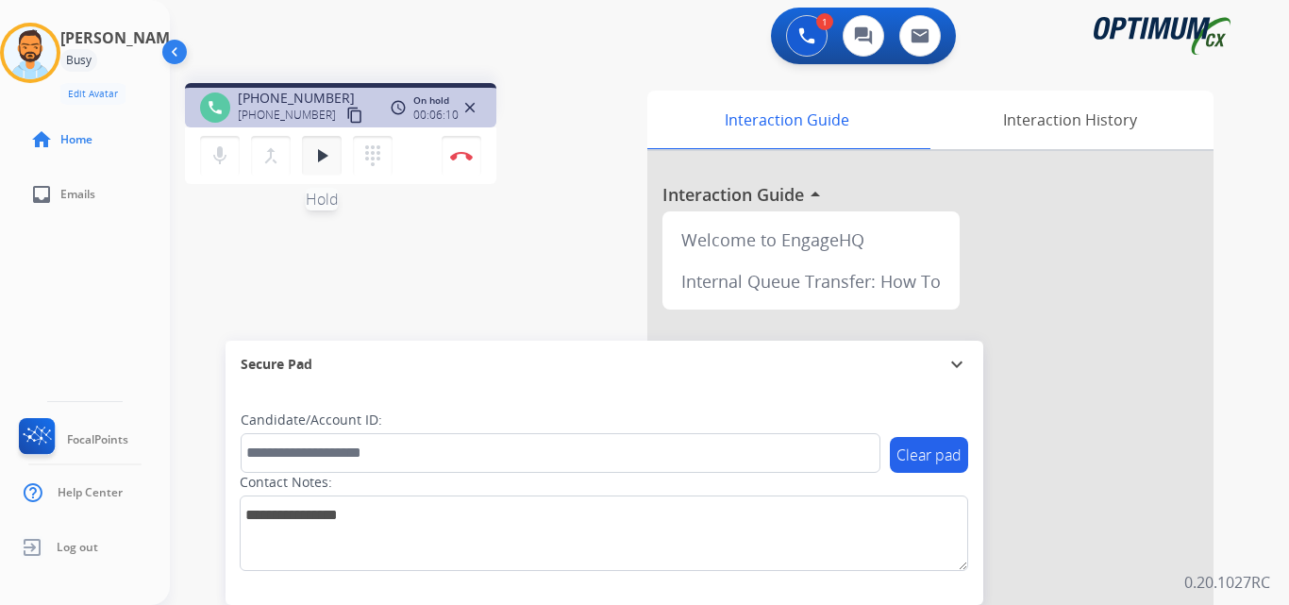
click at [312, 159] on mat-icon "play_arrow" at bounding box center [321, 155] width 23 height 23
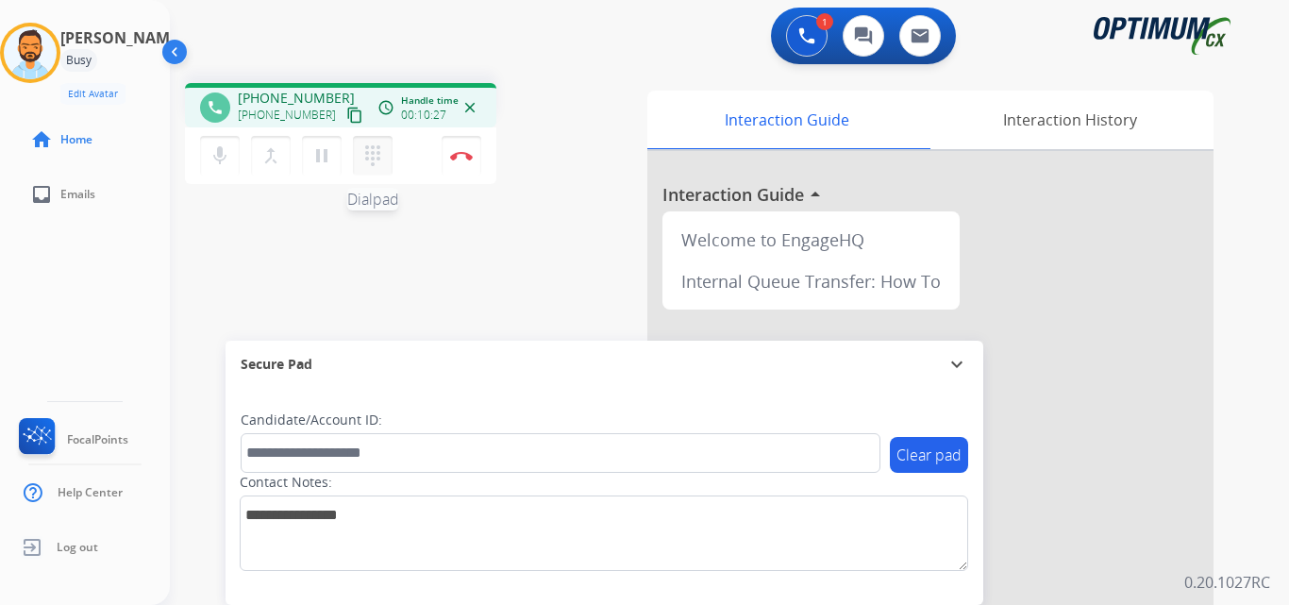
click at [363, 155] on mat-icon "dialpad" at bounding box center [372, 155] width 23 height 23
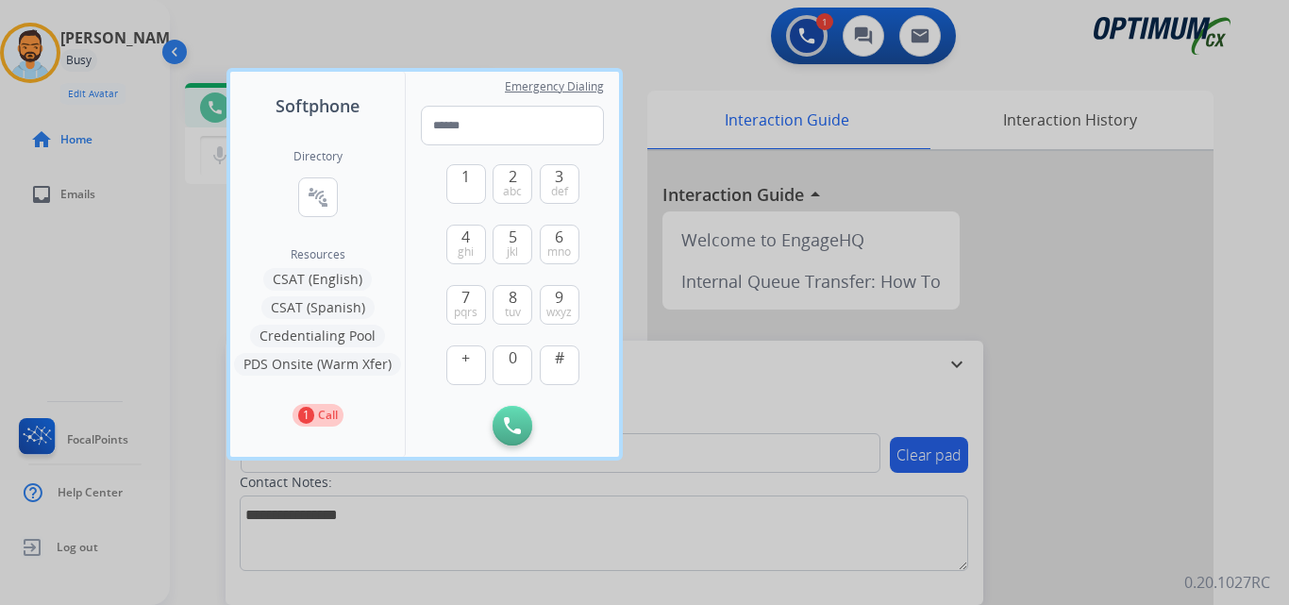
click at [334, 337] on button "Credentialing Pool" at bounding box center [317, 336] width 135 height 23
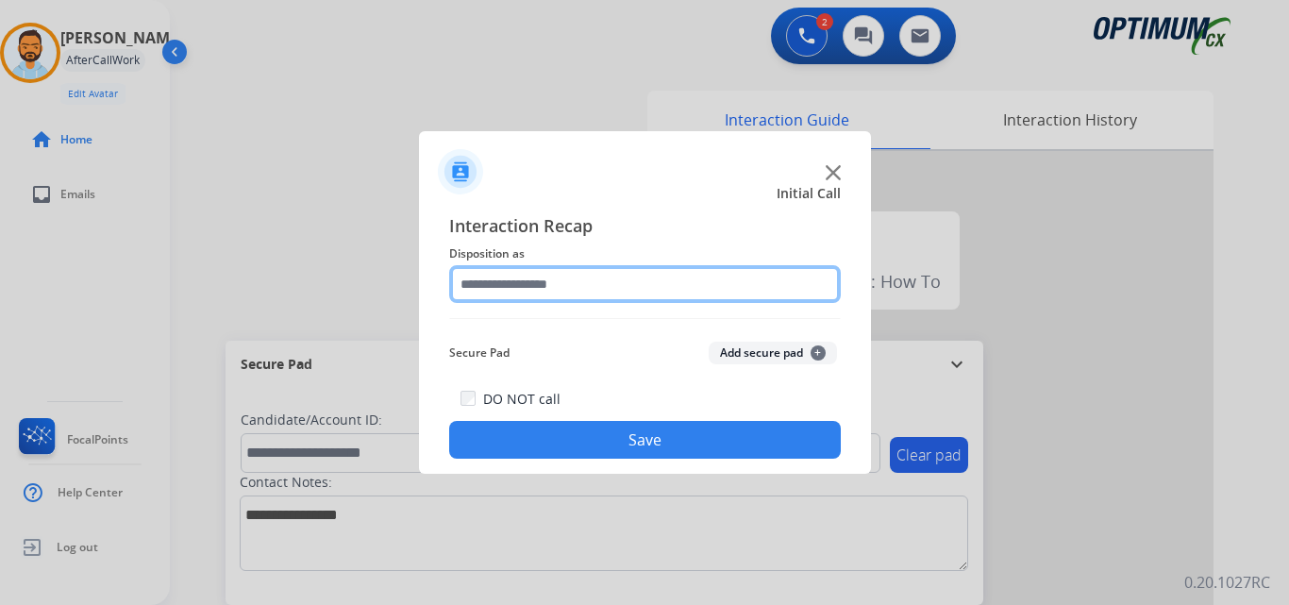
click at [607, 290] on input "text" at bounding box center [645, 284] width 392 height 38
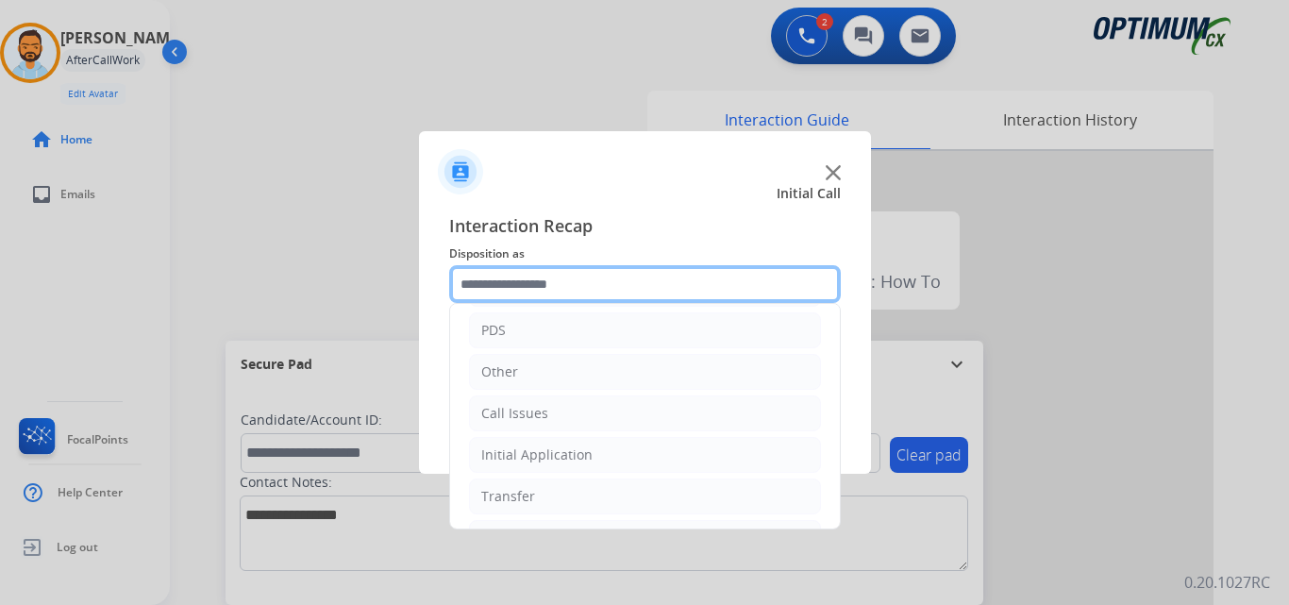
scroll to position [89, 0]
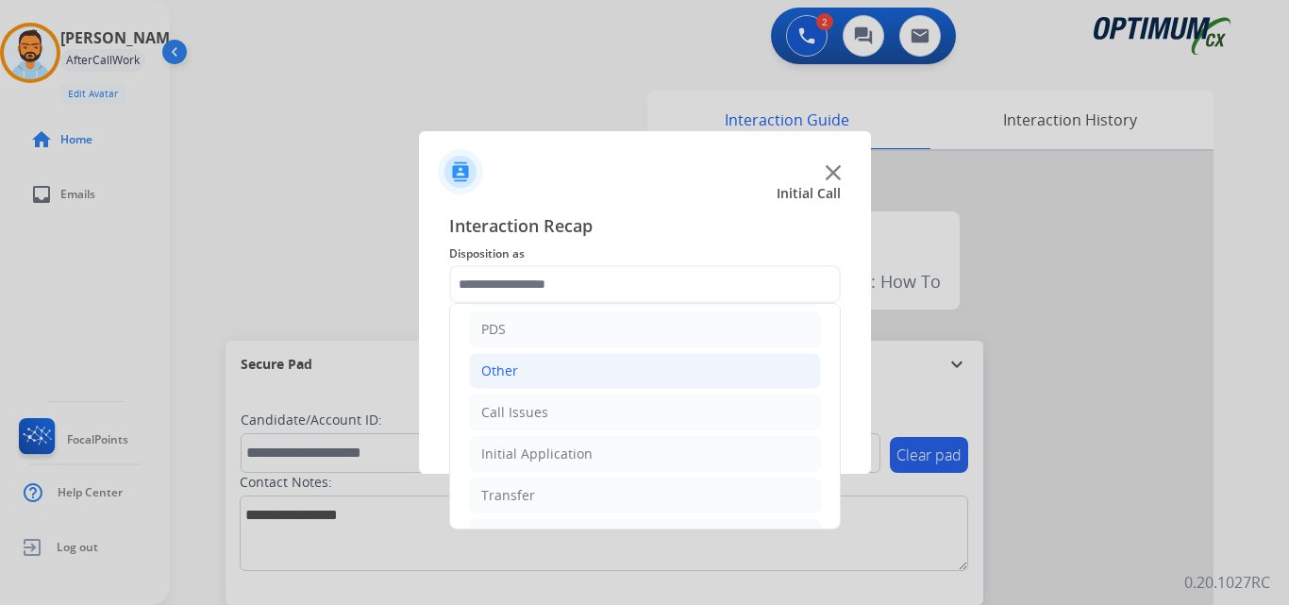
click at [586, 388] on li "Other" at bounding box center [645, 371] width 352 height 36
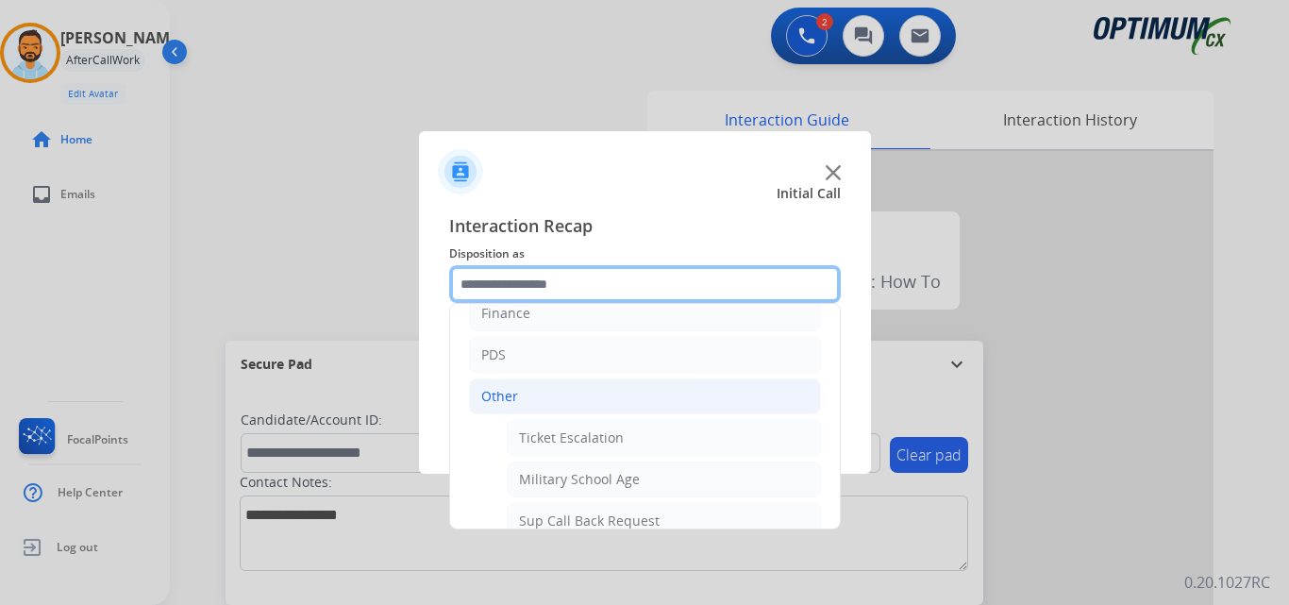
scroll to position [0, 0]
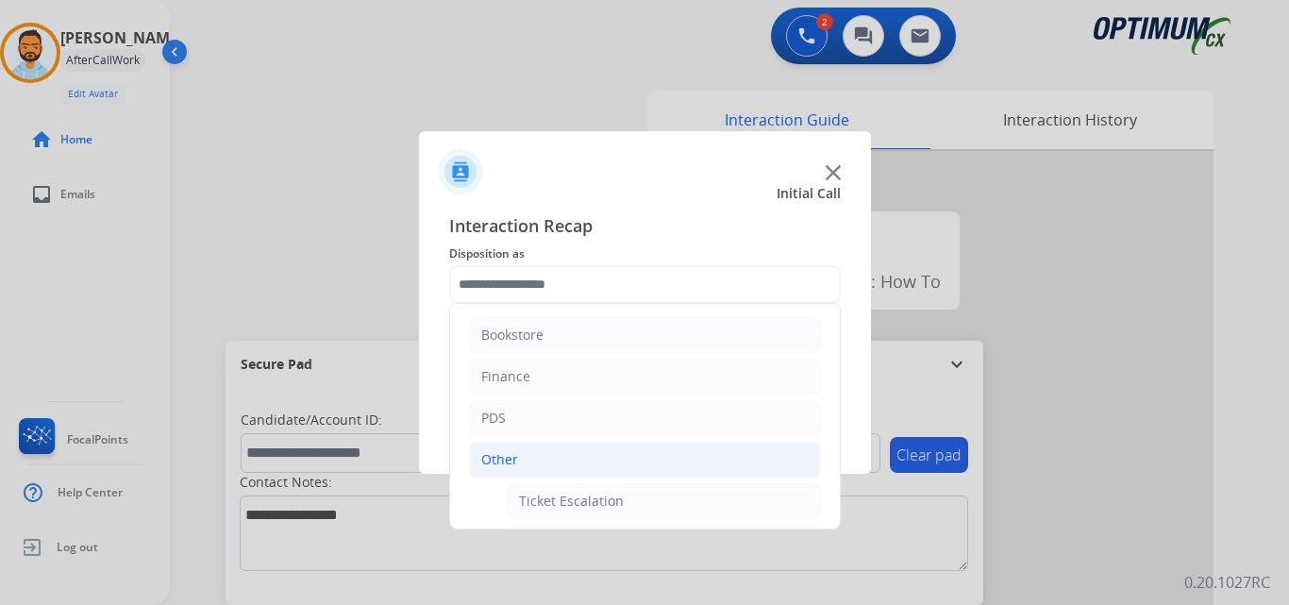
click at [545, 468] on li "Other" at bounding box center [645, 460] width 352 height 36
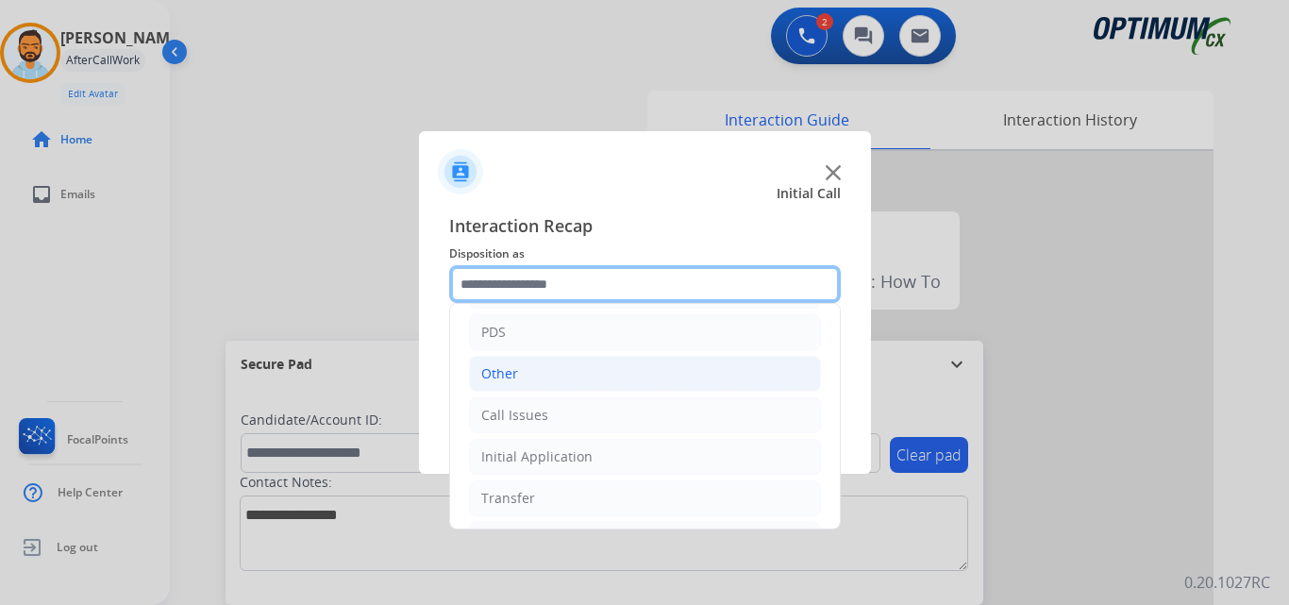
scroll to position [128, 0]
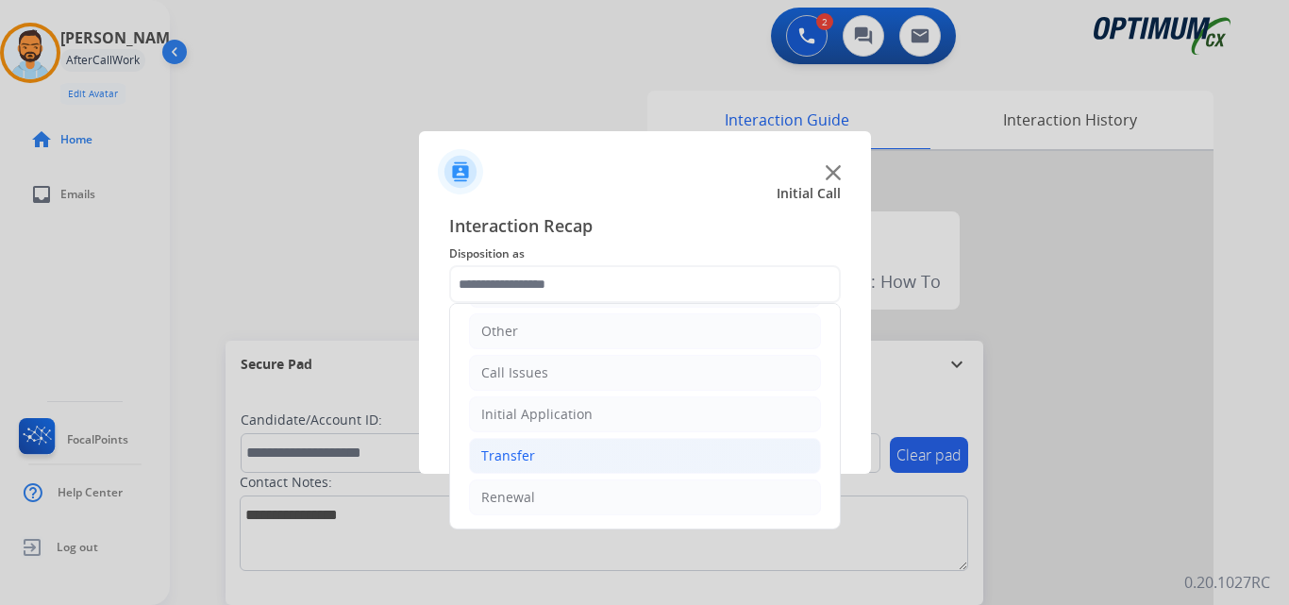
click at [574, 460] on li "Transfer" at bounding box center [645, 456] width 352 height 36
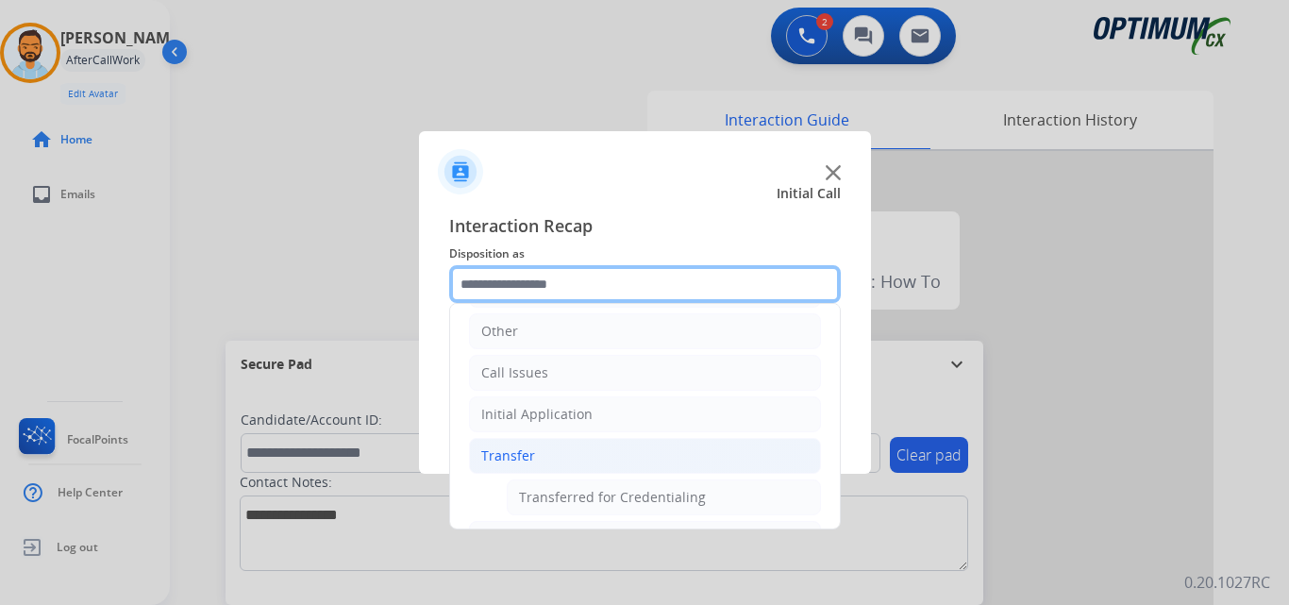
scroll to position [170, 0]
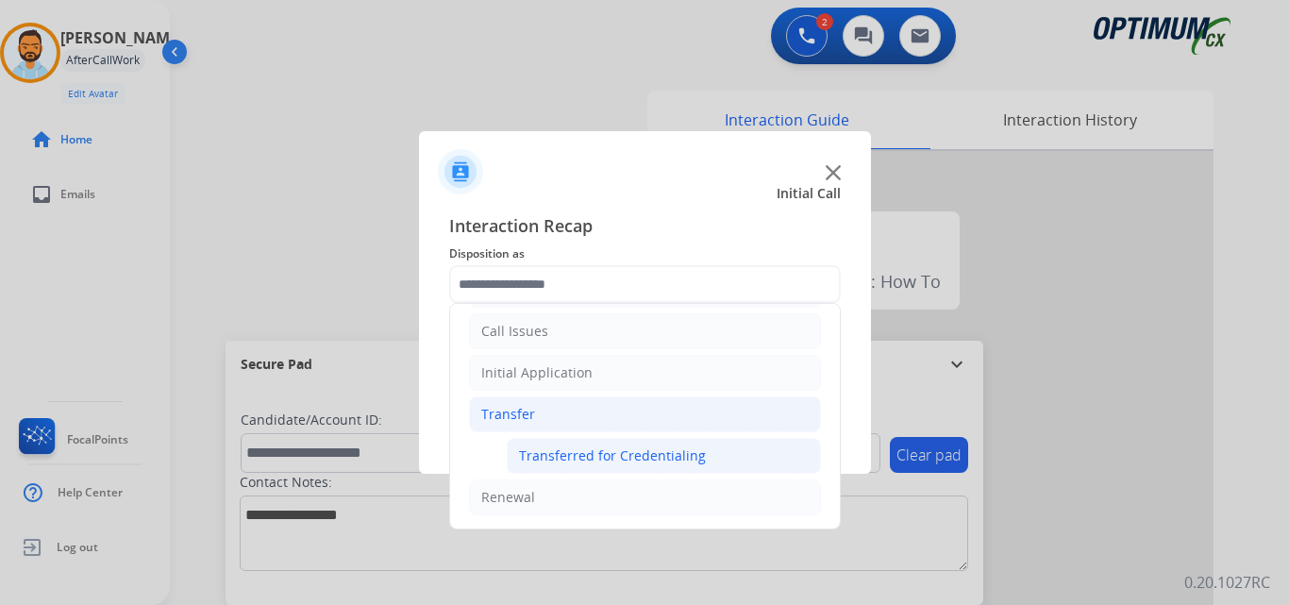
click at [714, 474] on li "Transferred for Credentialing" at bounding box center [664, 456] width 314 height 36
type input "**********"
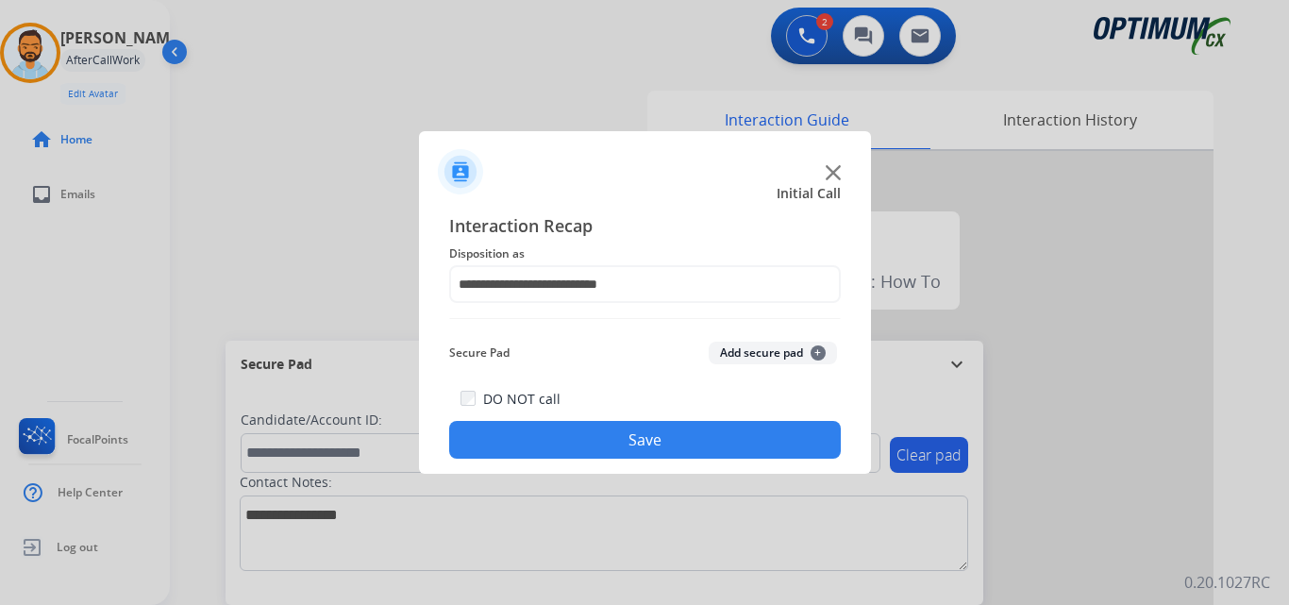
click at [676, 423] on button "Save" at bounding box center [645, 440] width 392 height 38
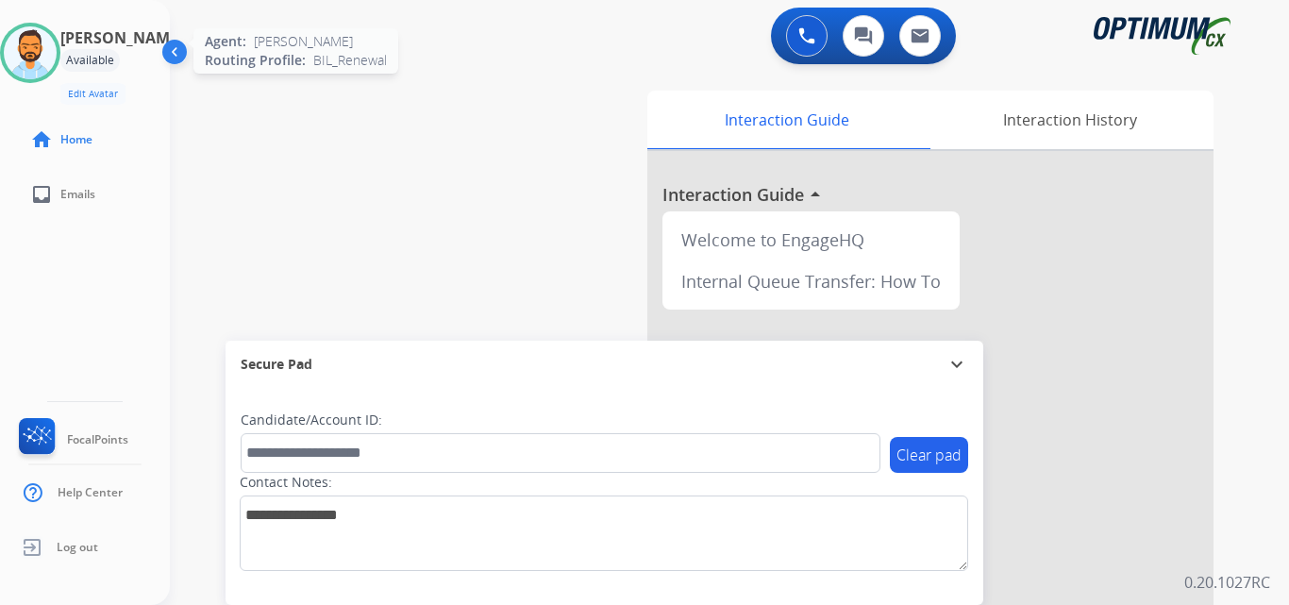
click at [35, 48] on img at bounding box center [30, 52] width 53 height 53
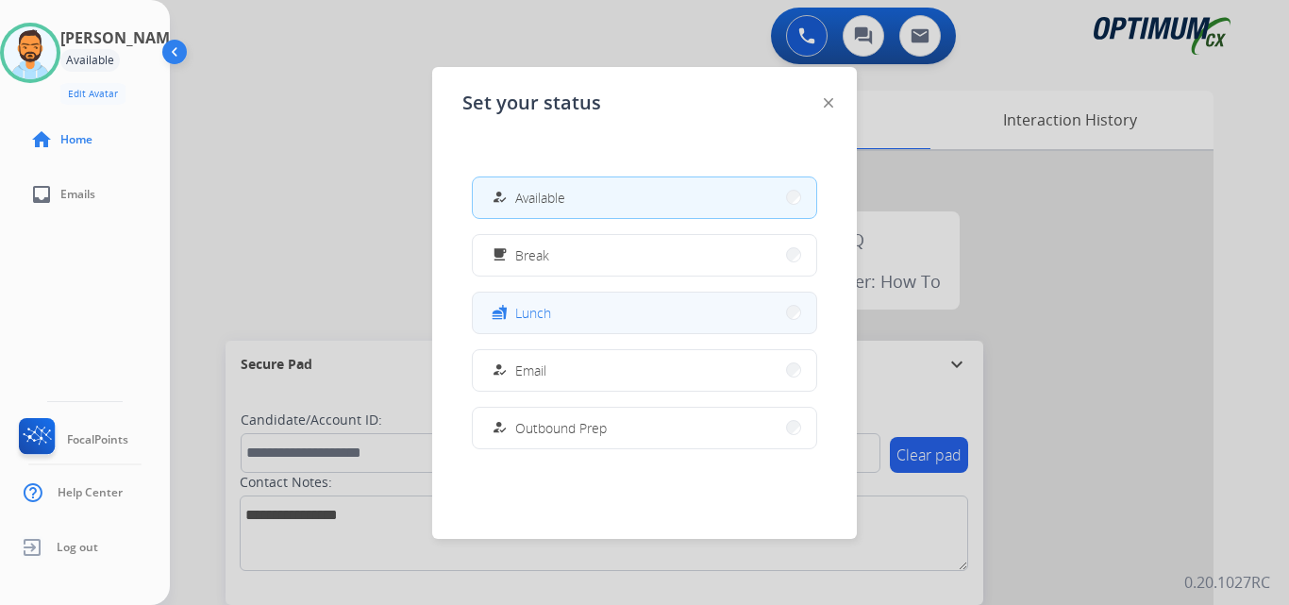
click at [621, 314] on button "fastfood Lunch" at bounding box center [645, 313] width 344 height 41
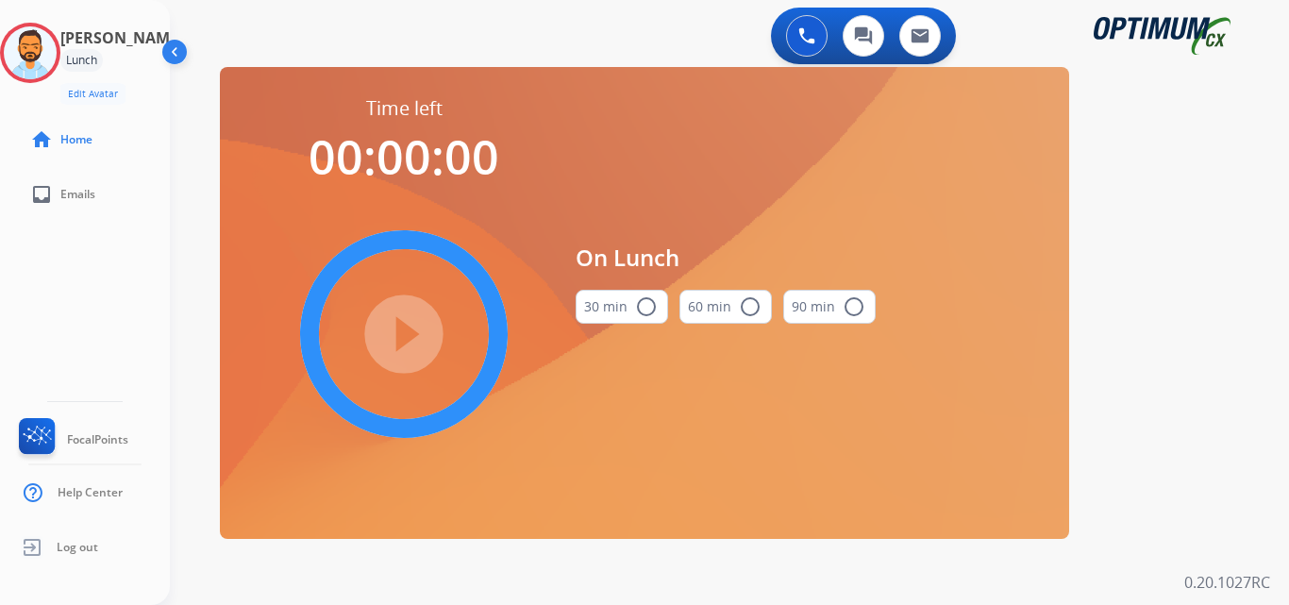
click at [640, 296] on mat-icon "radio_button_unchecked" at bounding box center [646, 306] width 23 height 23
click at [415, 334] on mat-icon "play_circle_filled" at bounding box center [404, 334] width 23 height 23
